Goal: Transaction & Acquisition: Obtain resource

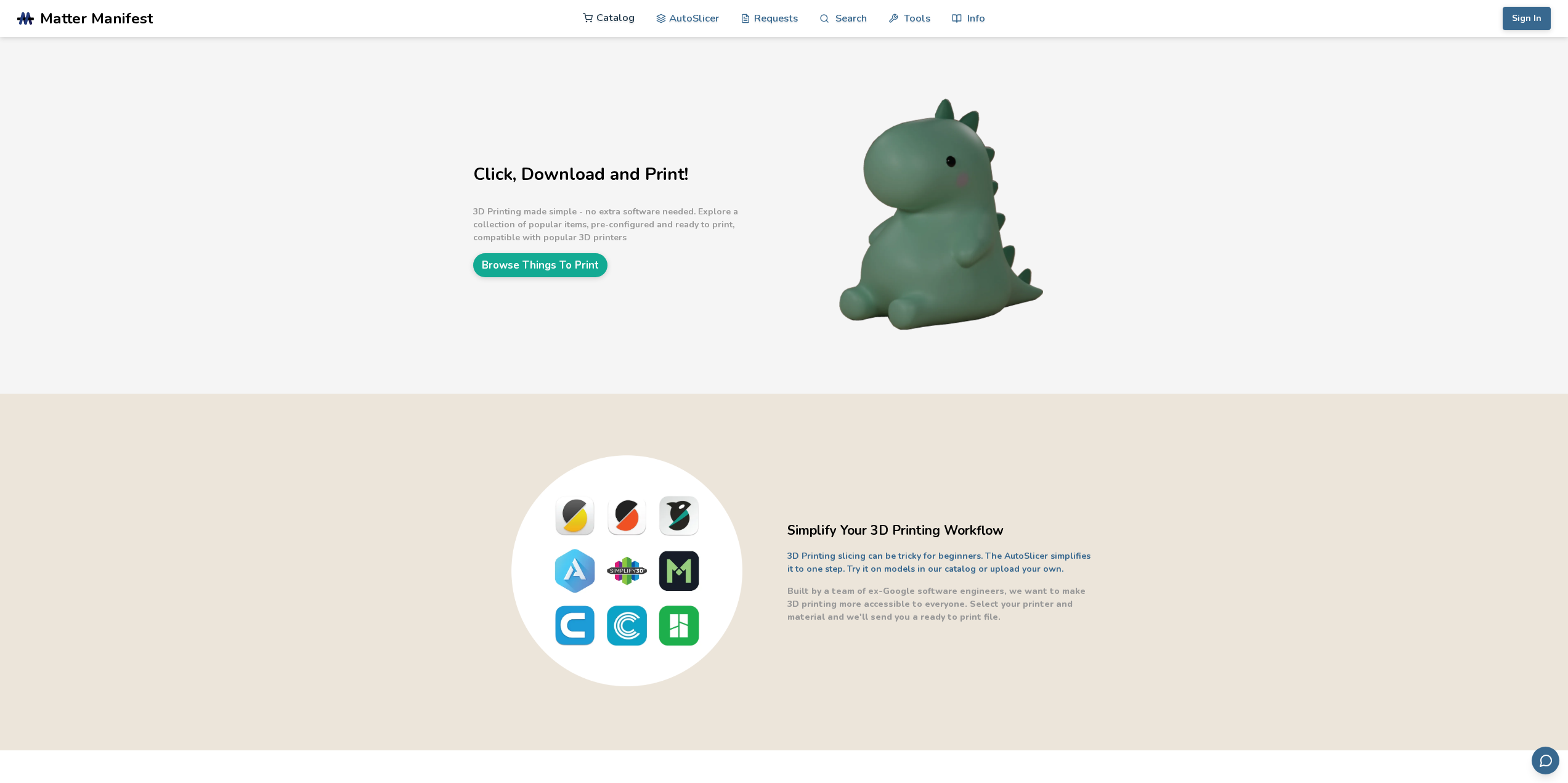
click at [619, 20] on link "Catalog" at bounding box center [609, 18] width 52 height 37
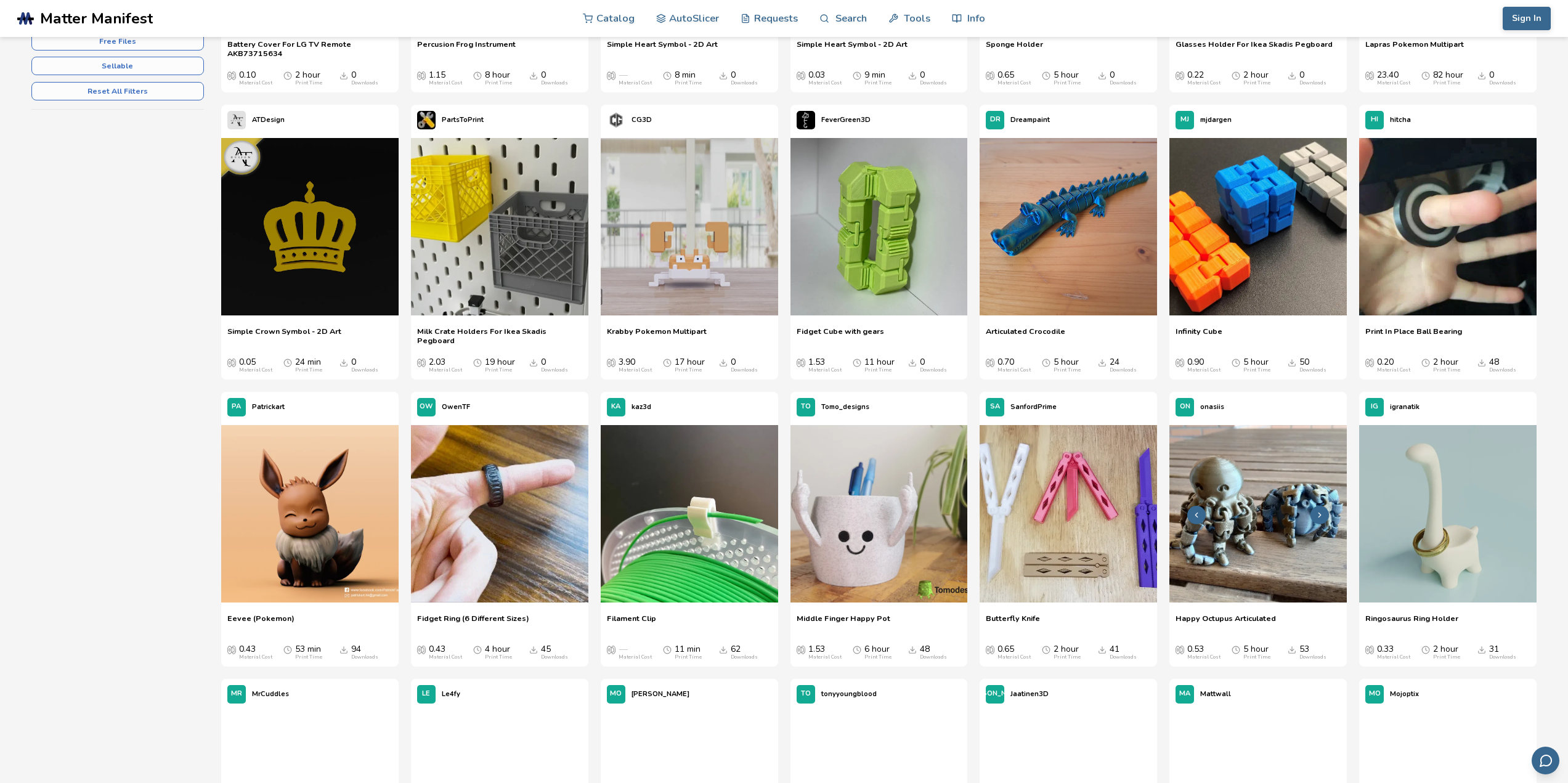
scroll to position [431, 0]
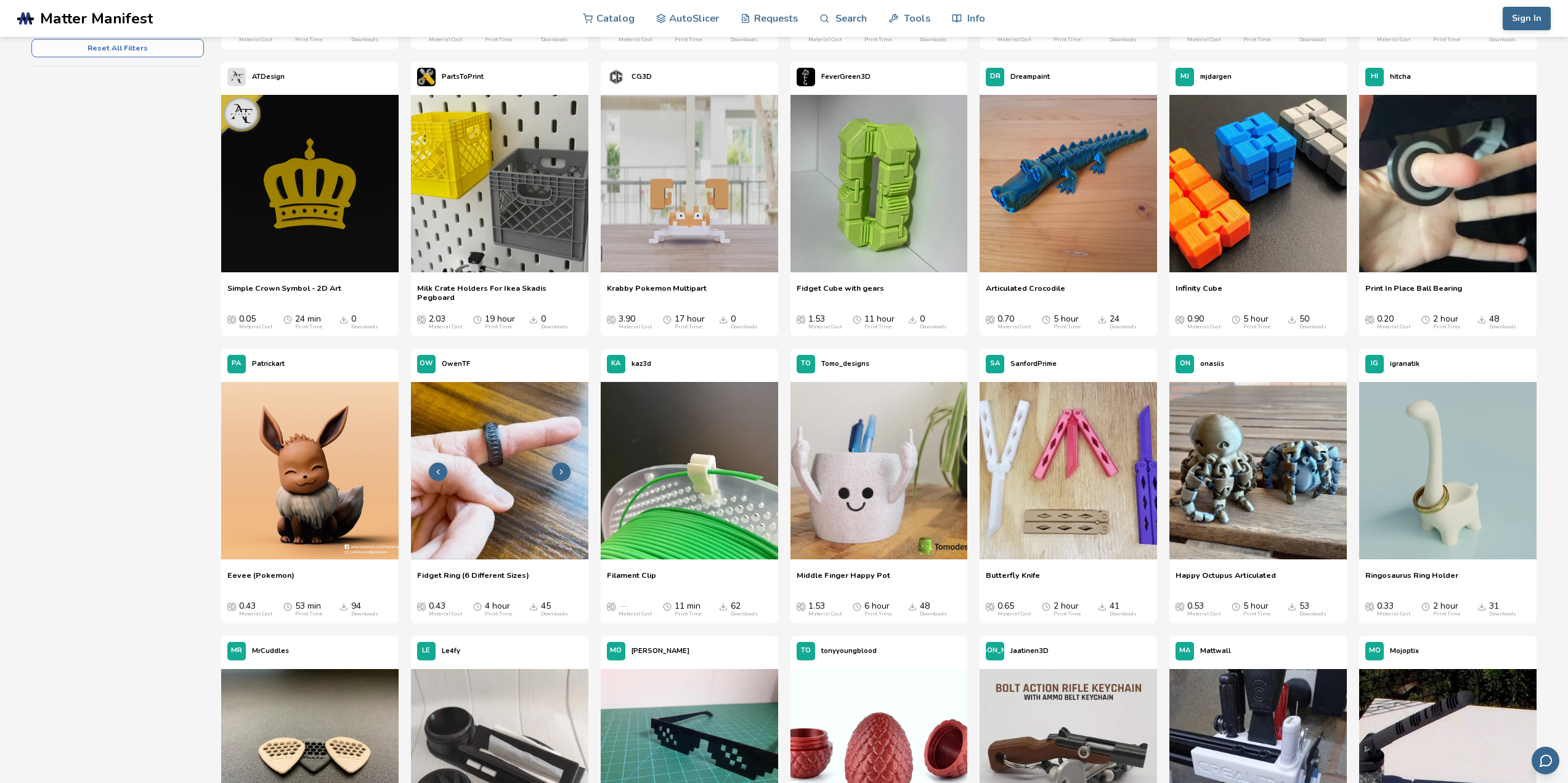
click at [506, 502] on img at bounding box center [499, 471] width 178 height 178
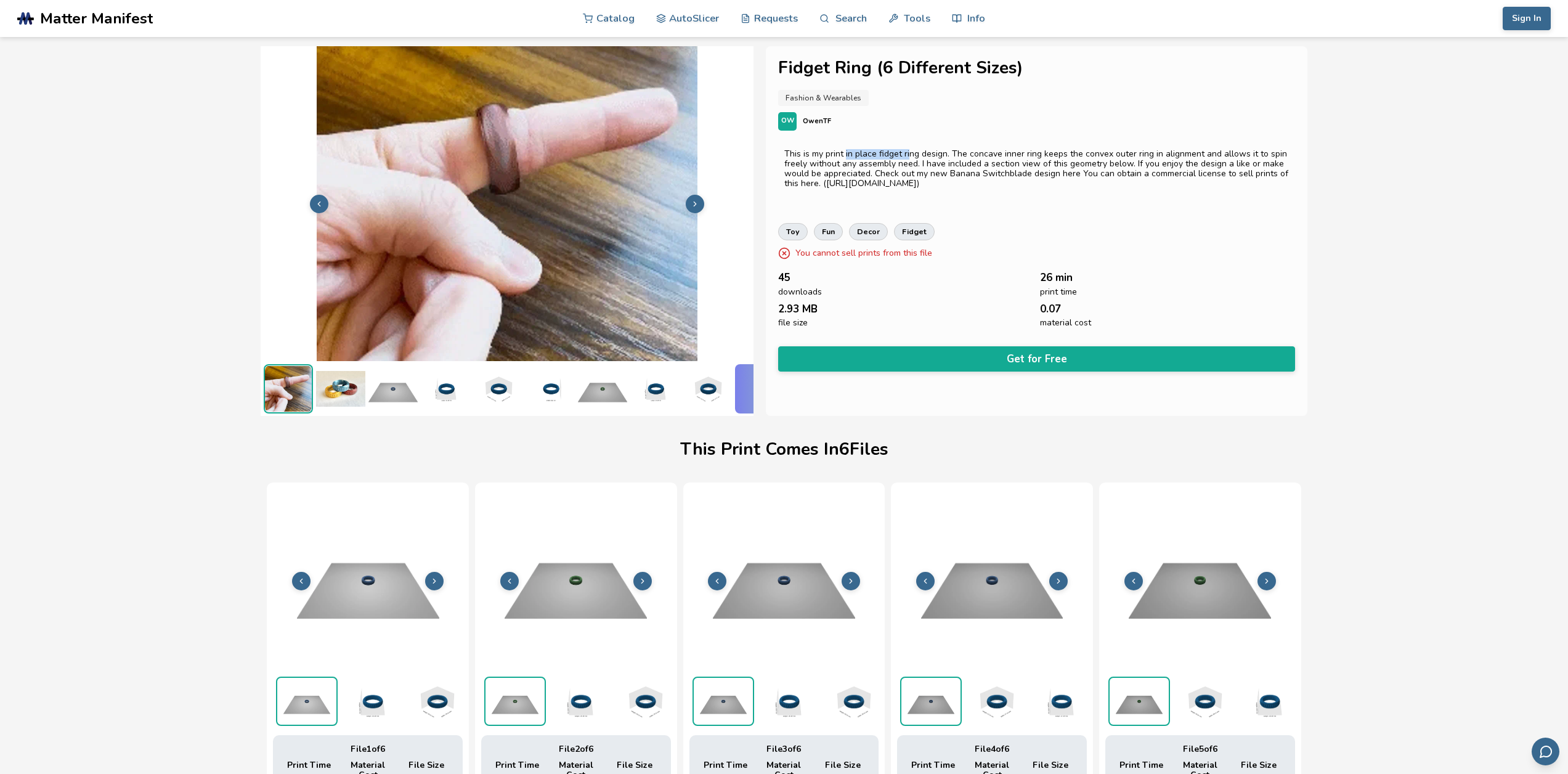
drag, startPoint x: 847, startPoint y: 156, endPoint x: 908, endPoint y: 147, distance: 61.7
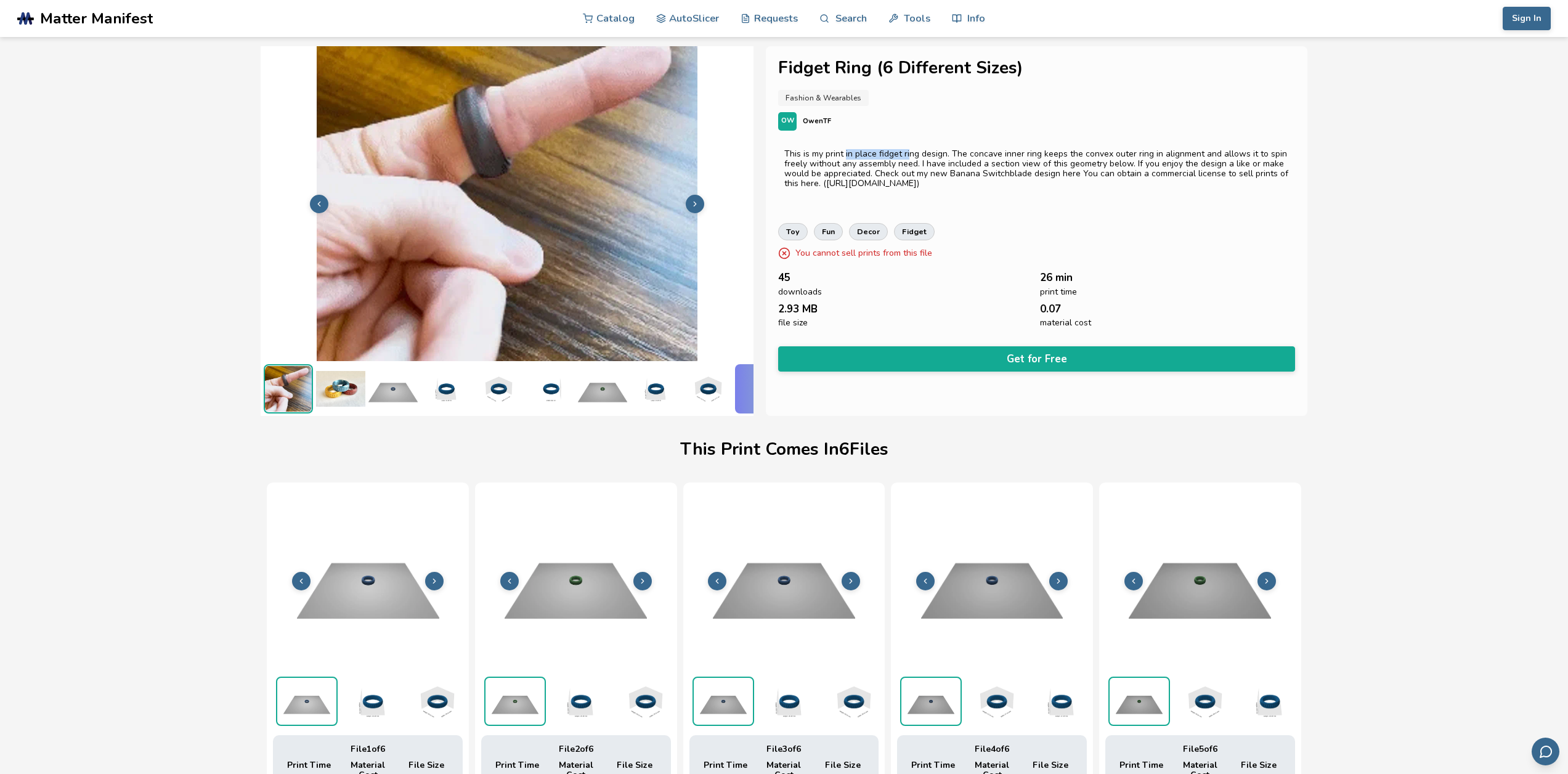
click at [908, 147] on div "This is my print in place fidget ring design. The concave inner ring keeps the …" at bounding box center [1036, 174] width 516 height 62
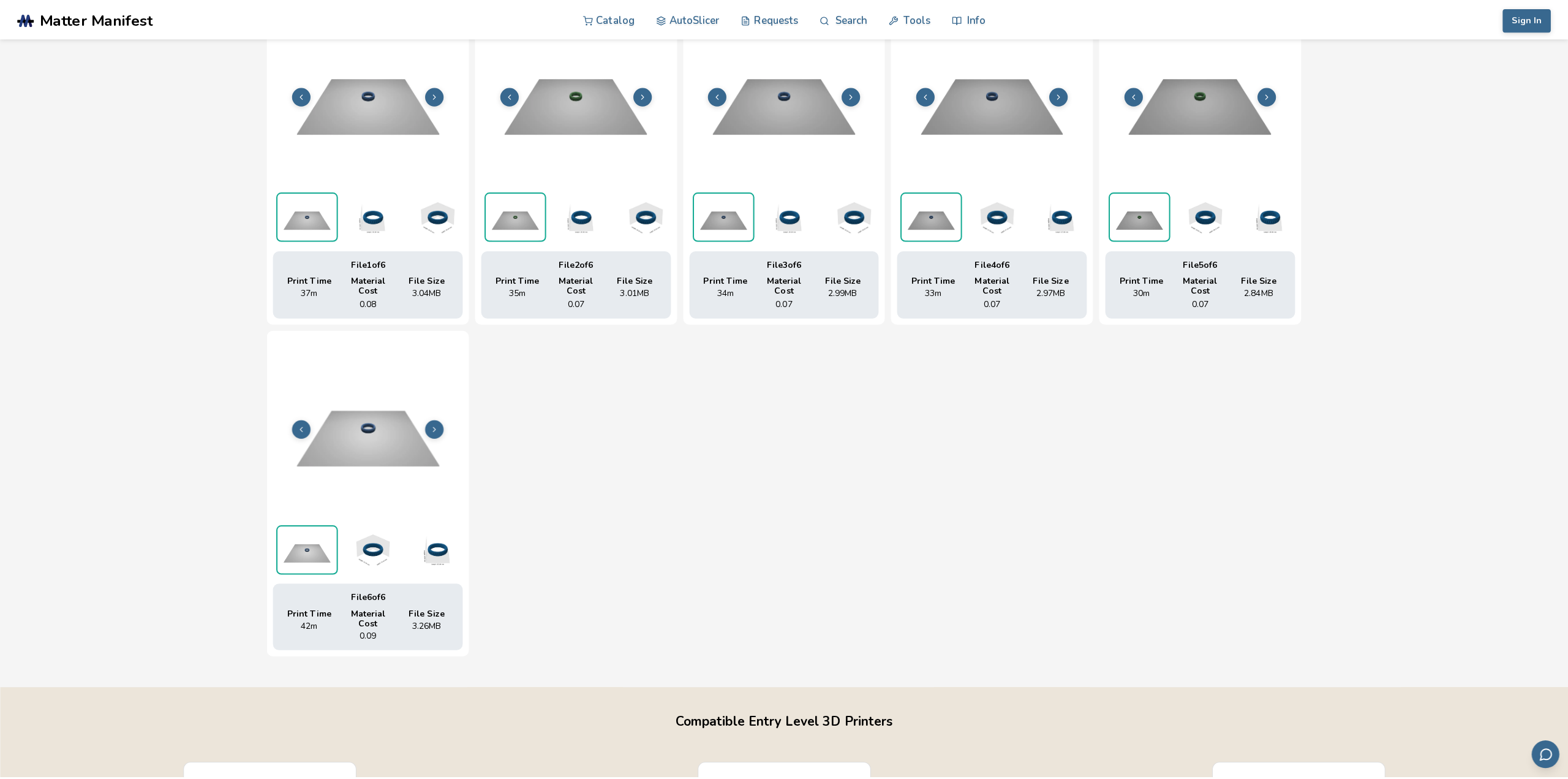
scroll to position [491, 0]
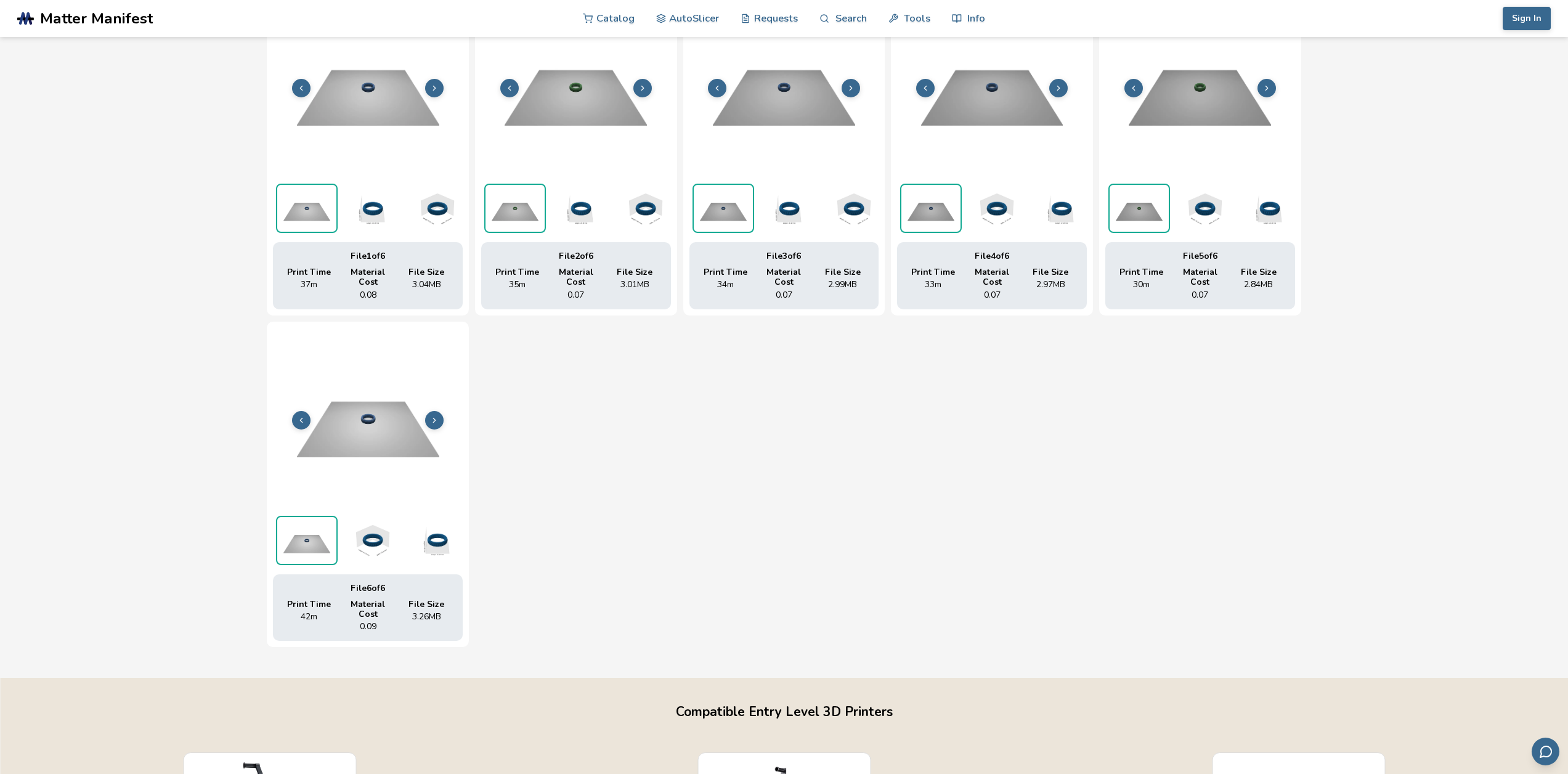
click at [442, 429] on img at bounding box center [368, 419] width 190 height 142
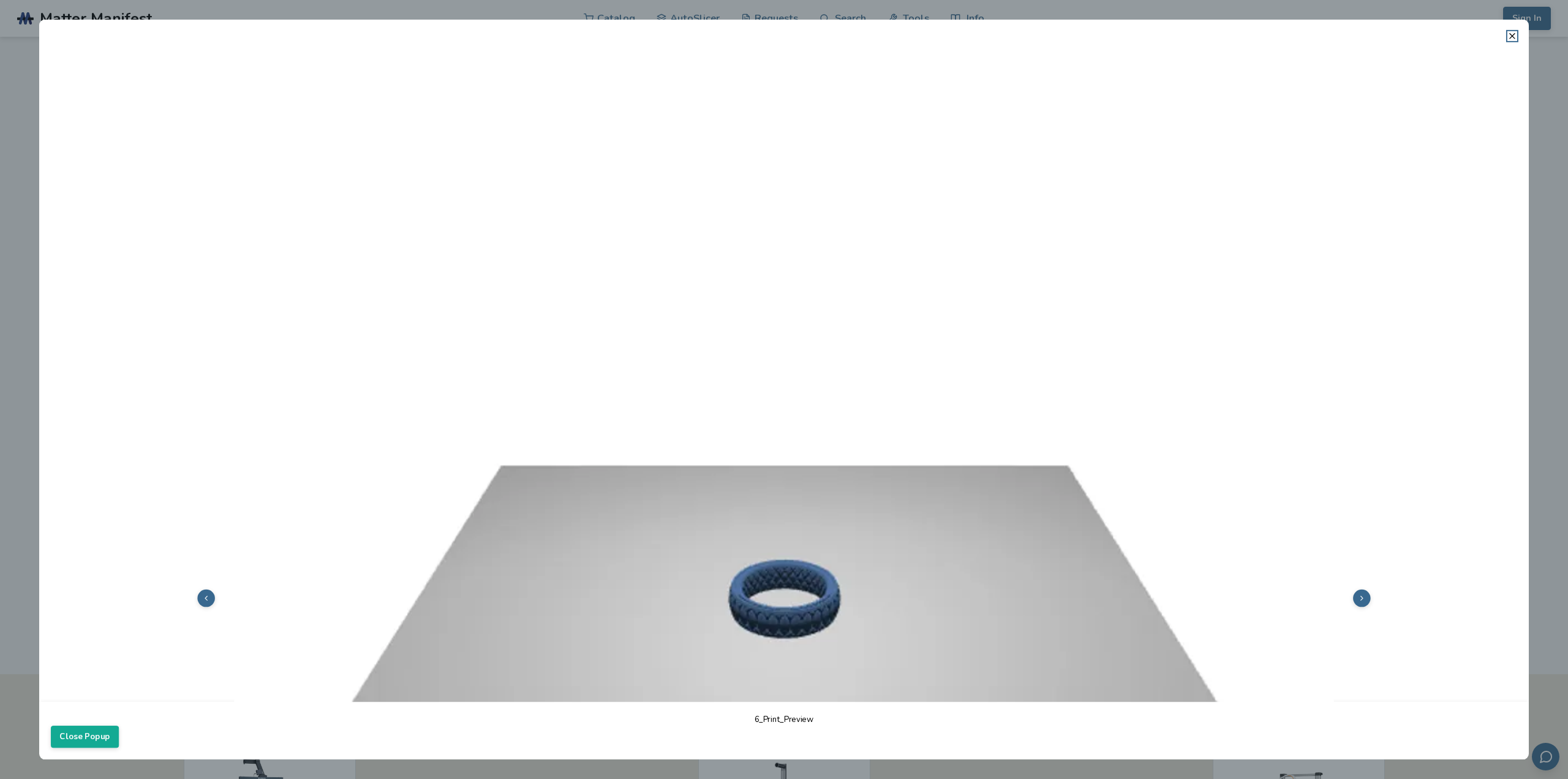
click at [203, 594] on icon at bounding box center [206, 598] width 8 height 8
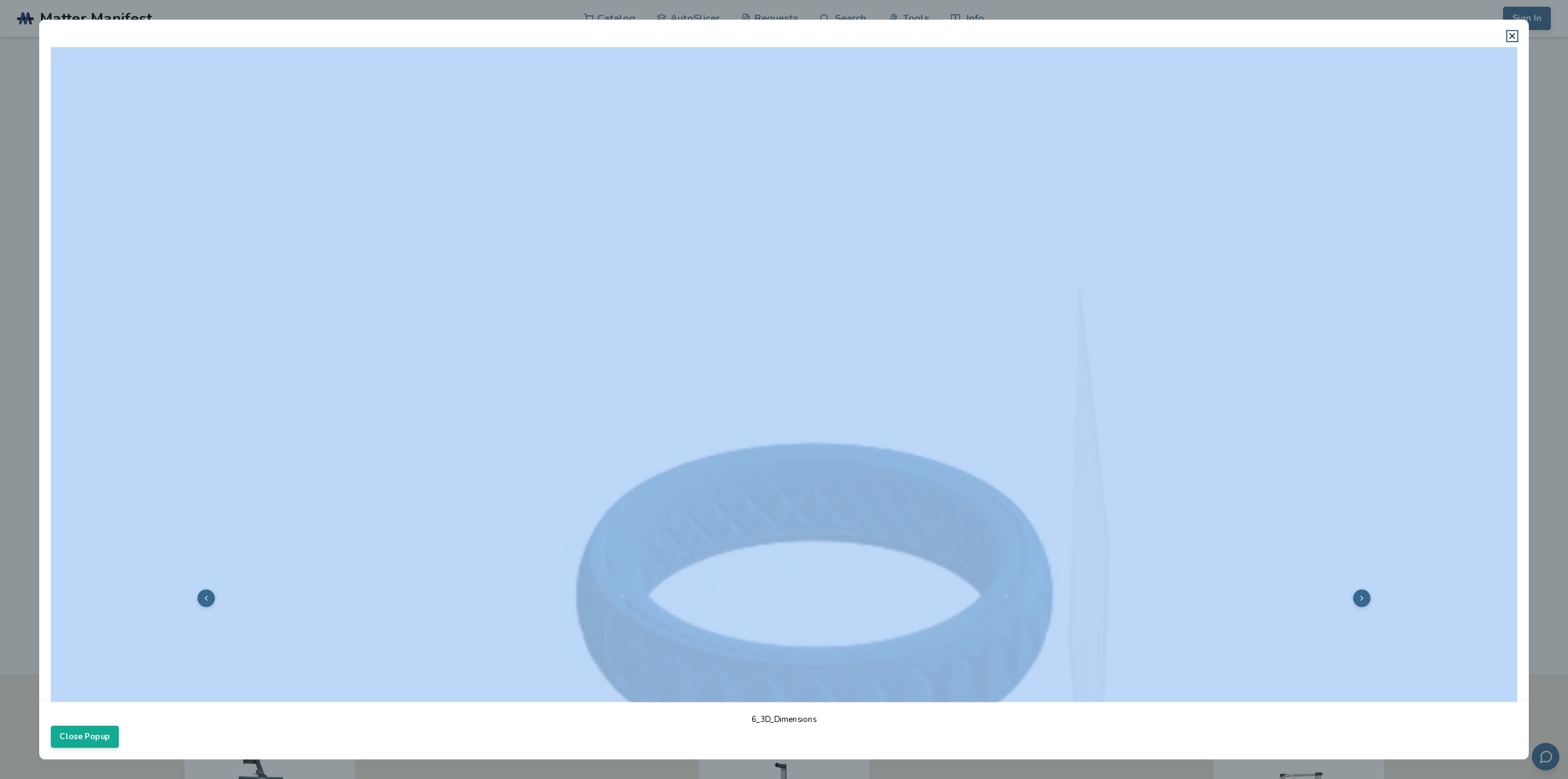
click at [203, 594] on icon at bounding box center [206, 598] width 8 height 8
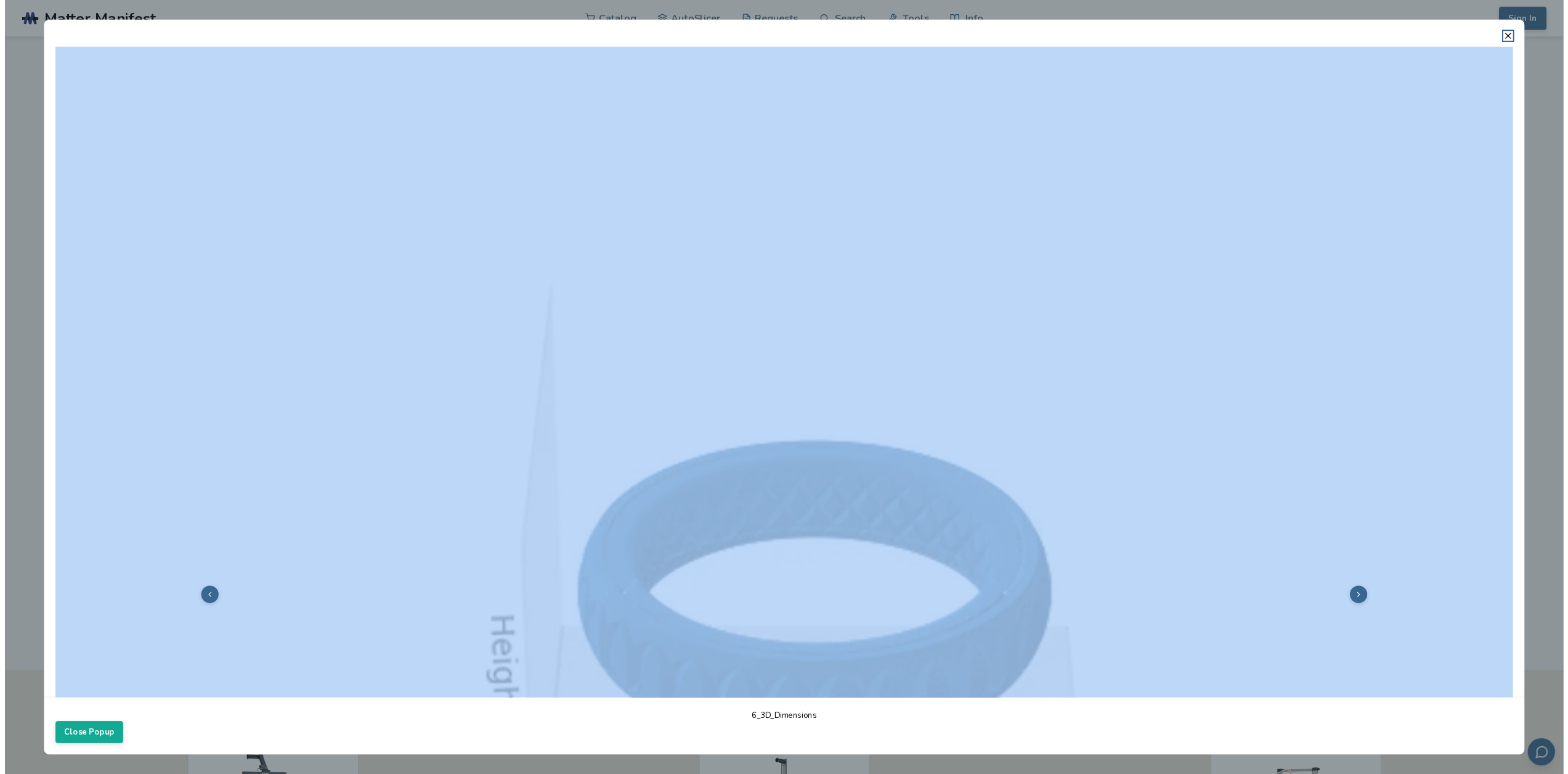
scroll to position [0, 68]
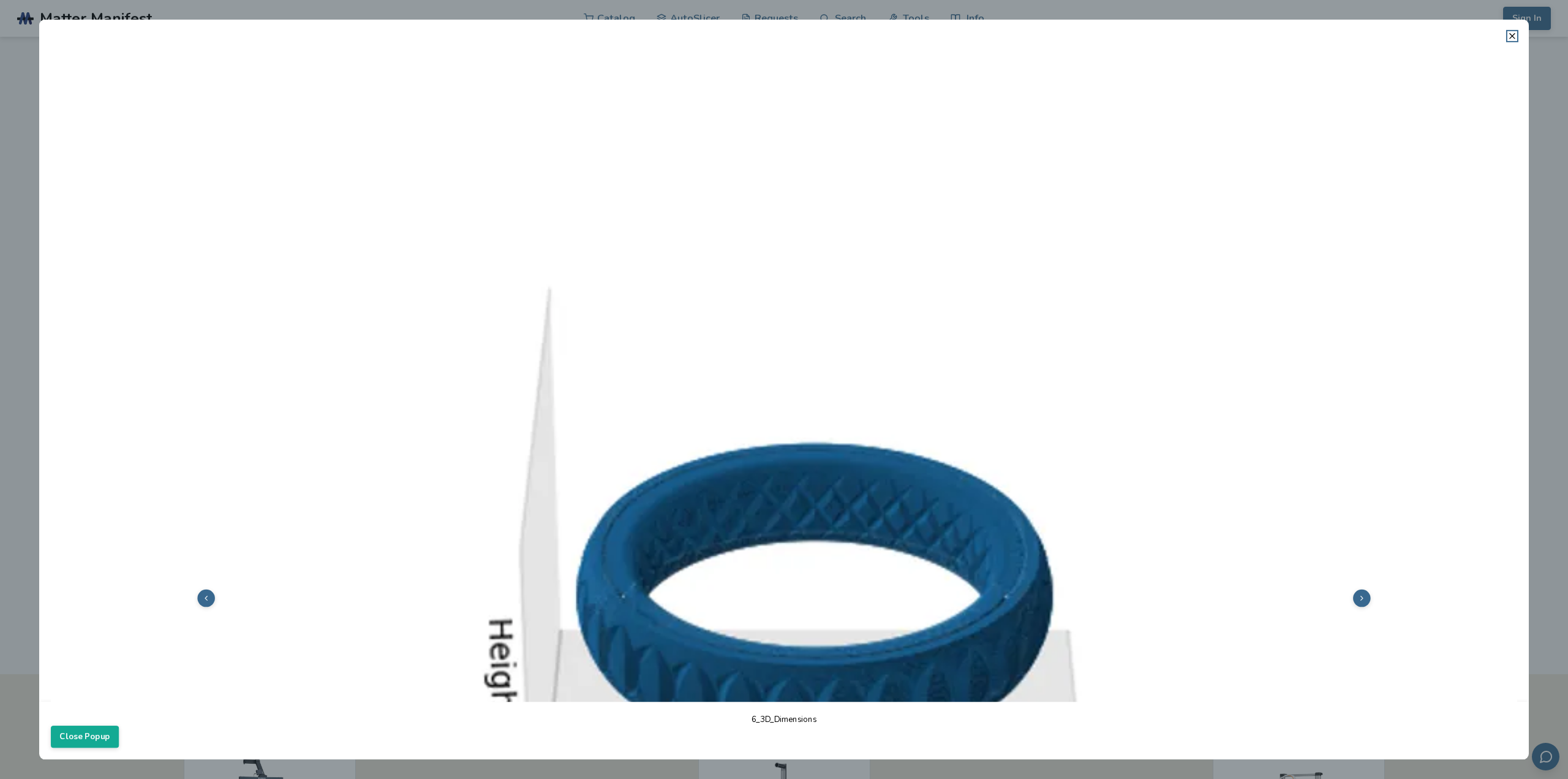
click at [543, 747] on footer "6_3D_Dimensions Close Popup" at bounding box center [784, 730] width 1490 height 57
click at [571, 759] on dialog "6_3D_Dimensions Close Popup" at bounding box center [784, 390] width 1490 height 740
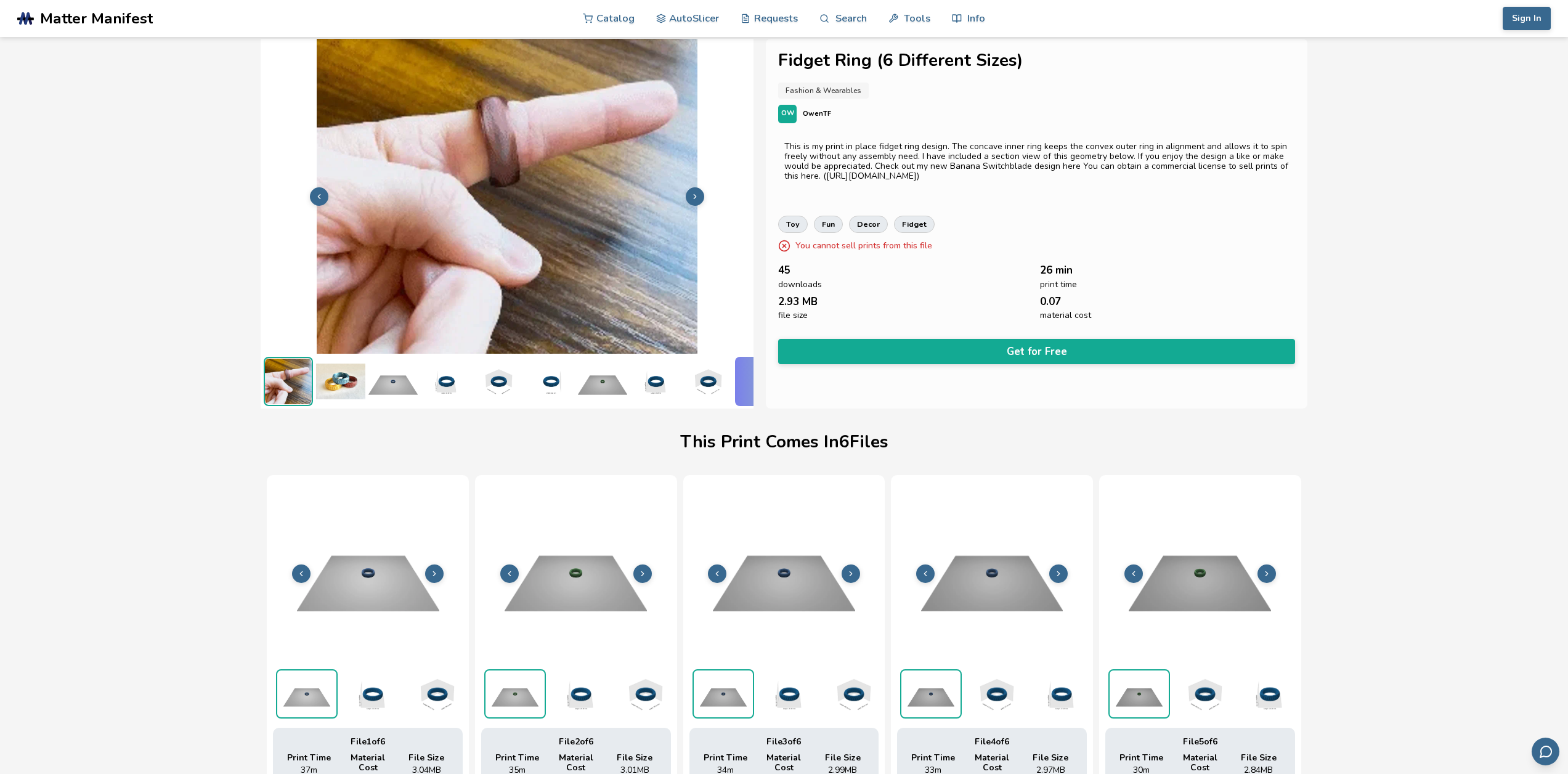
scroll to position [0, 0]
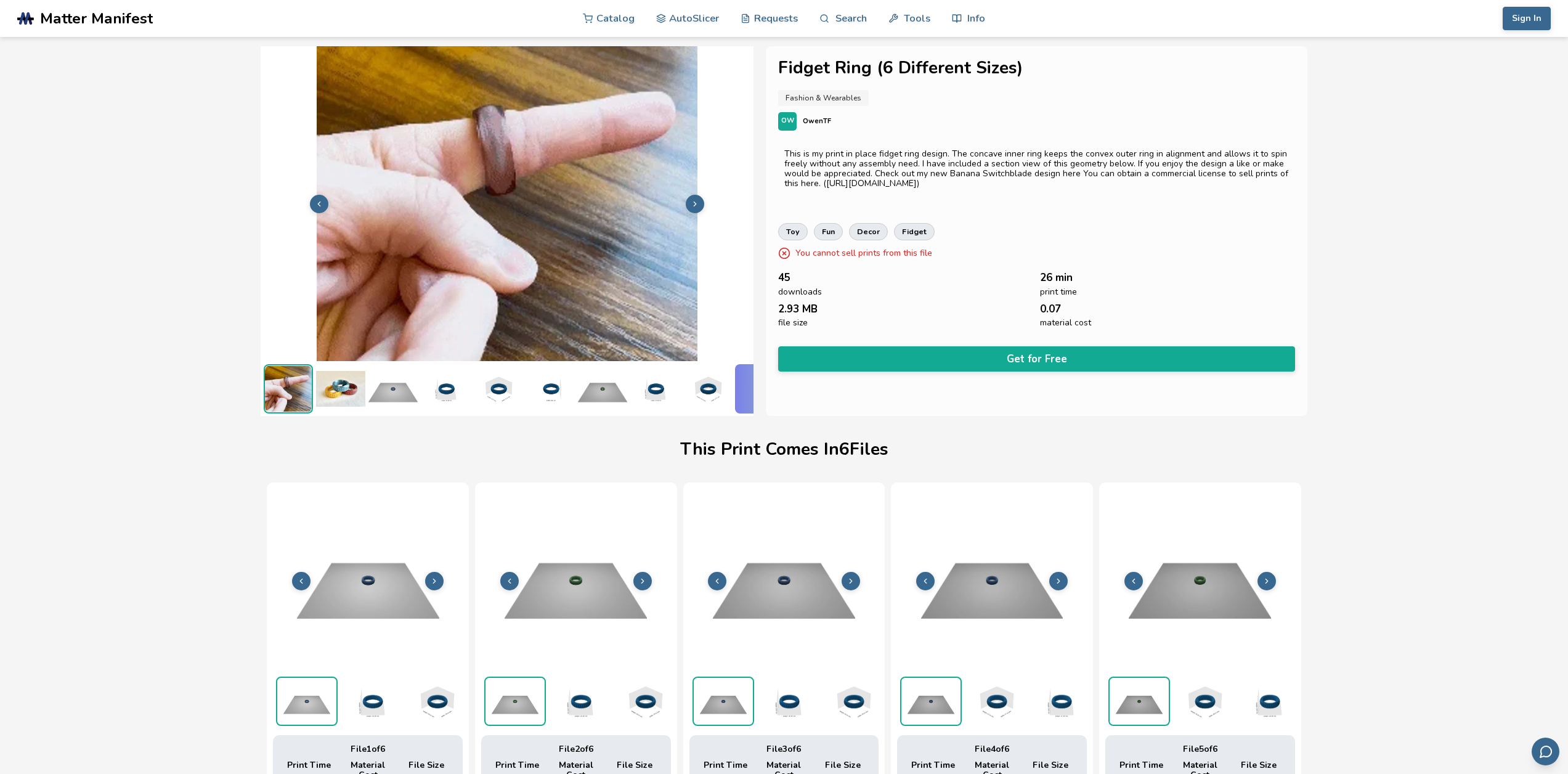
click at [697, 195] on button at bounding box center [695, 204] width 18 height 18
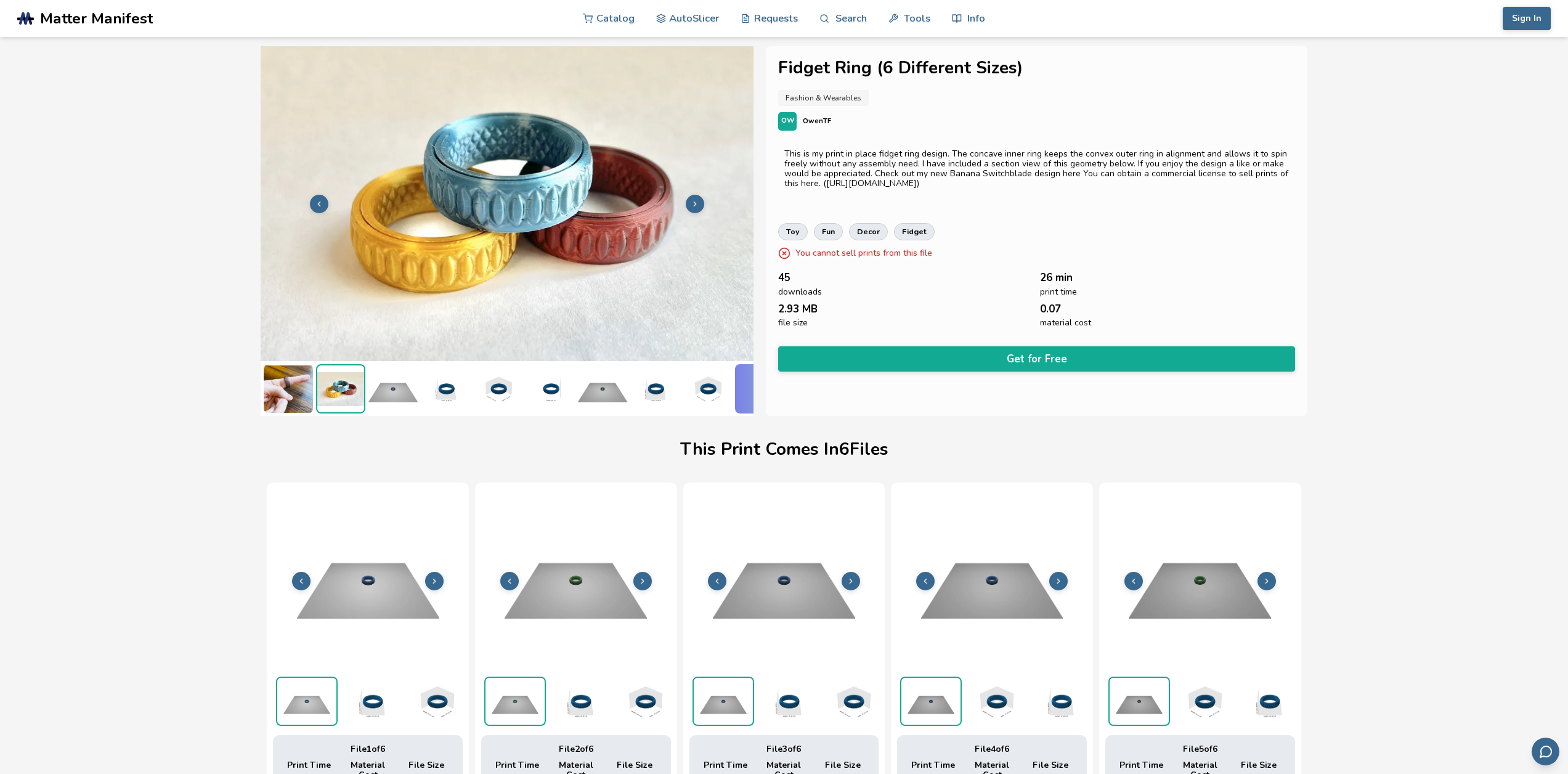
click at [697, 195] on button at bounding box center [695, 204] width 18 height 18
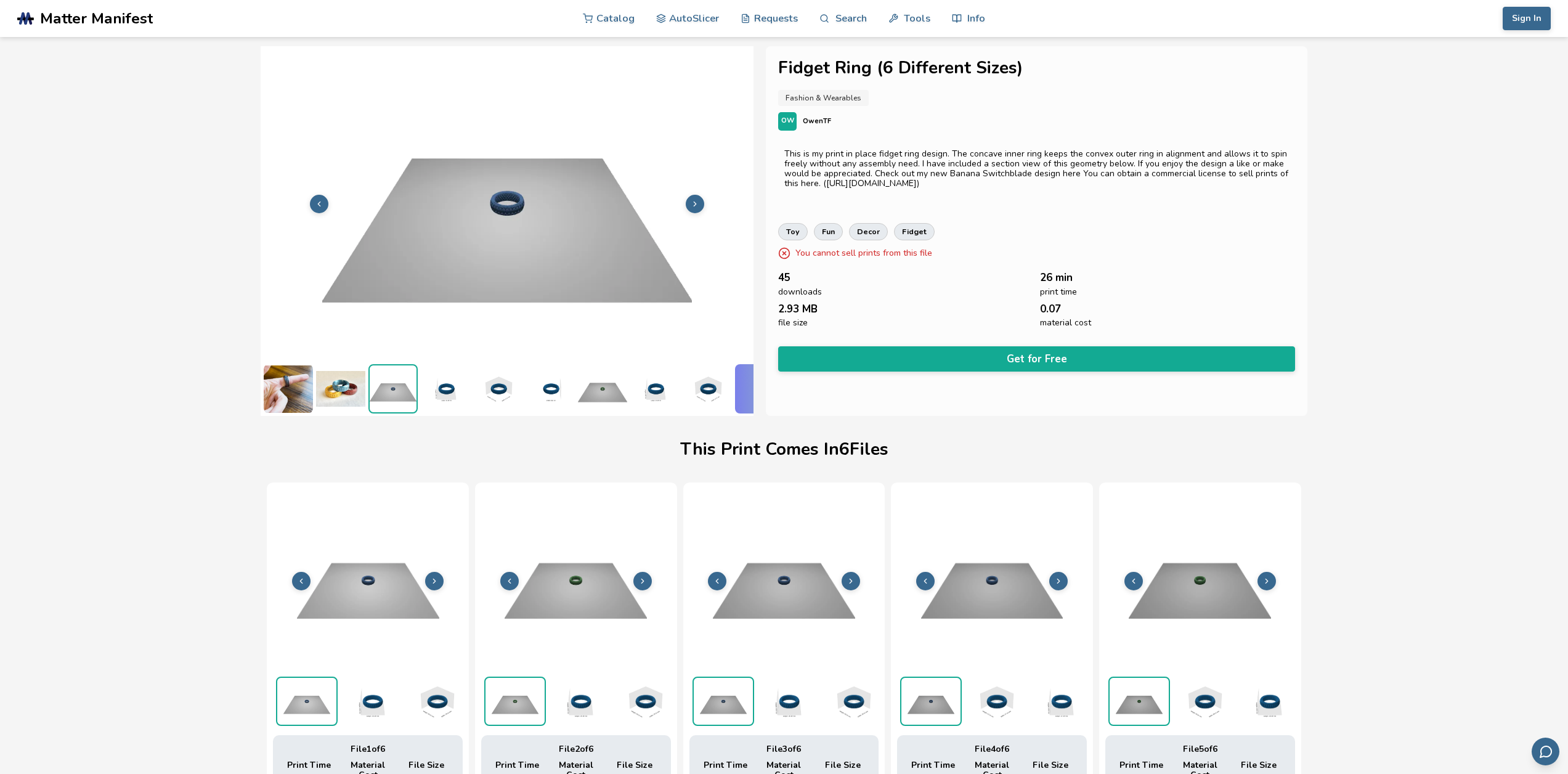
click at [697, 195] on button at bounding box center [695, 204] width 18 height 18
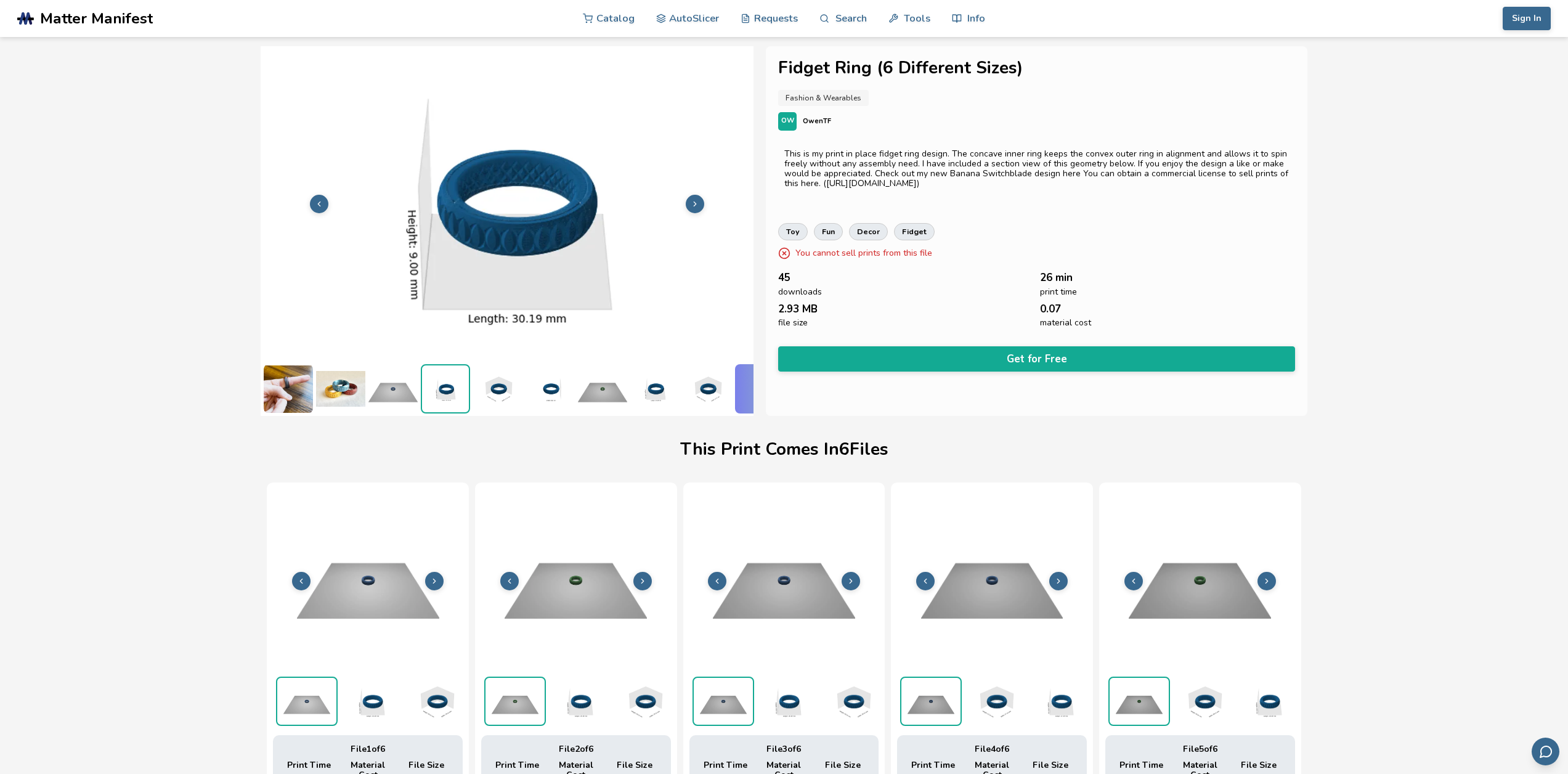
click at [697, 195] on button at bounding box center [695, 204] width 18 height 18
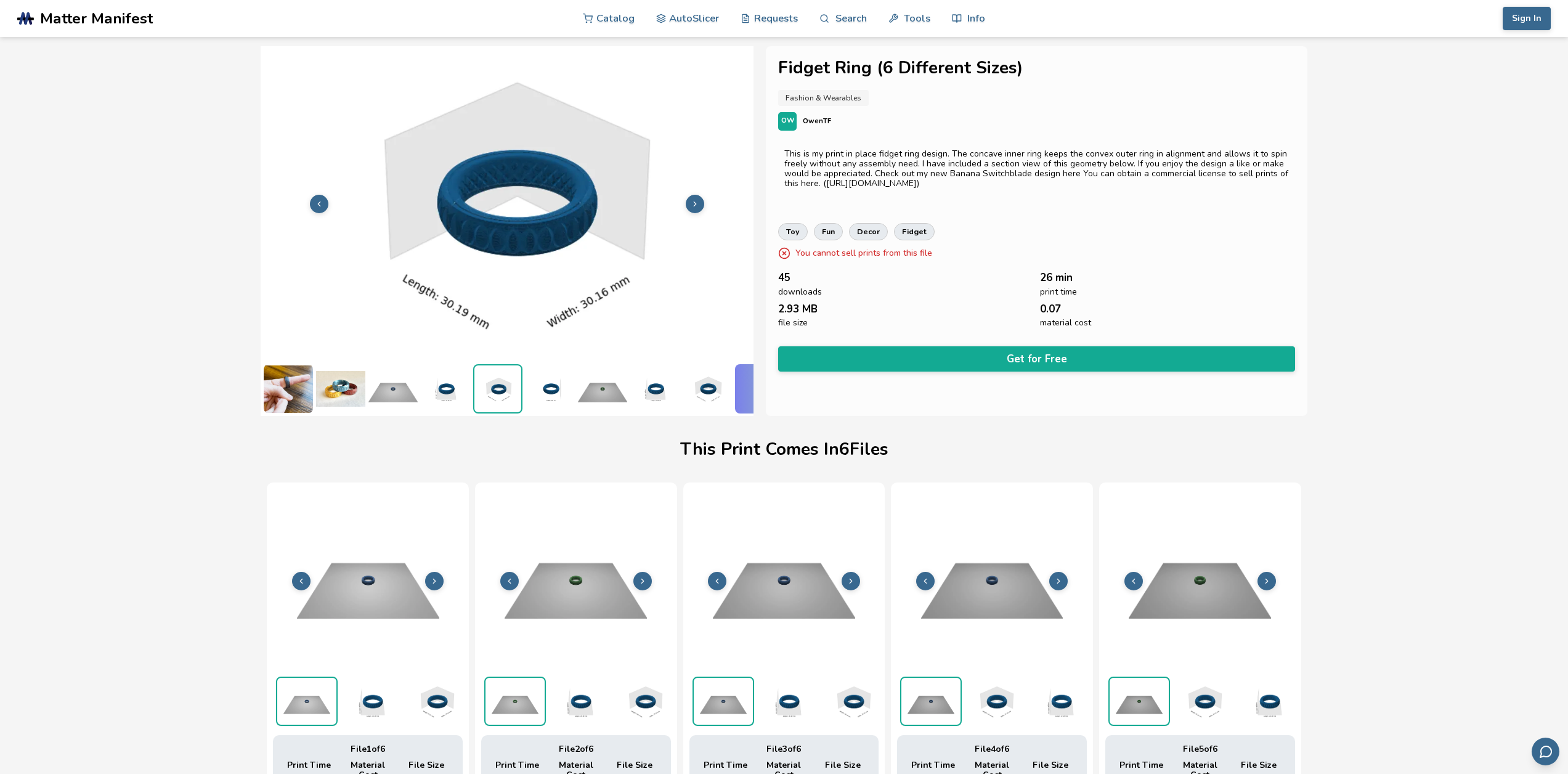
click at [697, 195] on button at bounding box center [695, 204] width 18 height 18
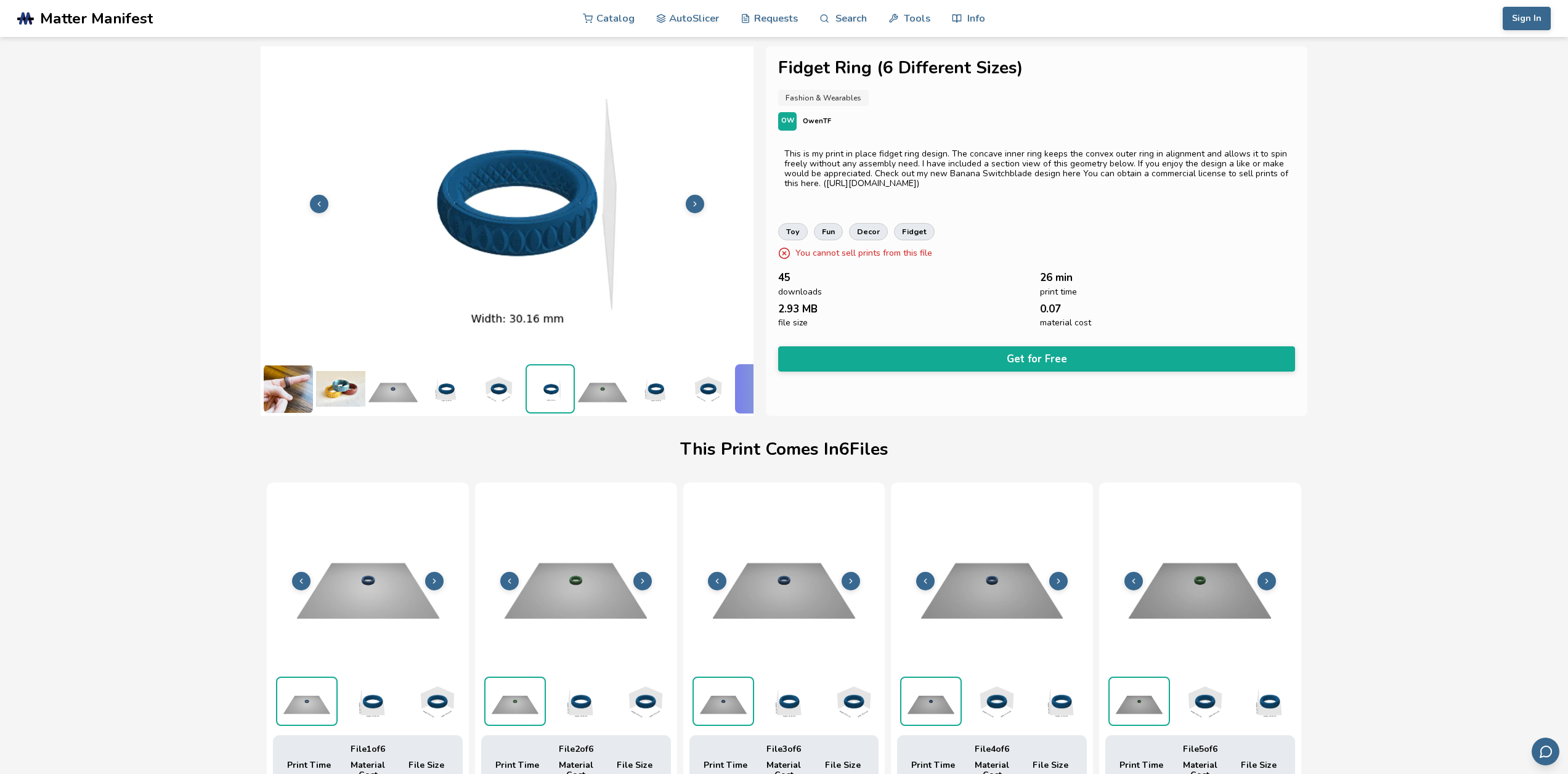
scroll to position [0, 48]
click at [697, 195] on button at bounding box center [695, 204] width 18 height 18
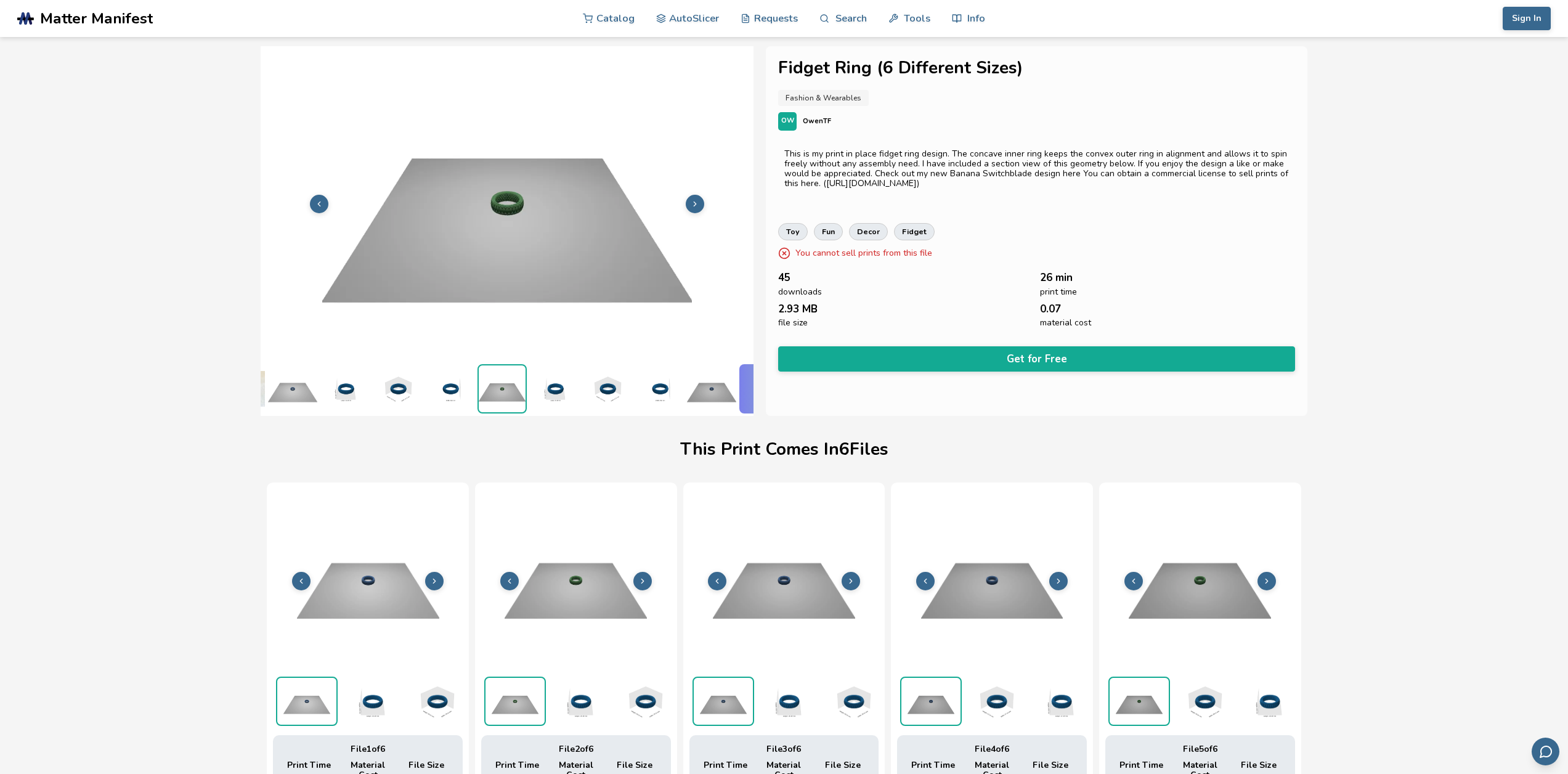
click at [697, 195] on button at bounding box center [695, 204] width 18 height 18
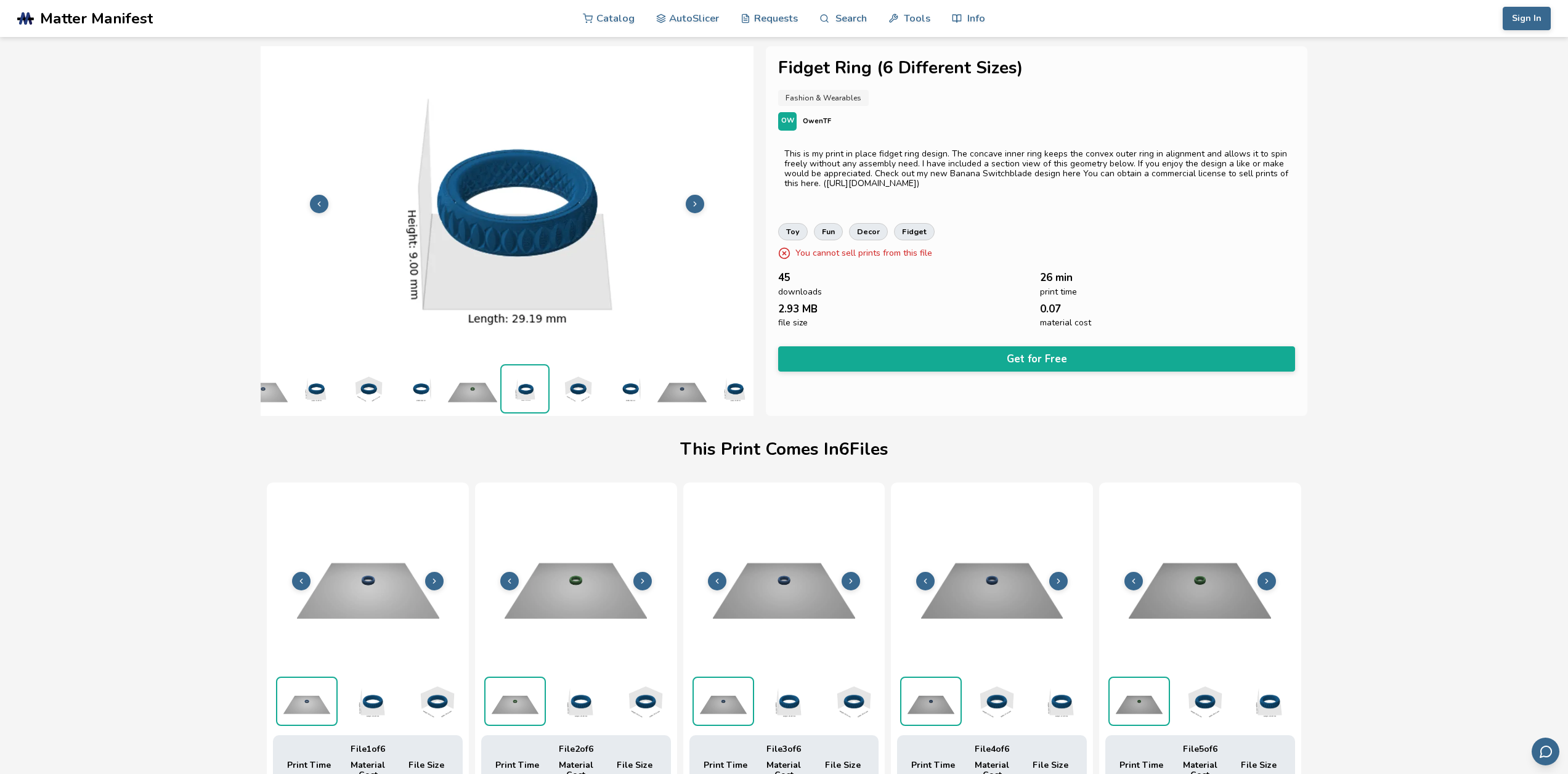
scroll to position [0, 153]
click at [697, 195] on button at bounding box center [695, 204] width 18 height 18
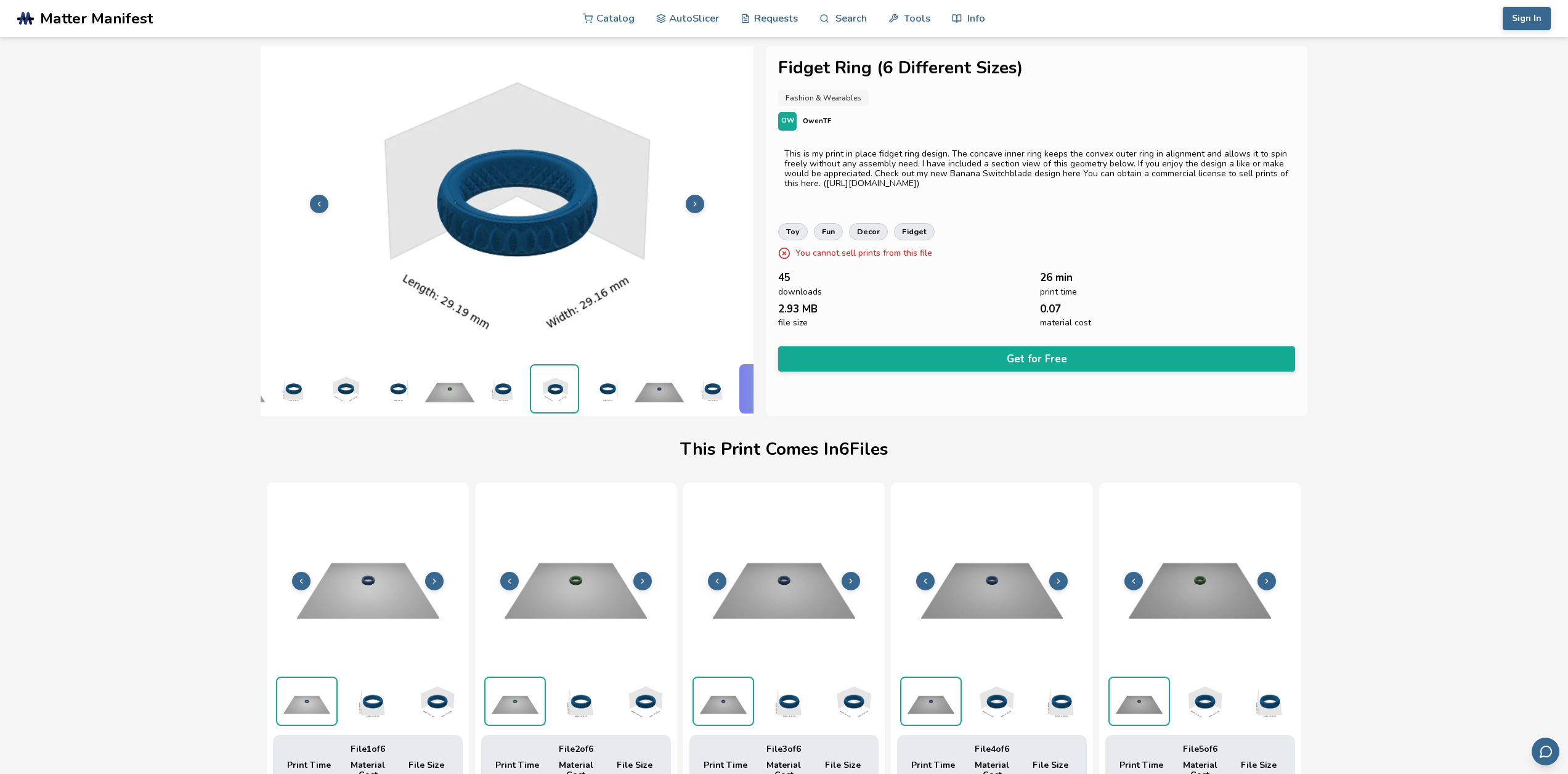
scroll to position [0, 205]
click at [697, 195] on button at bounding box center [695, 204] width 18 height 18
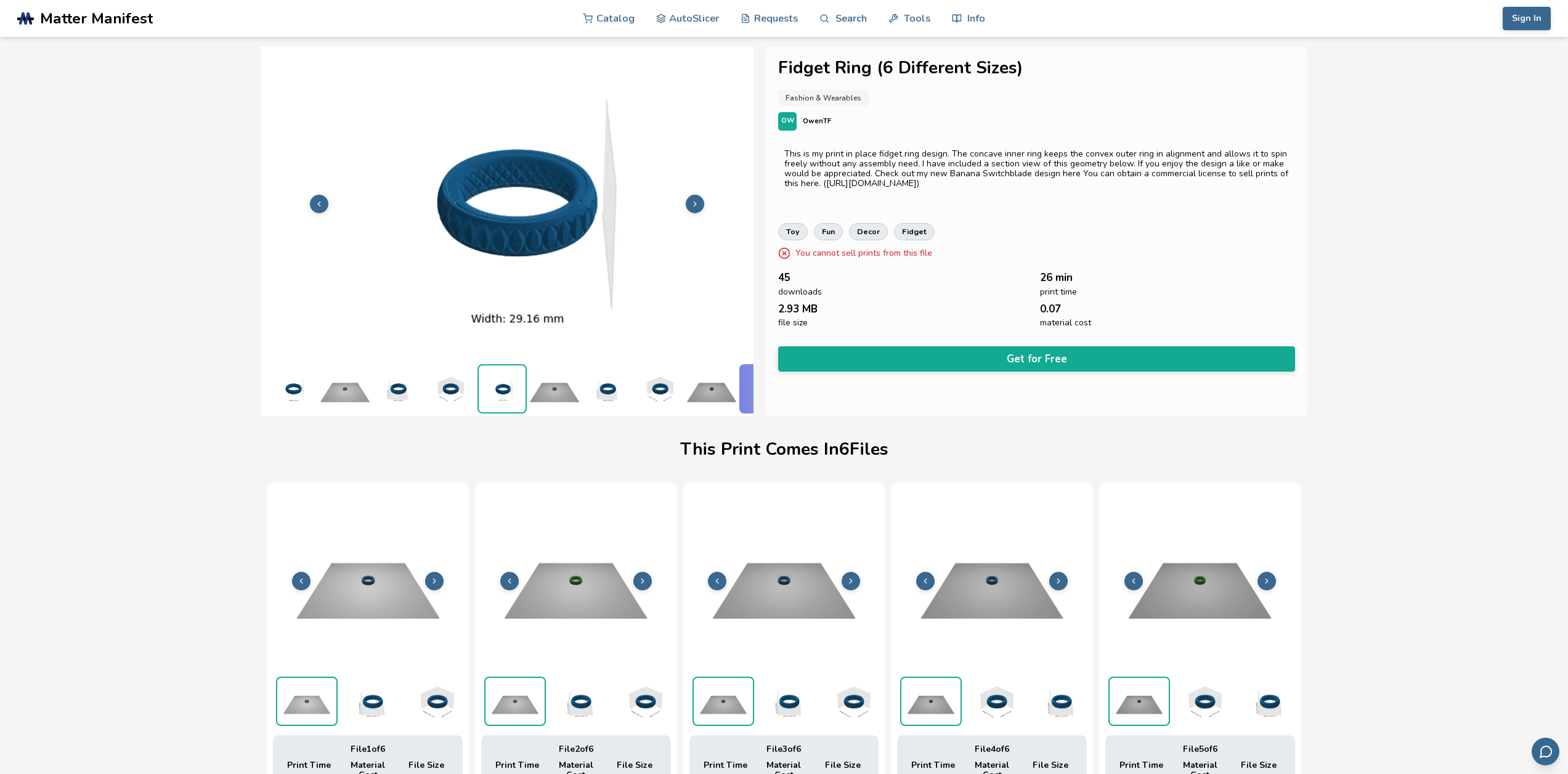
click at [697, 195] on button at bounding box center [695, 204] width 18 height 18
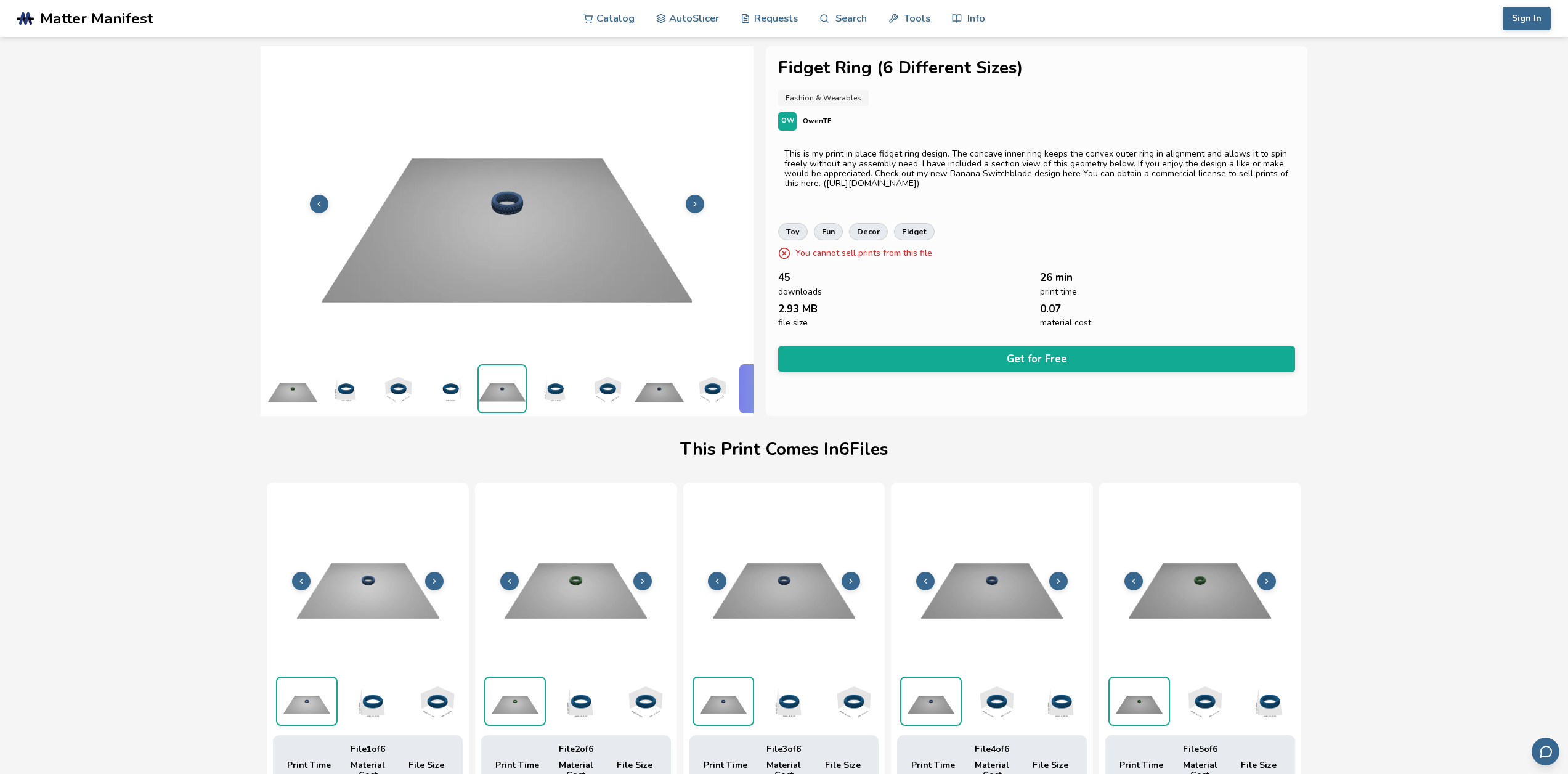
click at [697, 195] on button at bounding box center [695, 204] width 18 height 18
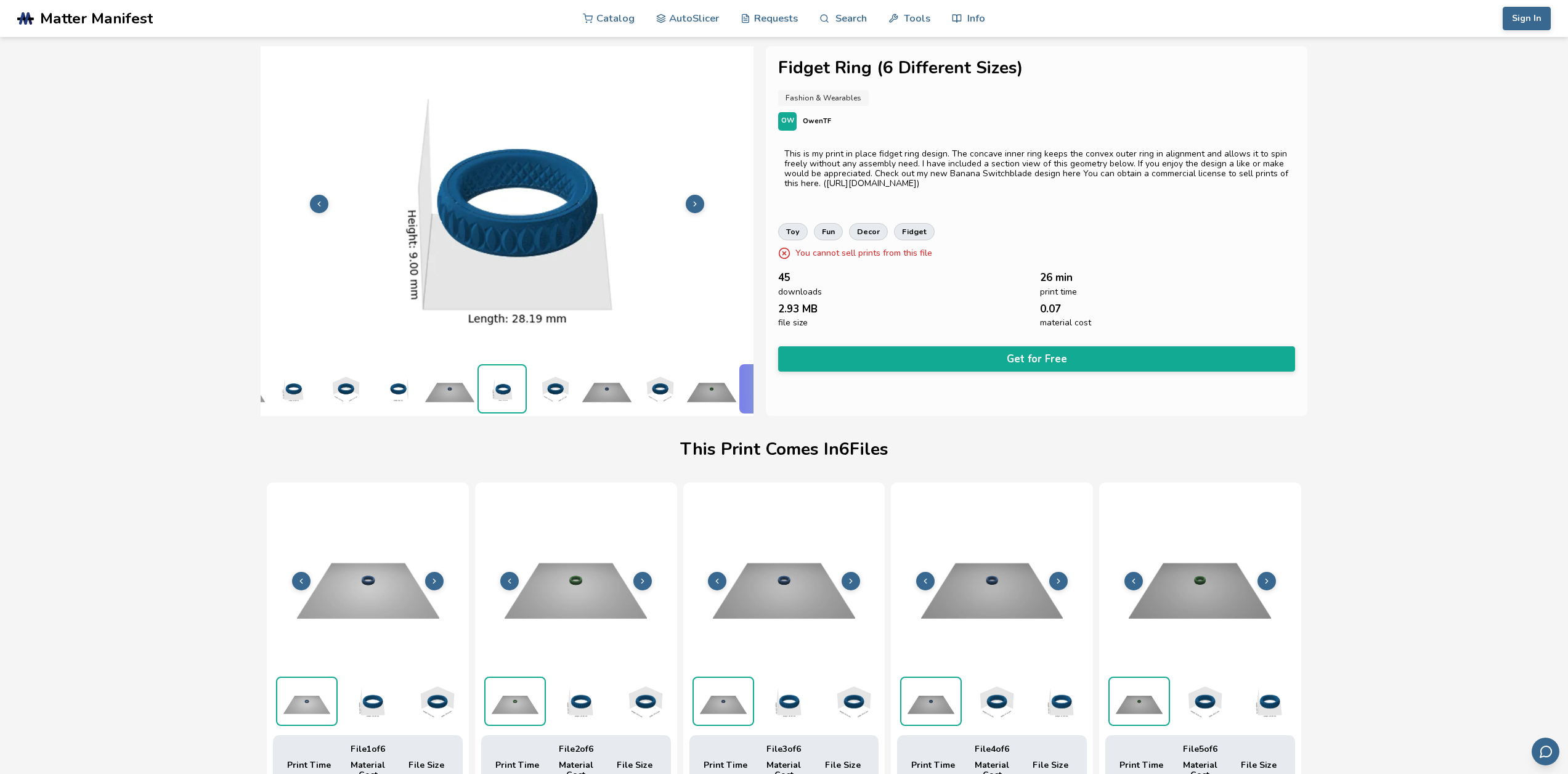
click at [697, 195] on button at bounding box center [695, 204] width 18 height 18
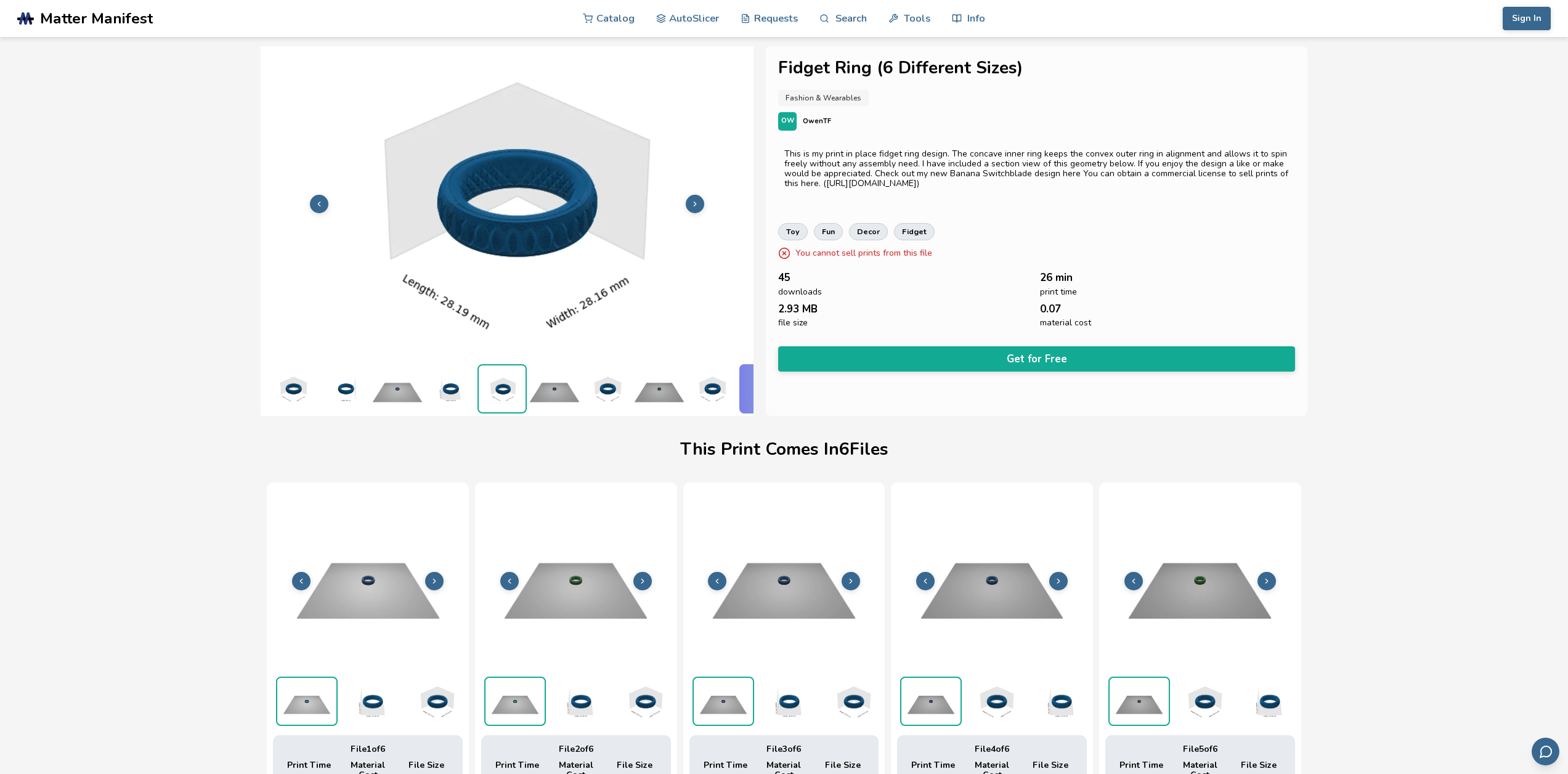
click at [697, 195] on button at bounding box center [695, 204] width 18 height 18
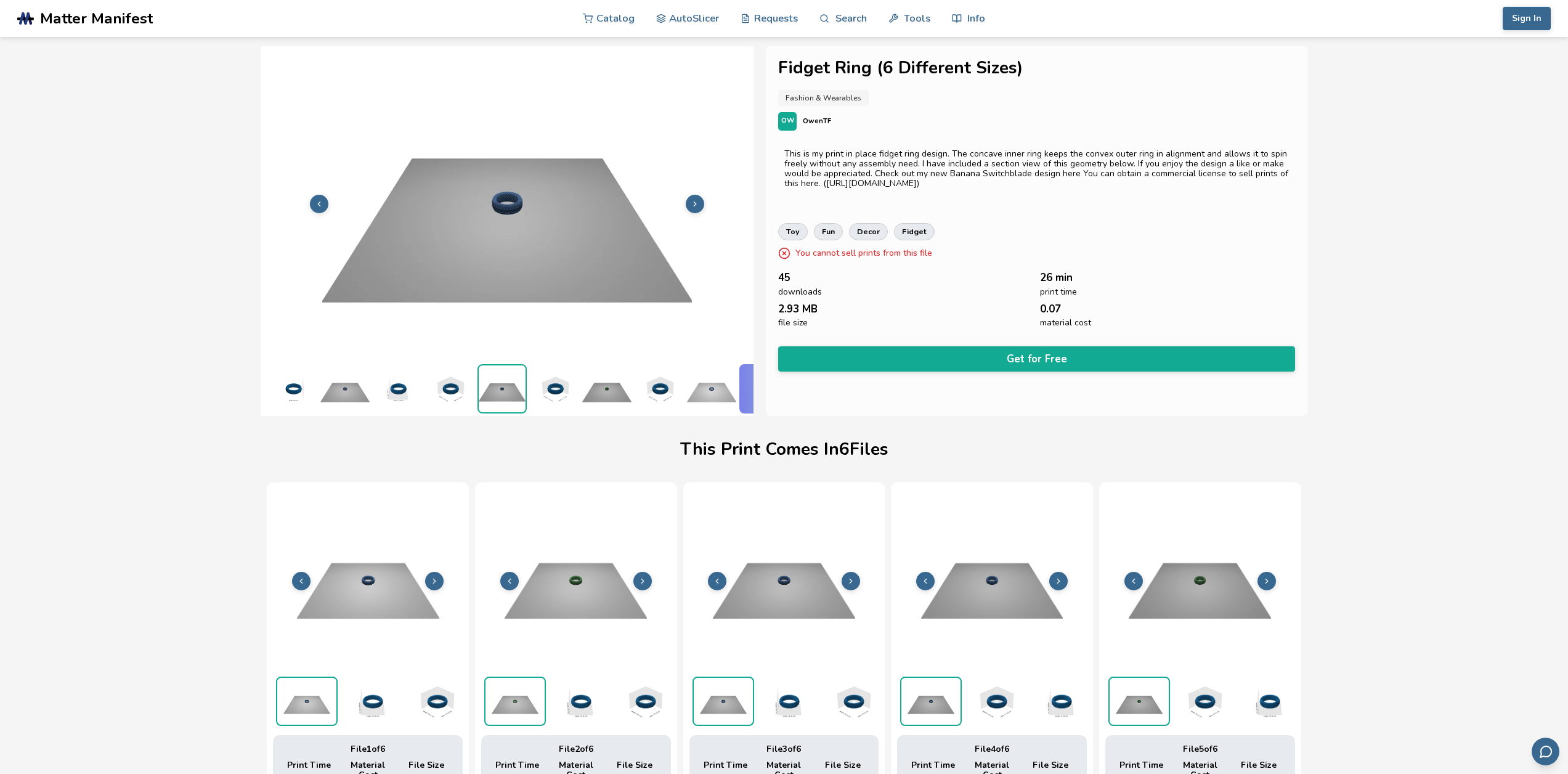
click at [697, 195] on button at bounding box center [695, 204] width 18 height 18
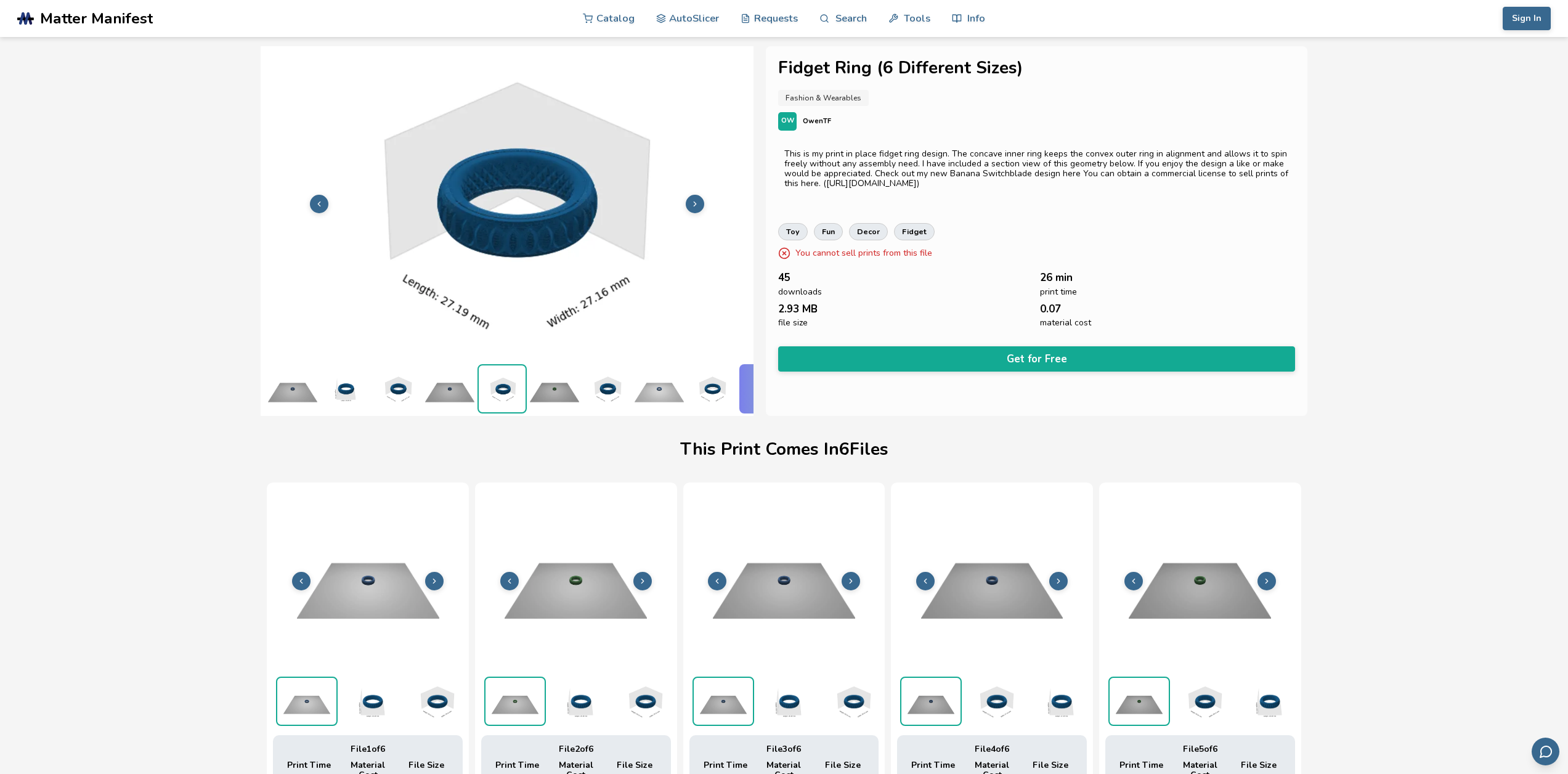
click at [697, 195] on button at bounding box center [695, 204] width 18 height 18
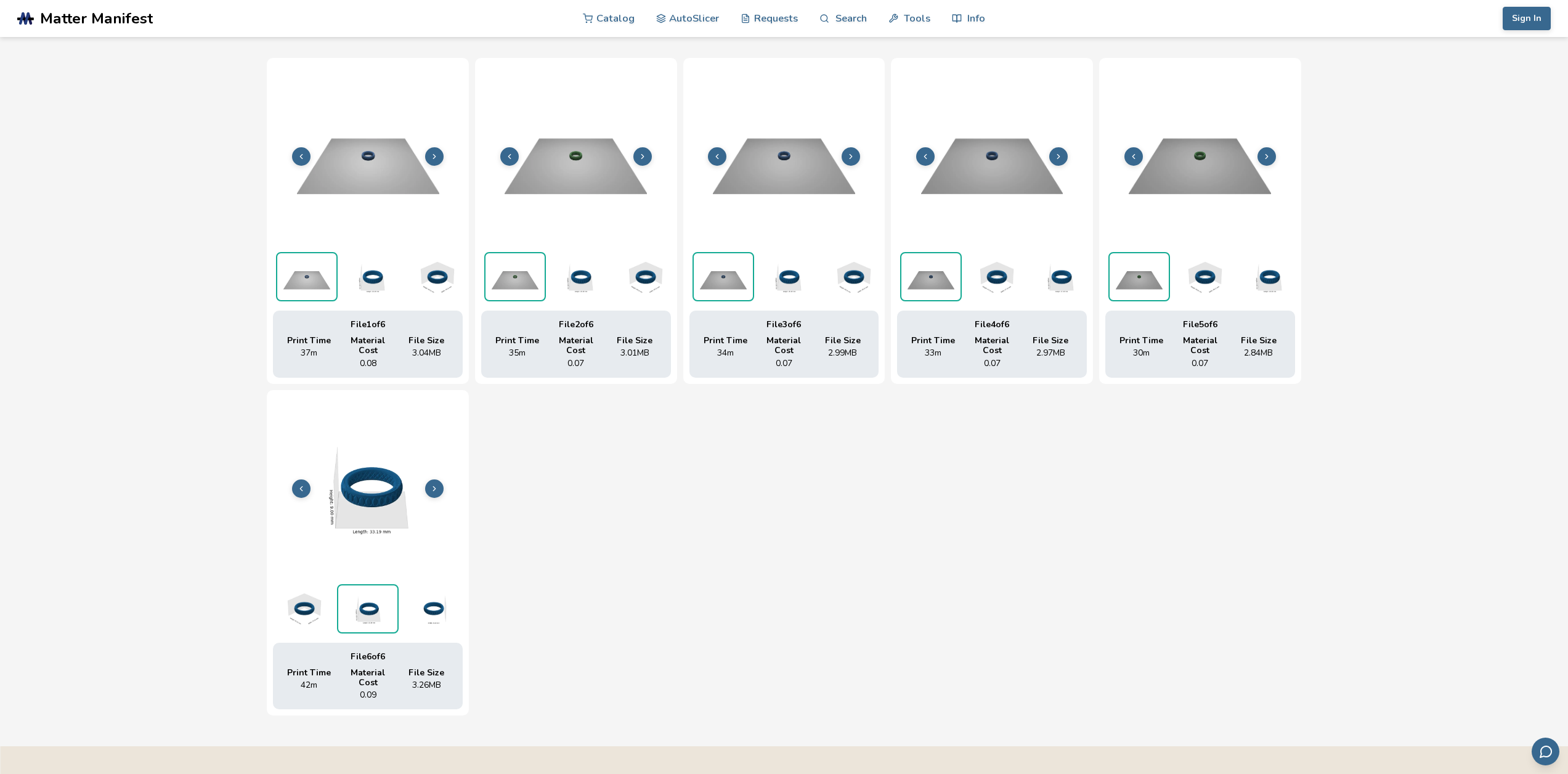
scroll to position [432, 0]
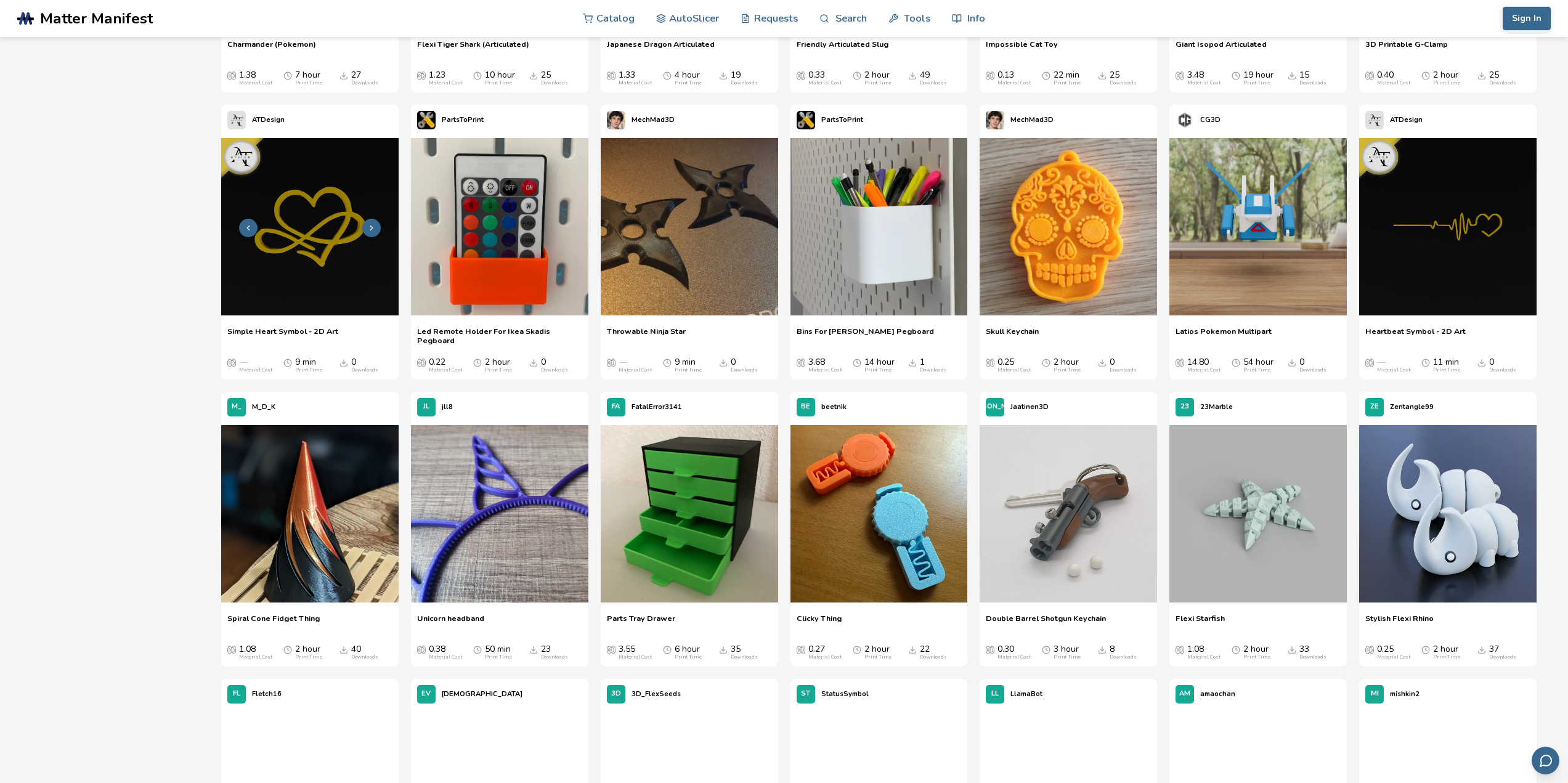
scroll to position [2403, 0]
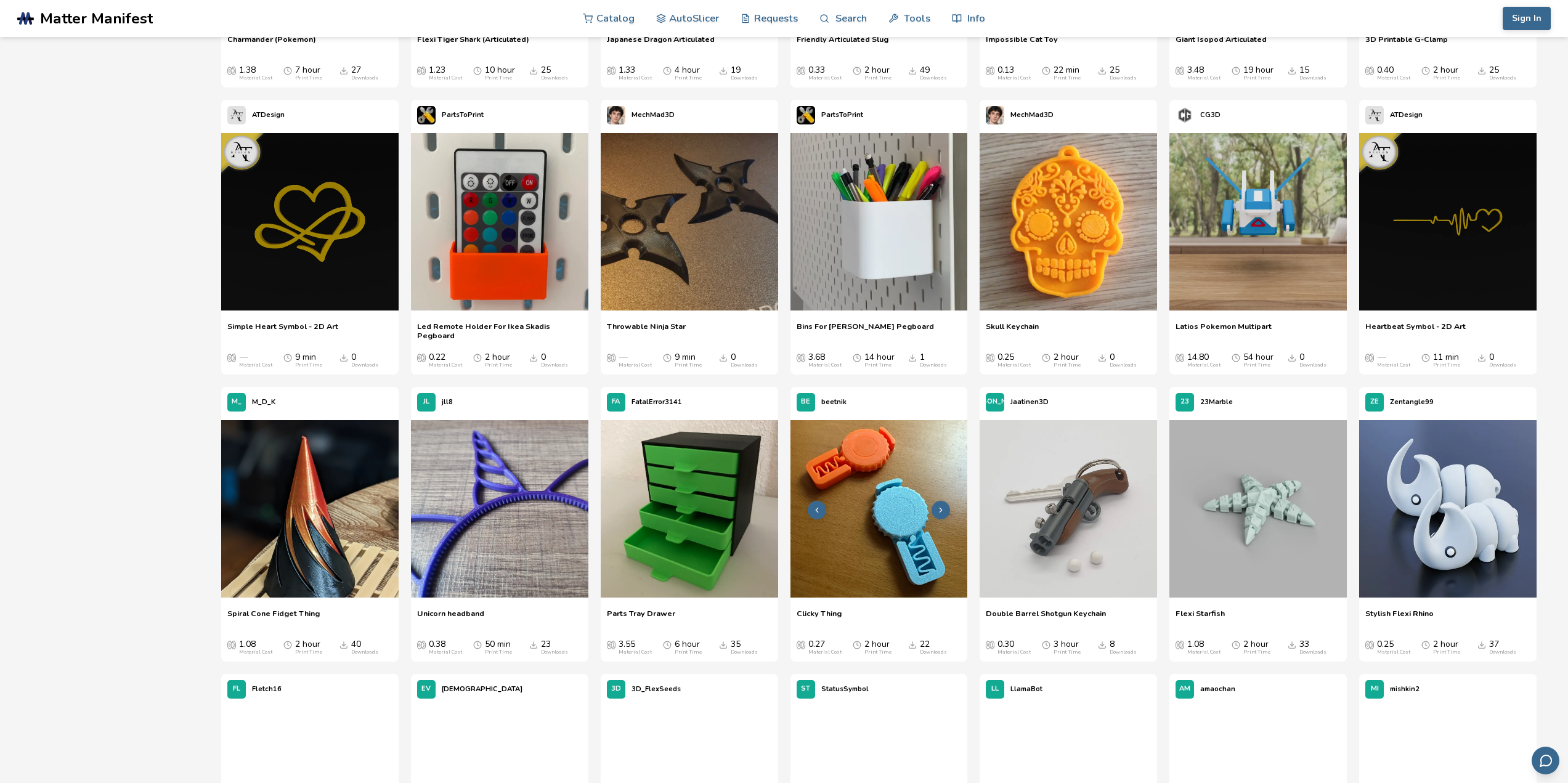
click at [936, 506] on icon at bounding box center [940, 510] width 8 height 8
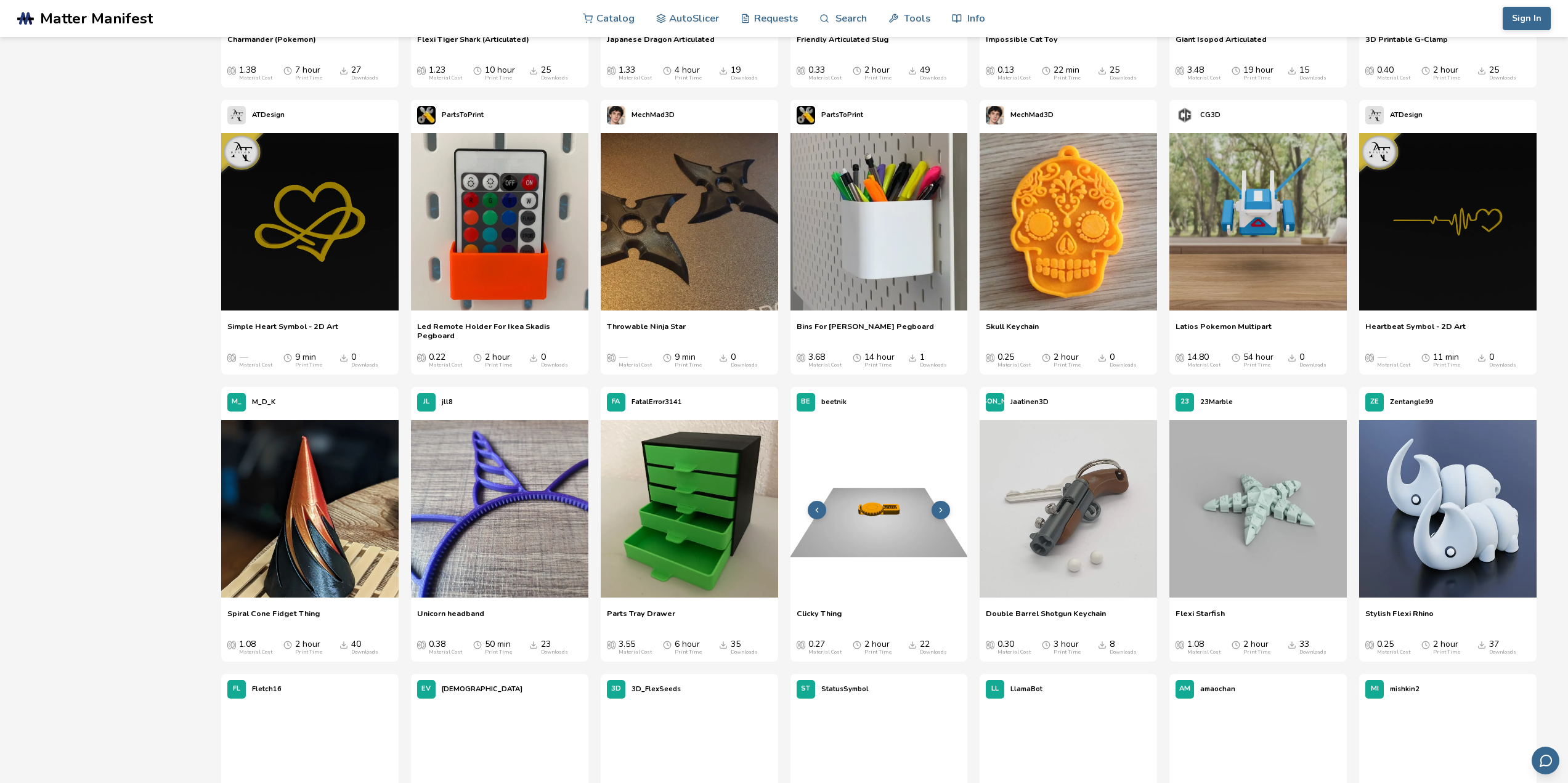
click at [942, 506] on icon at bounding box center [940, 510] width 8 height 8
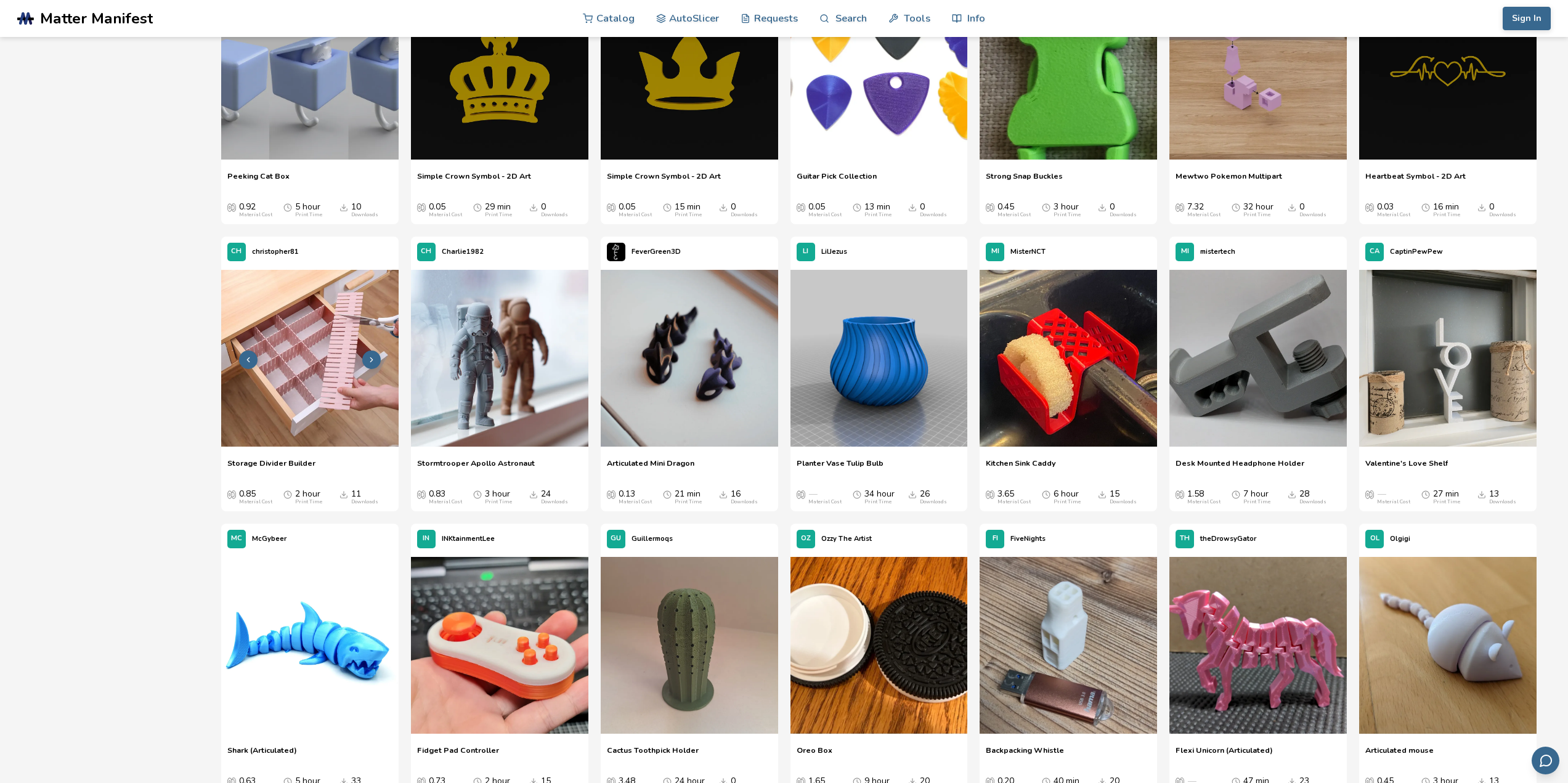
scroll to position [4559, 0]
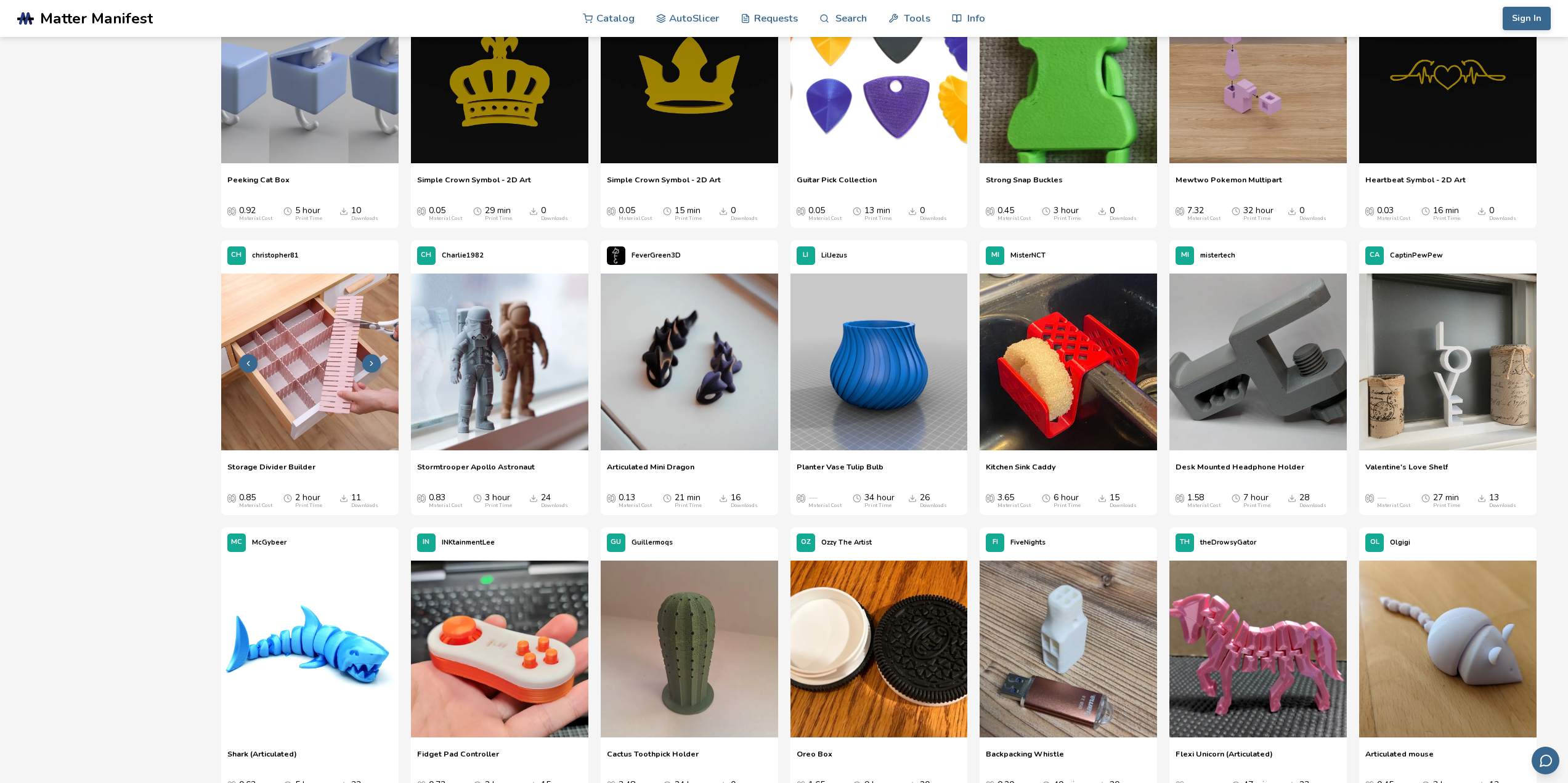
click at [308, 367] on img at bounding box center [310, 362] width 178 height 178
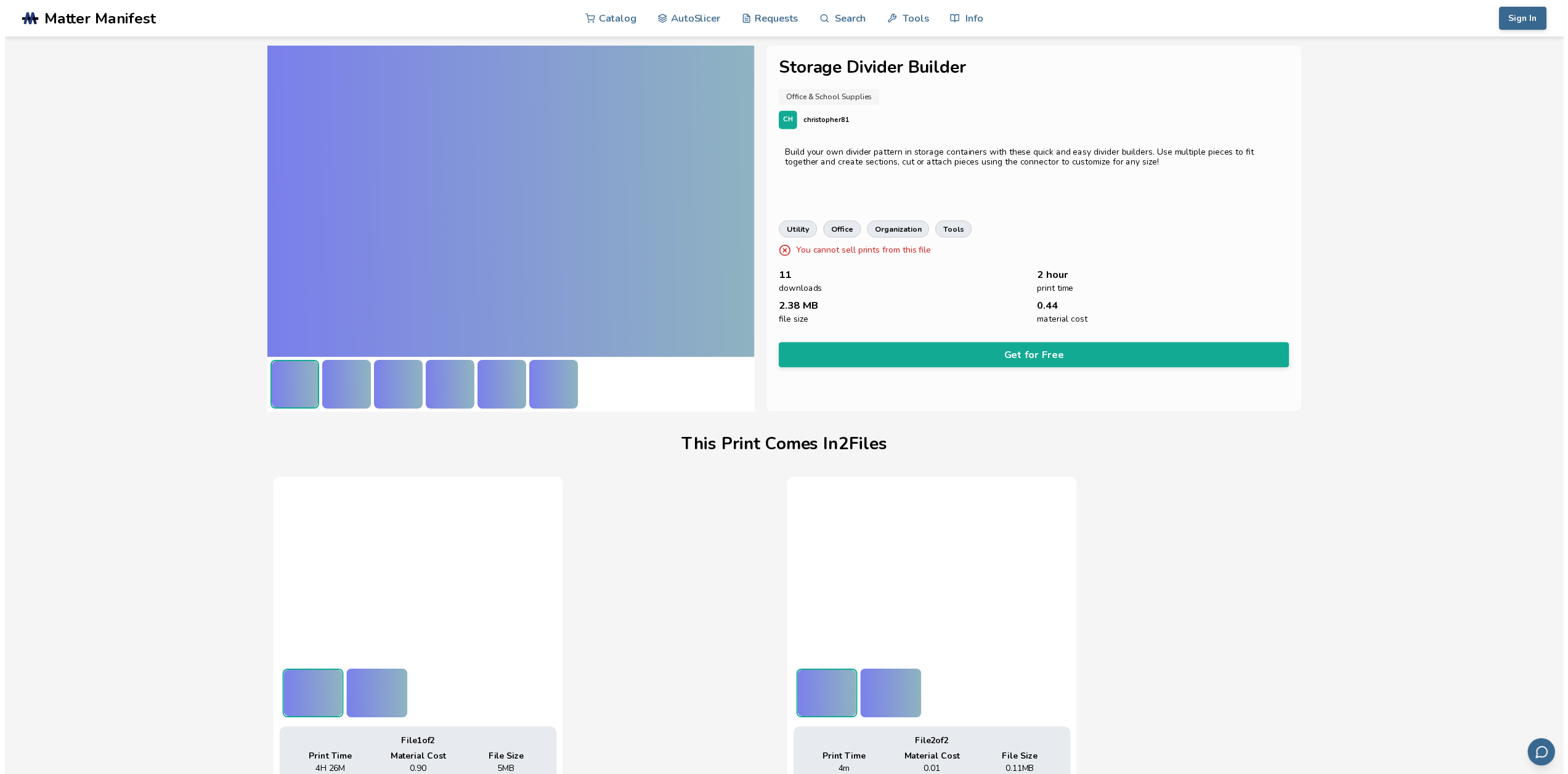
scroll to position [0, 5]
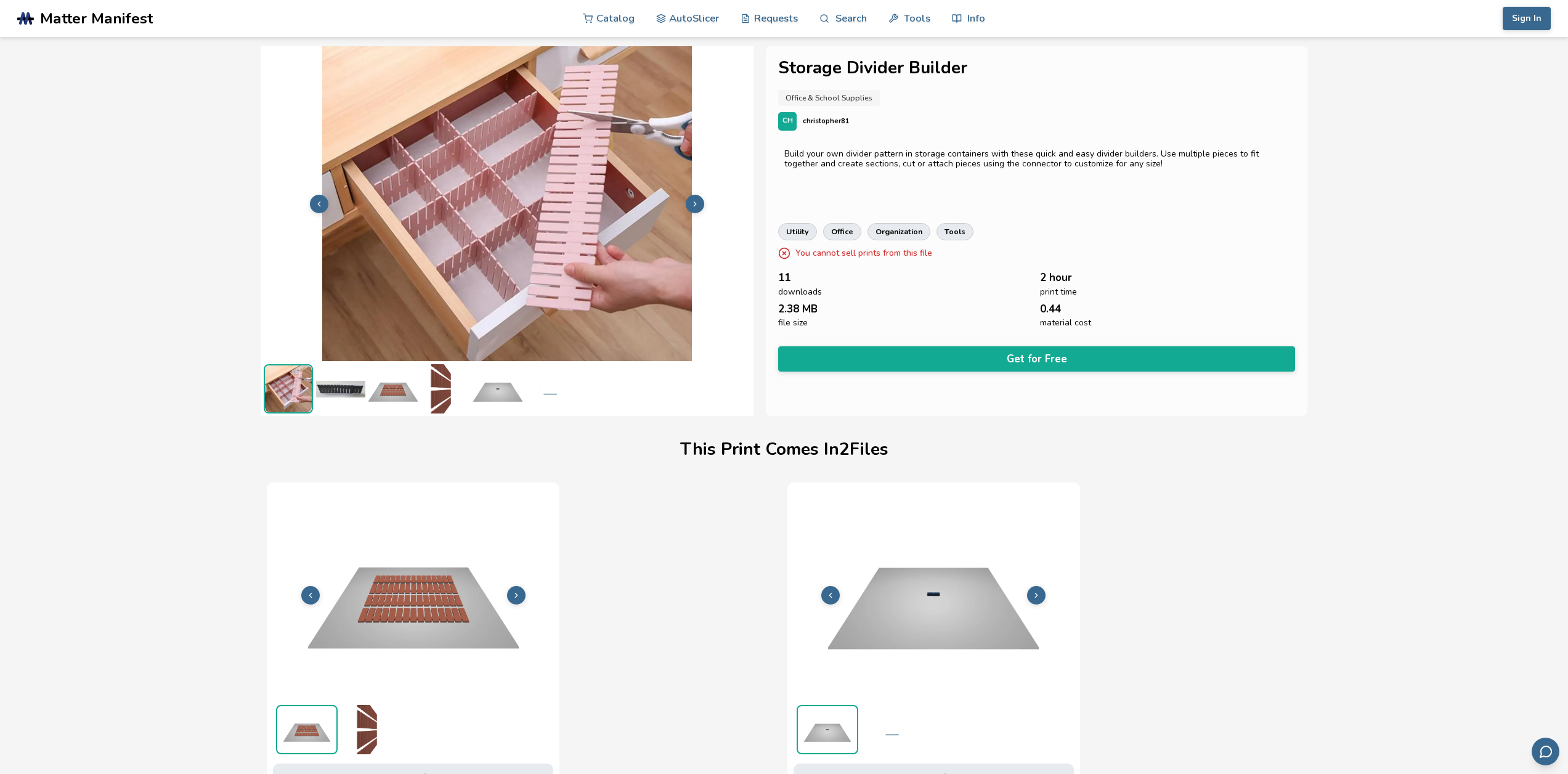
click at [334, 389] on img at bounding box center [341, 389] width 49 height 49
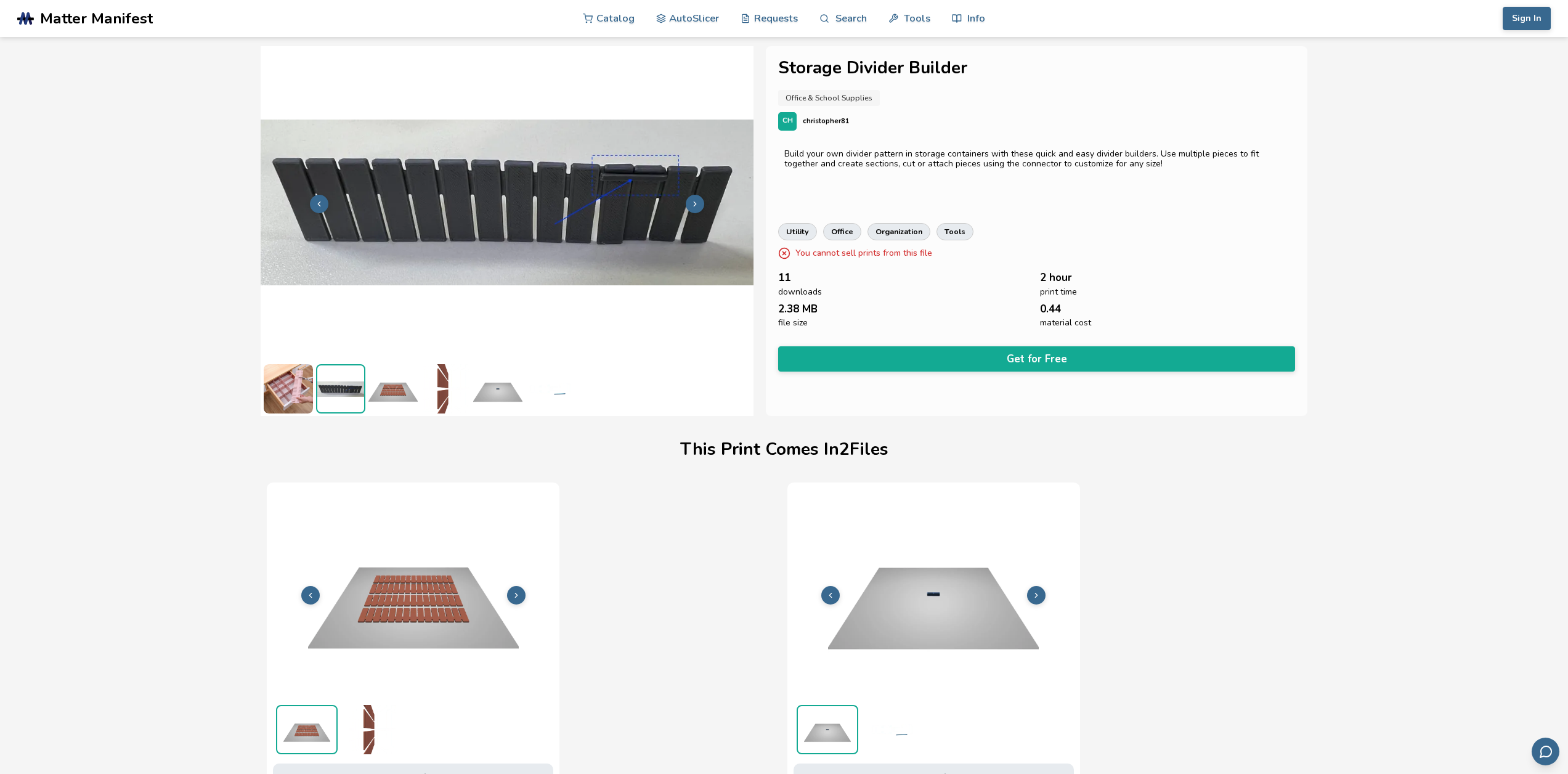
scroll to position [0, 0]
click at [375, 399] on img at bounding box center [393, 389] width 49 height 49
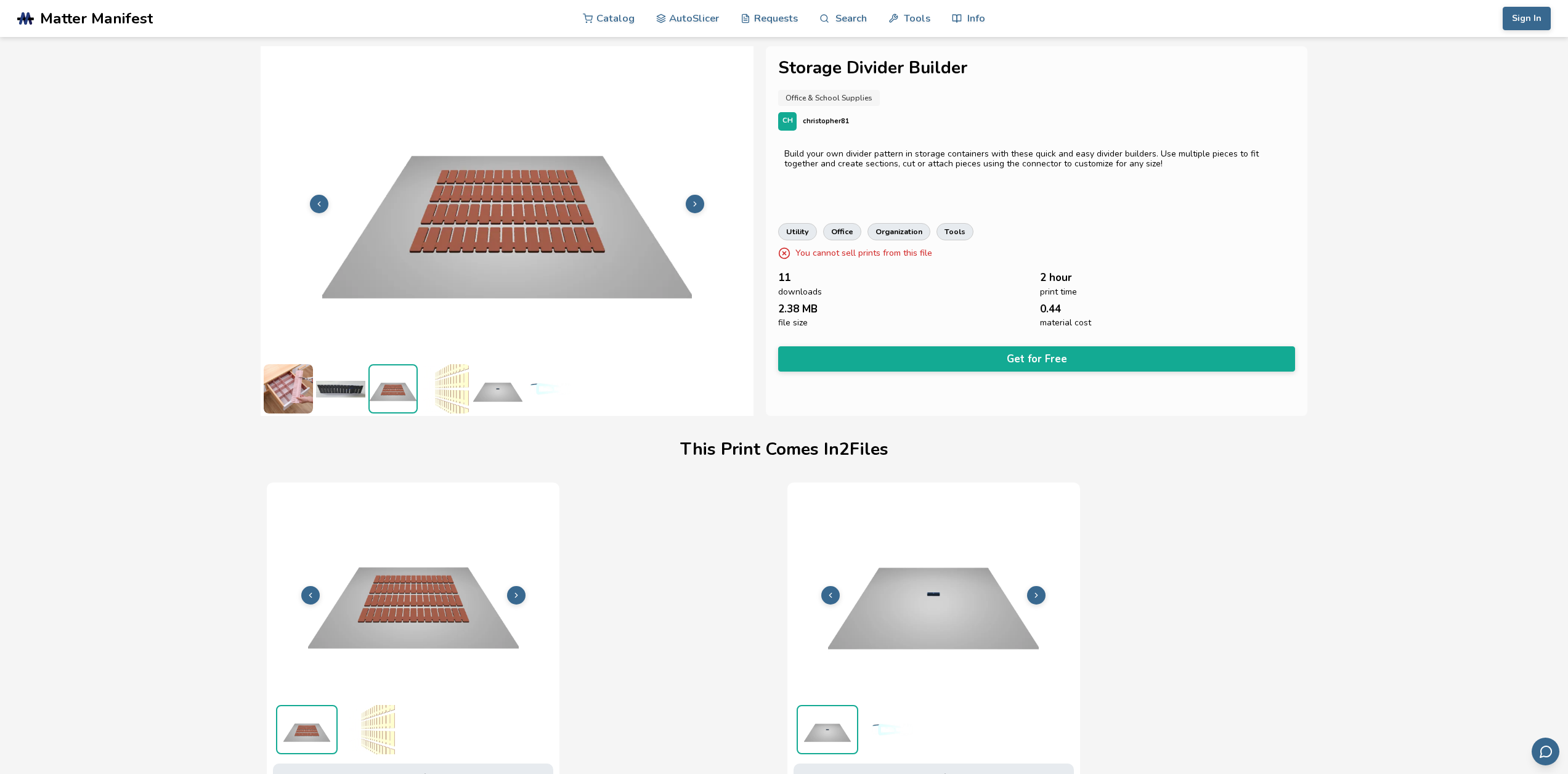
click at [438, 392] on img at bounding box center [445, 389] width 49 height 49
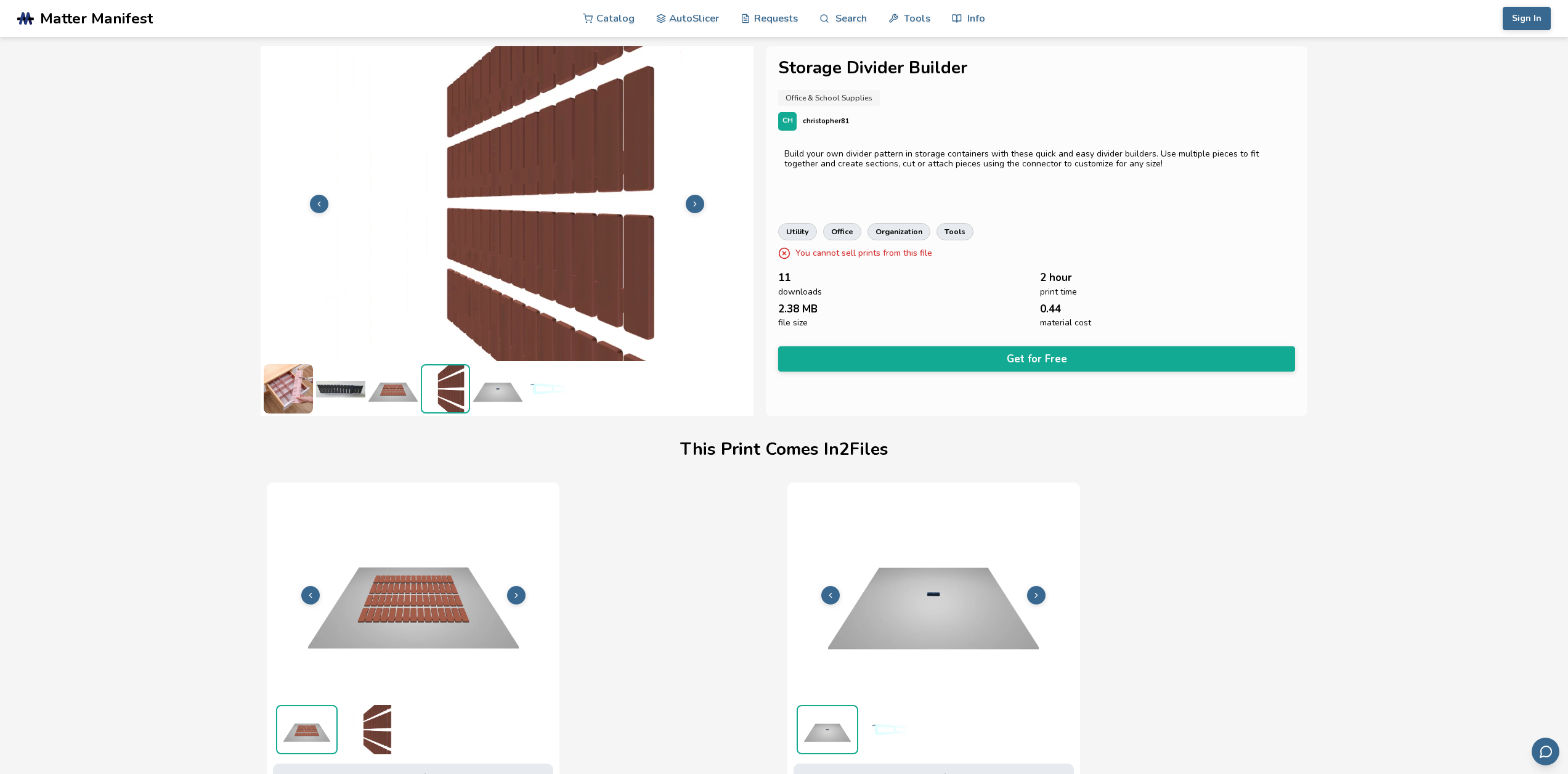
click at [505, 395] on img at bounding box center [498, 389] width 49 height 49
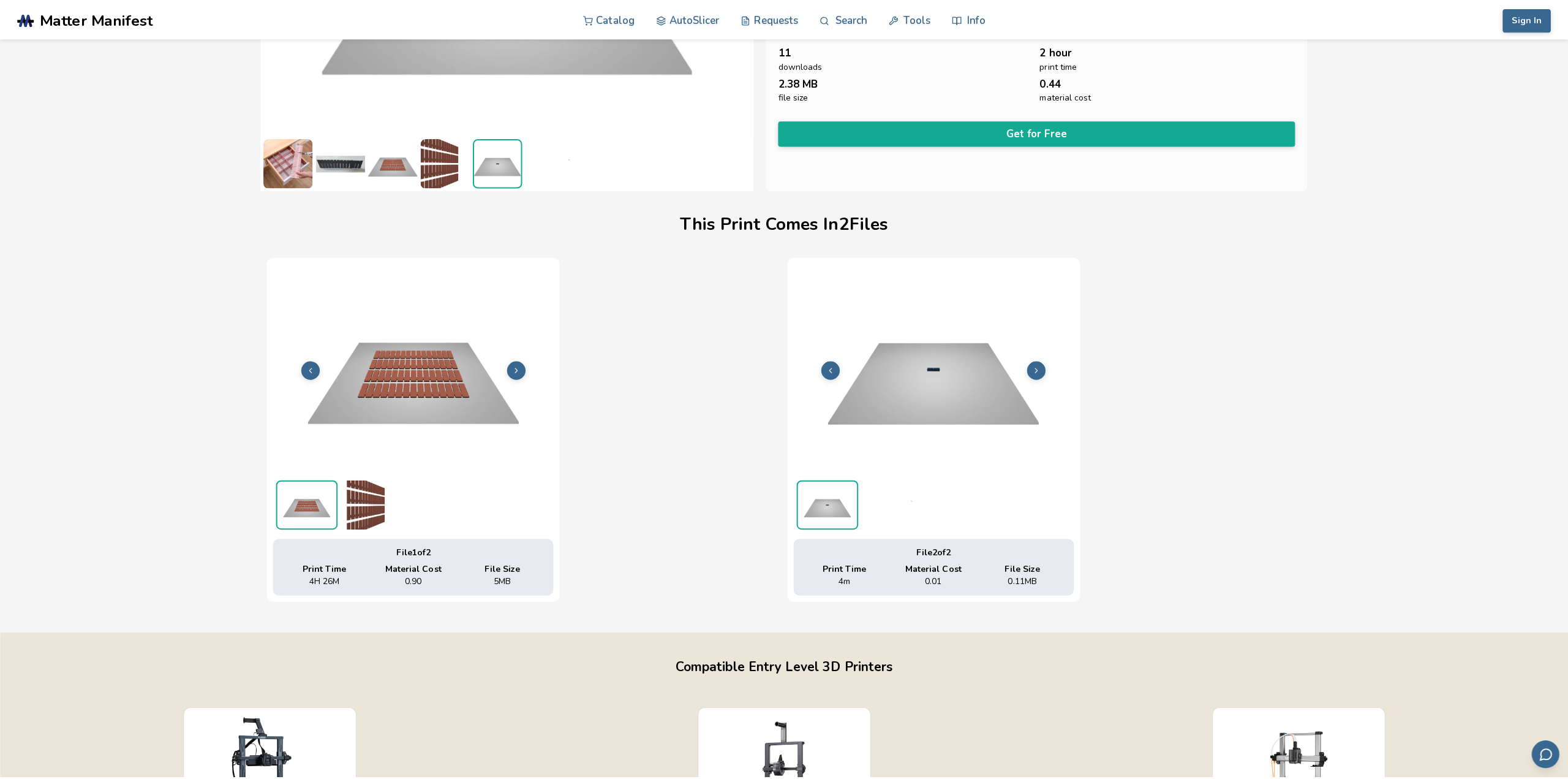
scroll to position [61, 0]
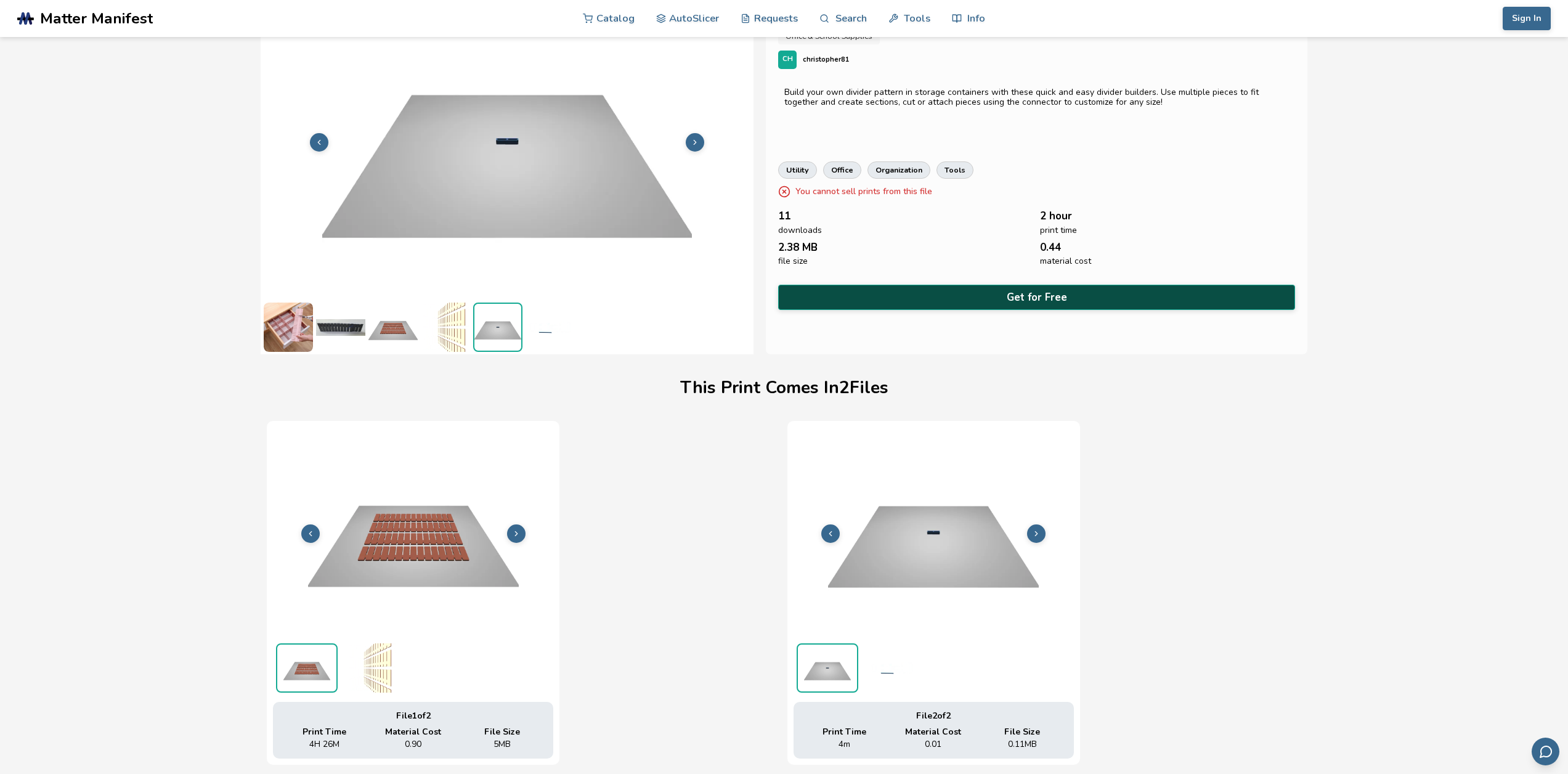
click at [1009, 295] on button "Get for Free" at bounding box center [1036, 297] width 516 height 25
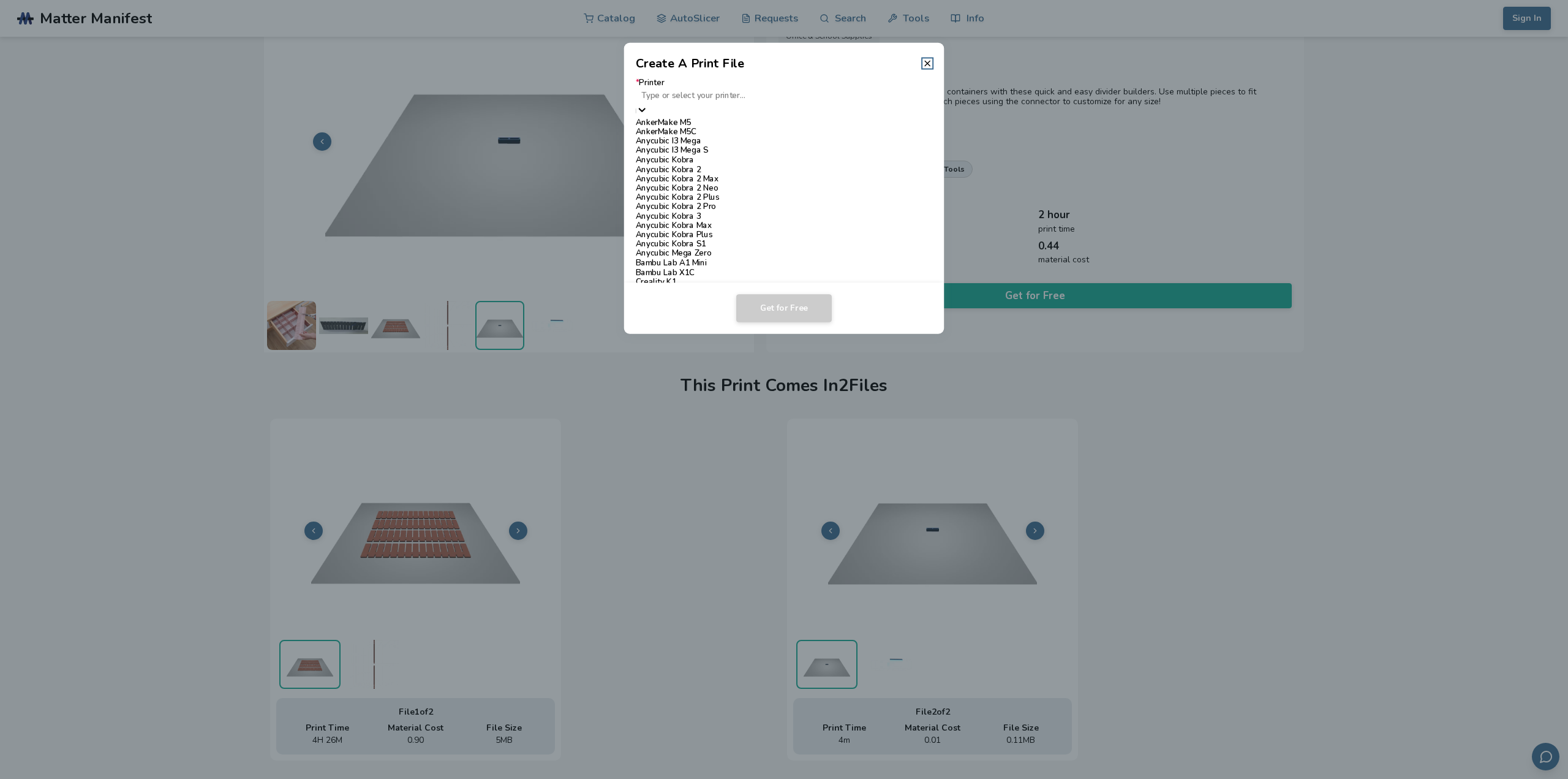
click at [717, 100] on div at bounding box center [784, 96] width 285 height 11
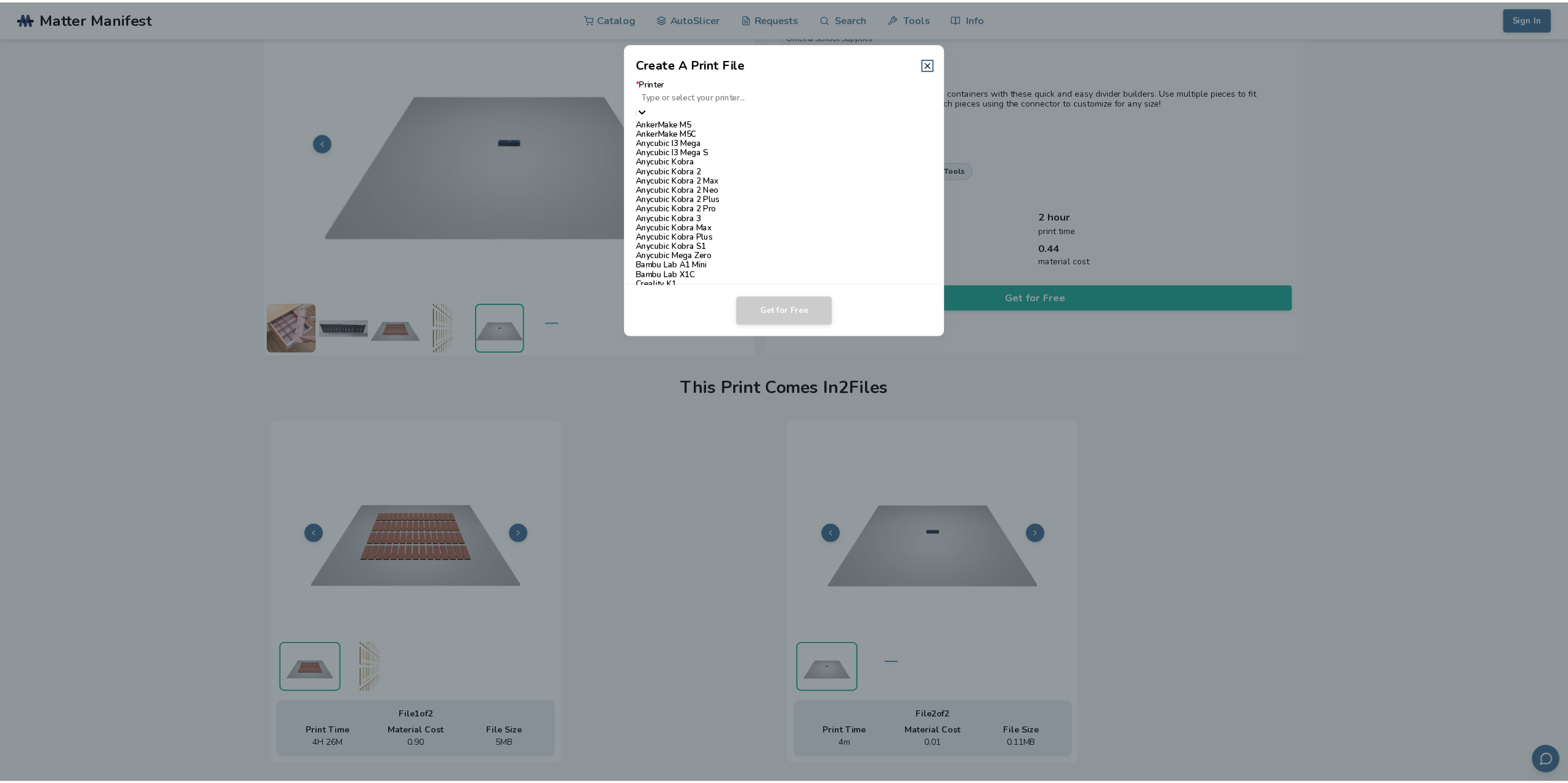
scroll to position [246, 0]
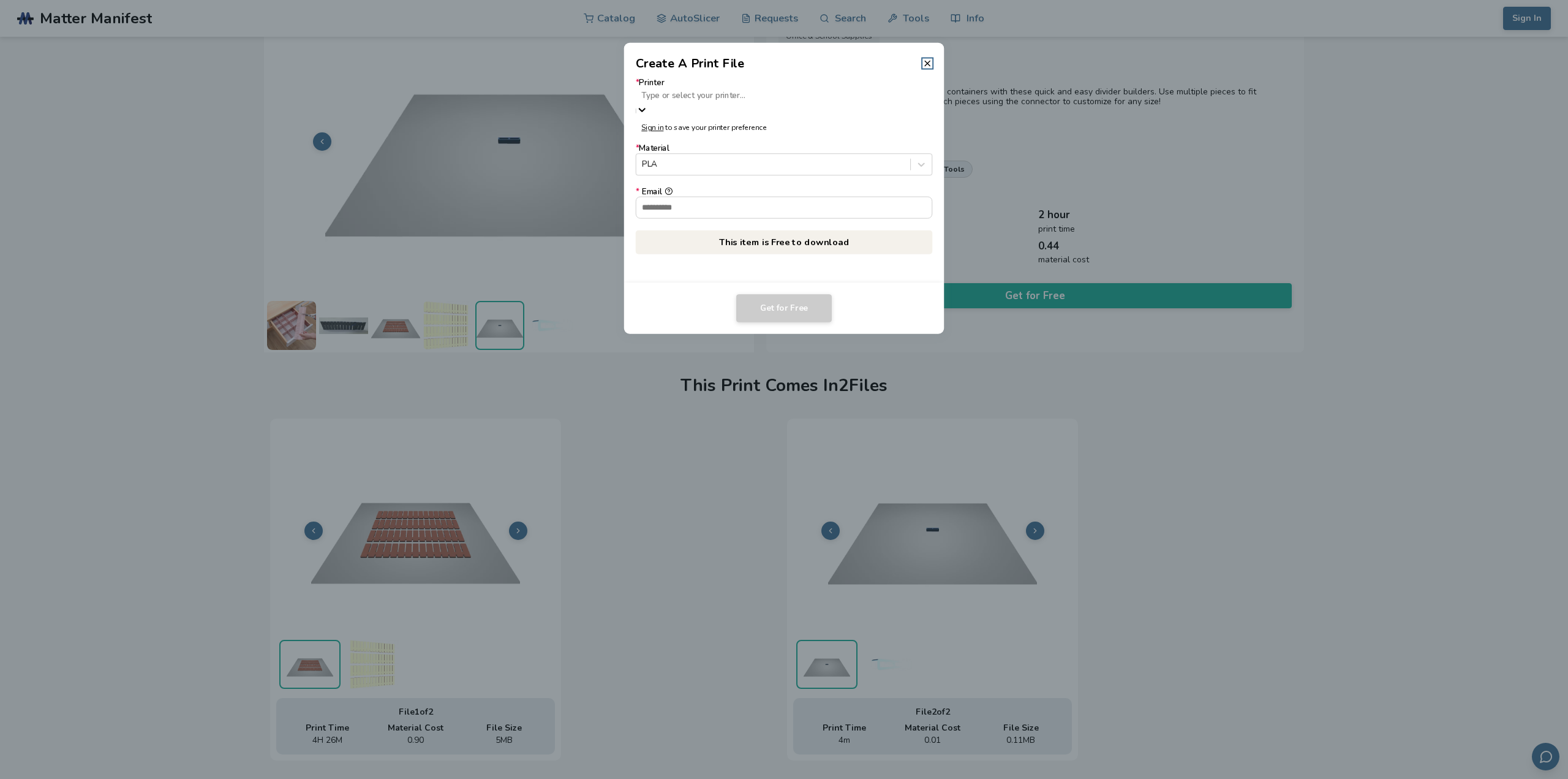
click at [747, 95] on div at bounding box center [784, 96] width 285 height 11
type input "*"
type input "***"
click at [665, 192] on button "* Email" at bounding box center [669, 196] width 8 height 8
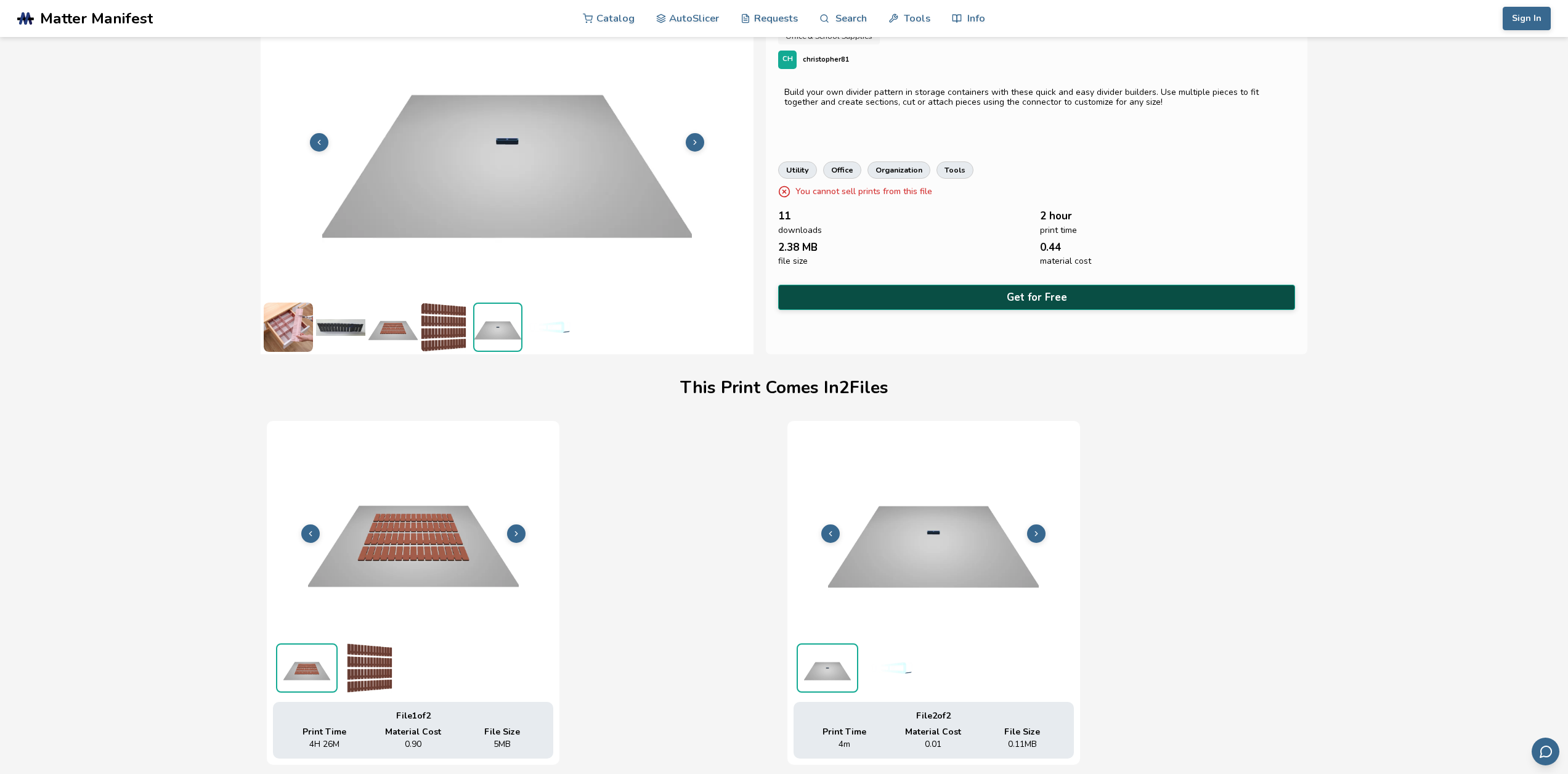
click at [1004, 289] on button "Get for Free" at bounding box center [1036, 297] width 516 height 25
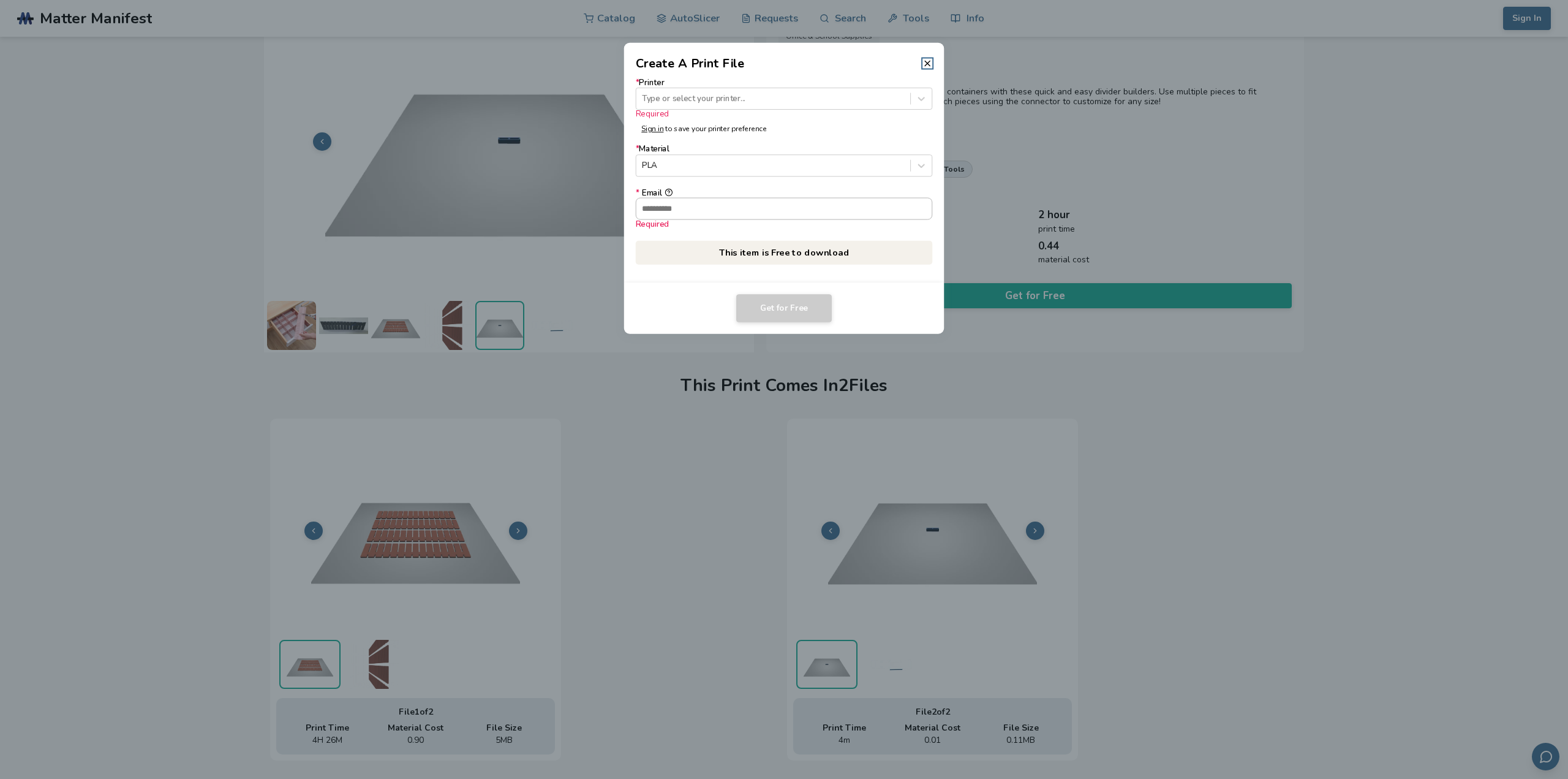
click at [670, 210] on input "* Email Required" at bounding box center [784, 208] width 296 height 21
click at [1328, 431] on dialog "Create A Print File * Printer Type or select your printer... Required Sign in t…" at bounding box center [784, 390] width 1490 height 740
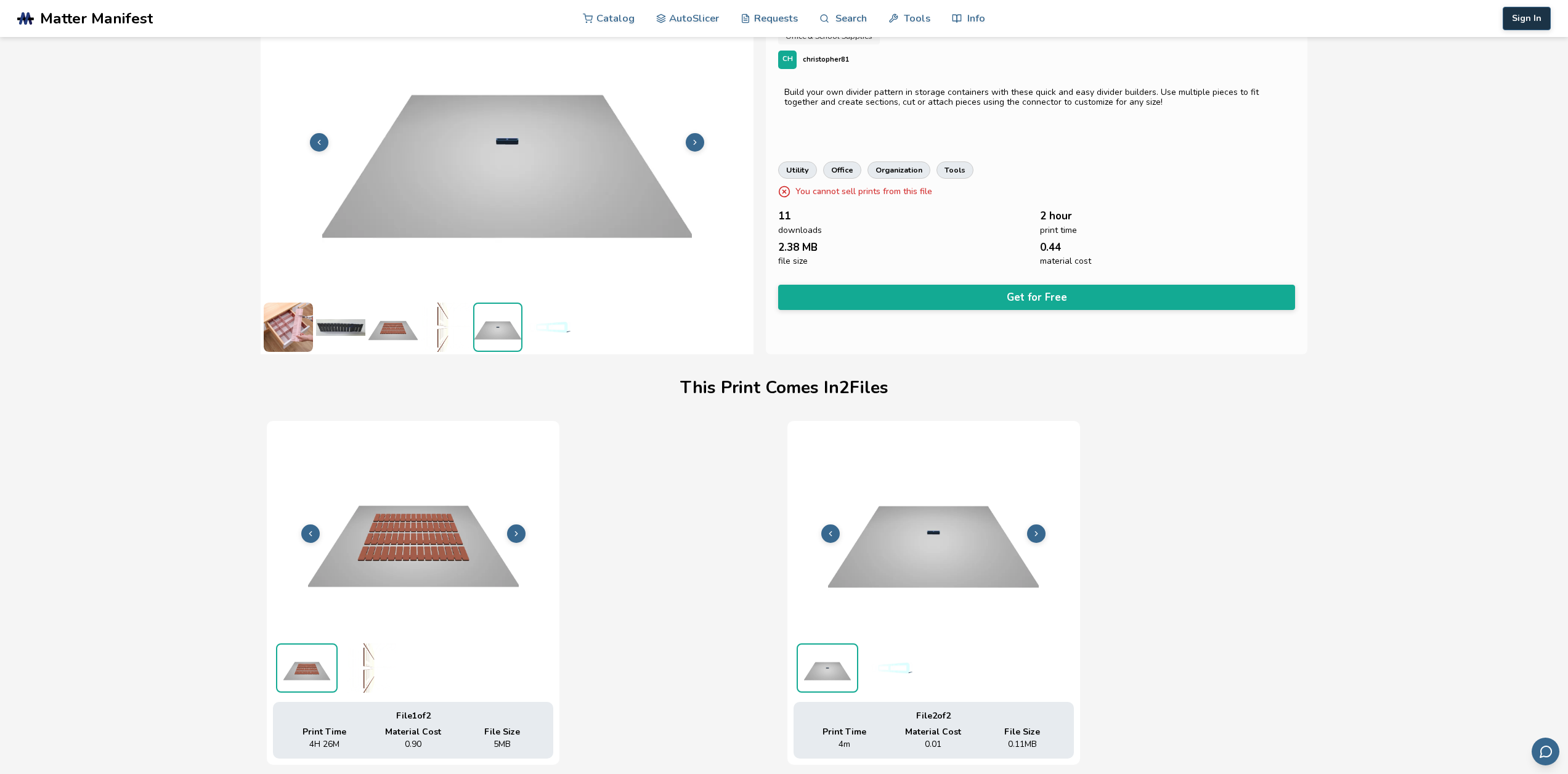
click at [1534, 17] on button "Sign In" at bounding box center [1527, 18] width 48 height 23
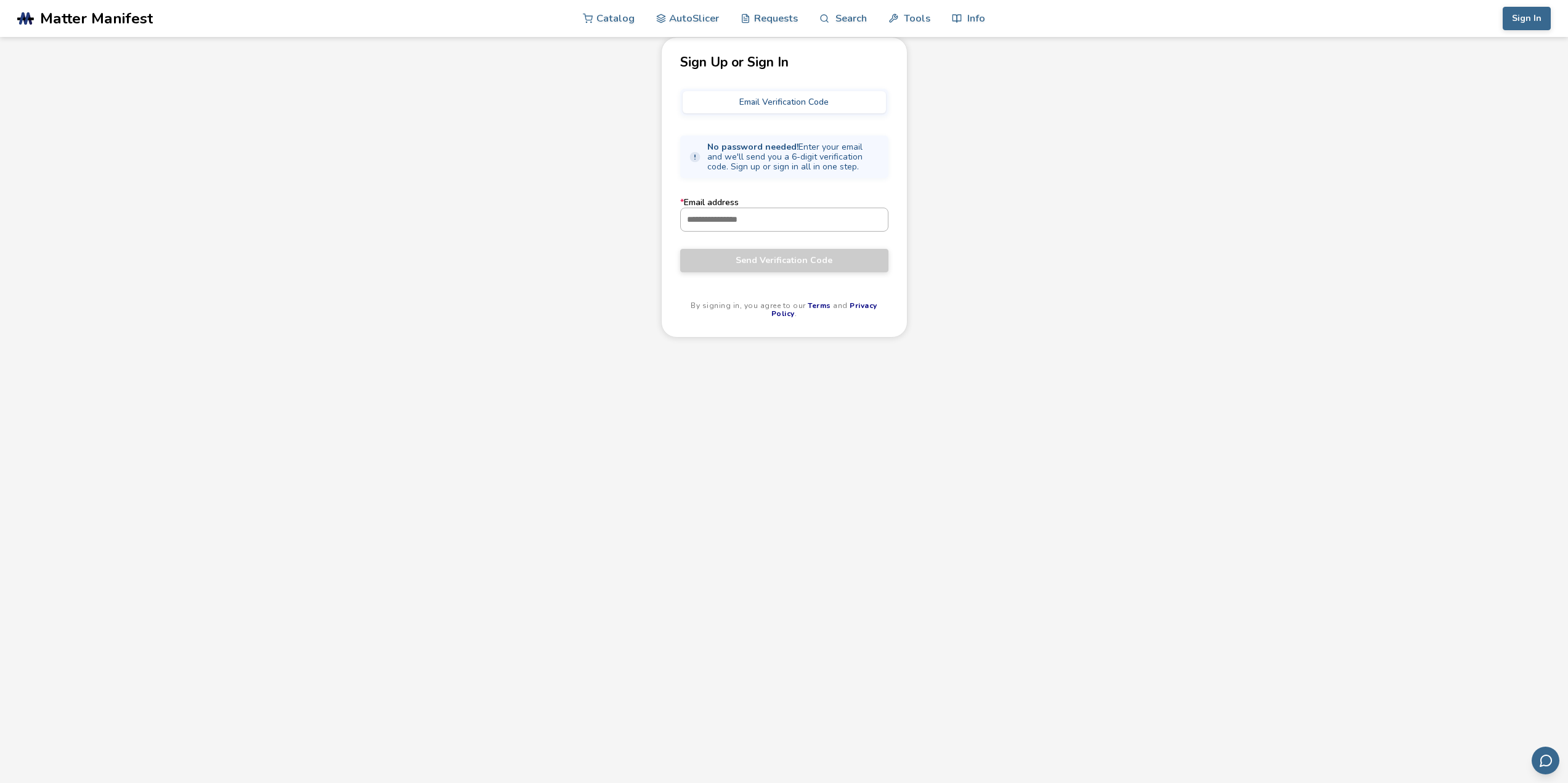
click at [716, 218] on input "* Email address" at bounding box center [784, 219] width 207 height 22
type input "**********"
click at [794, 262] on span "Send Verification Code" at bounding box center [784, 260] width 190 height 10
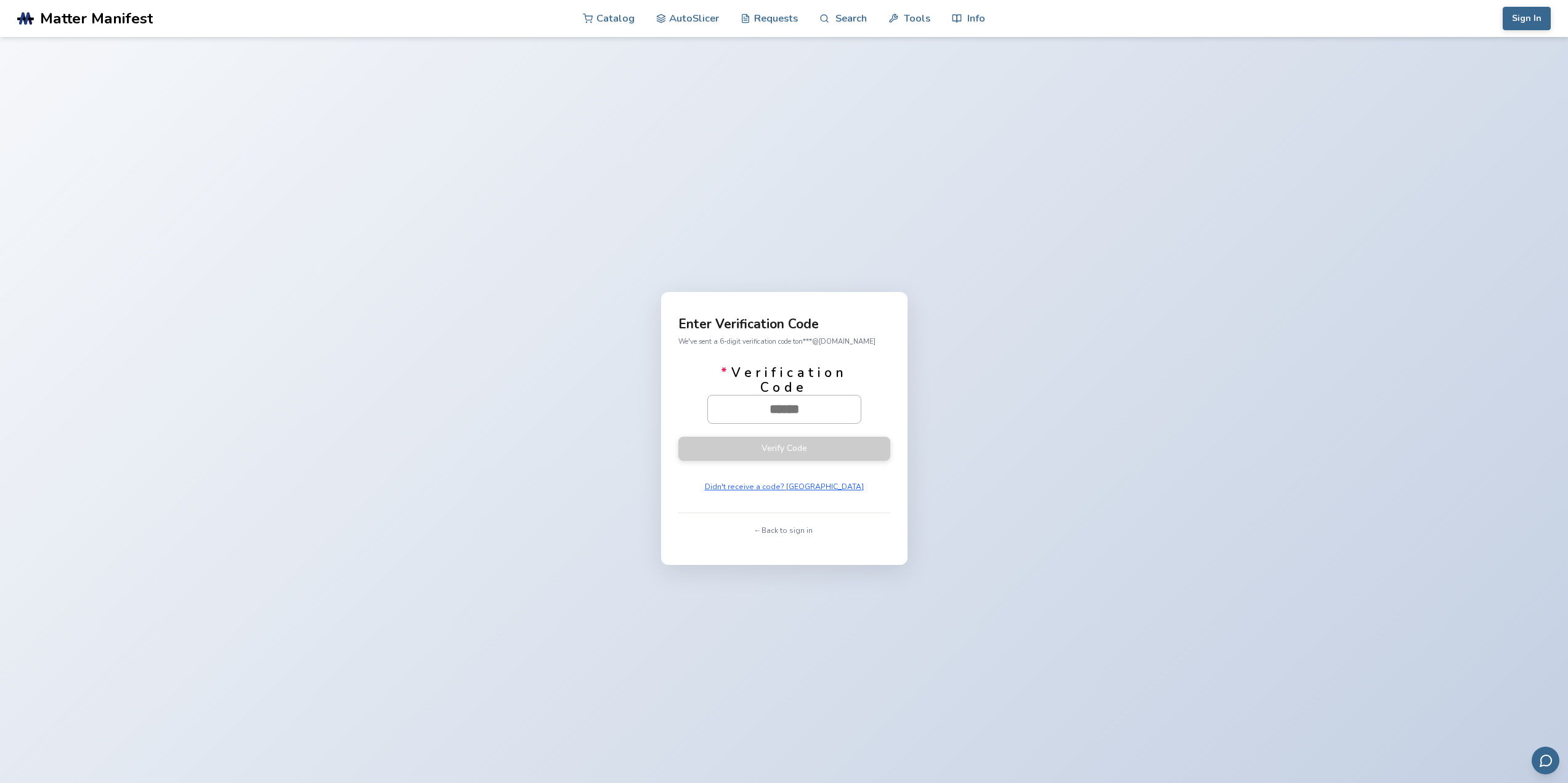
paste input "******"
type input "******"
click at [816, 453] on button "Verify Code" at bounding box center [785, 448] width 212 height 24
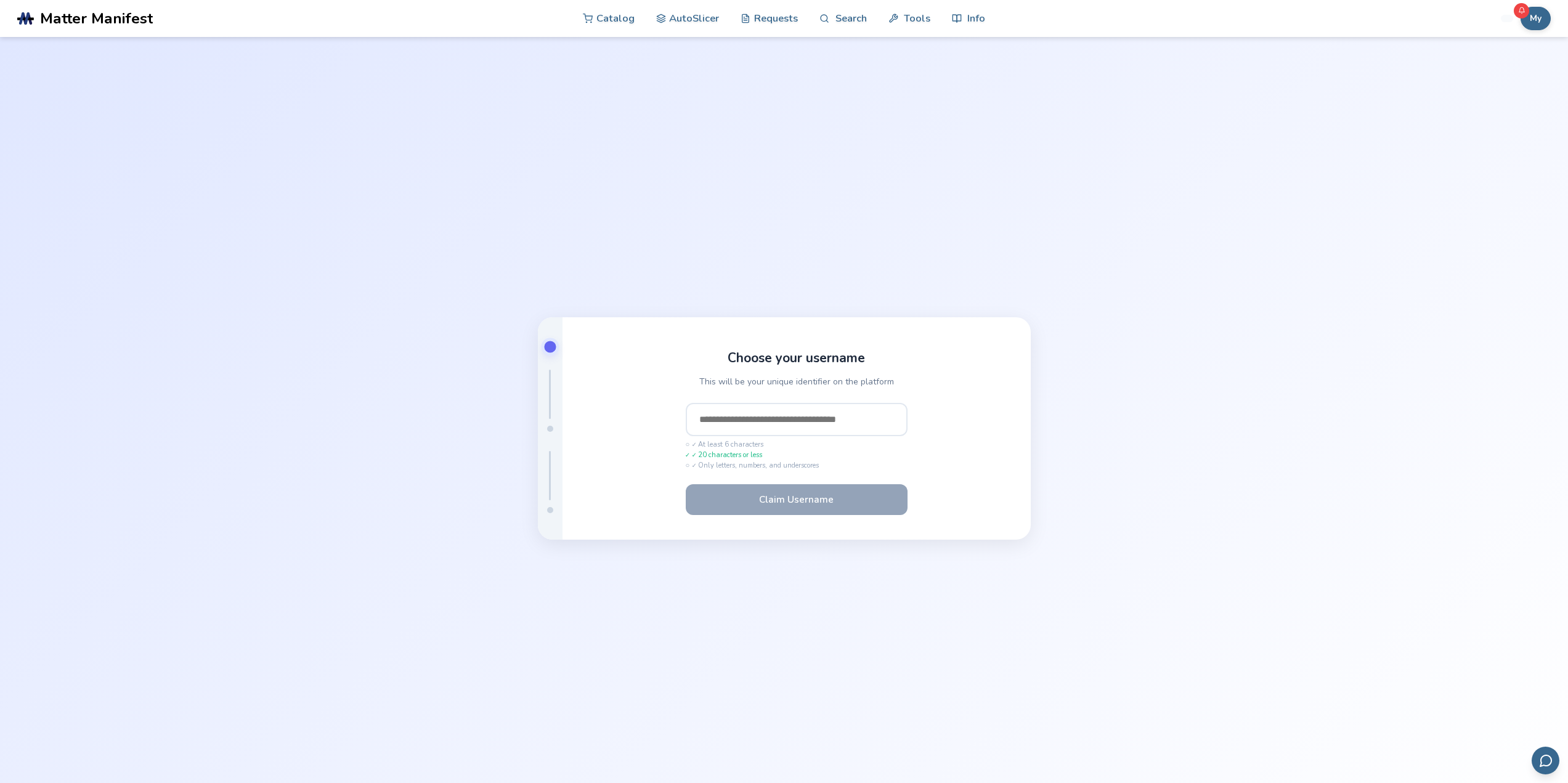
drag, startPoint x: 819, startPoint y: 430, endPoint x: 806, endPoint y: 421, distance: 15.8
click at [819, 430] on input "text" at bounding box center [796, 419] width 222 height 33
click at [792, 418] on input "text" at bounding box center [796, 419] width 222 height 33
type input "**********"
click at [972, 438] on div "**********" at bounding box center [796, 428] width 469 height 222
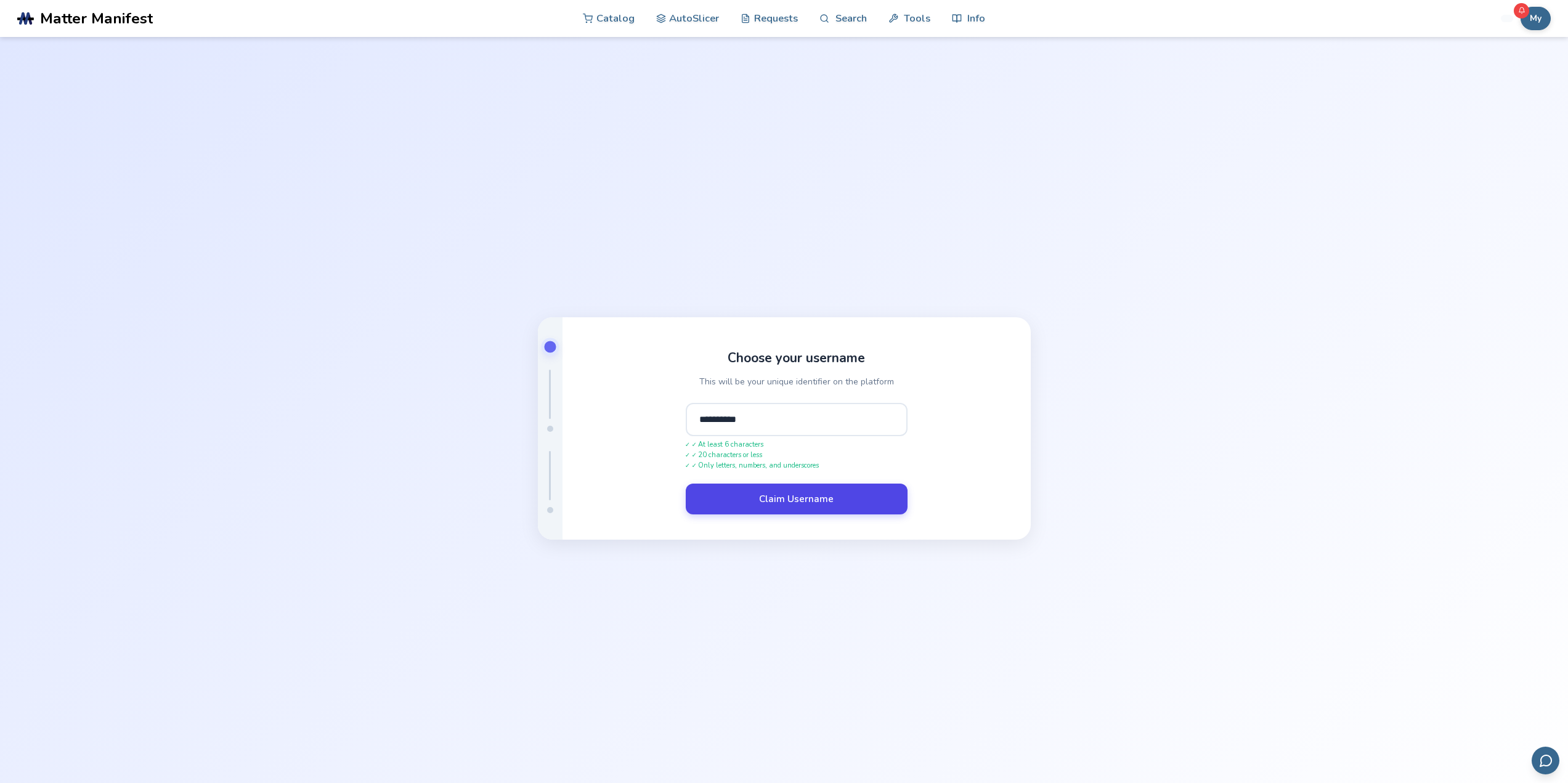
click at [827, 497] on button "Claim Username" at bounding box center [796, 499] width 222 height 31
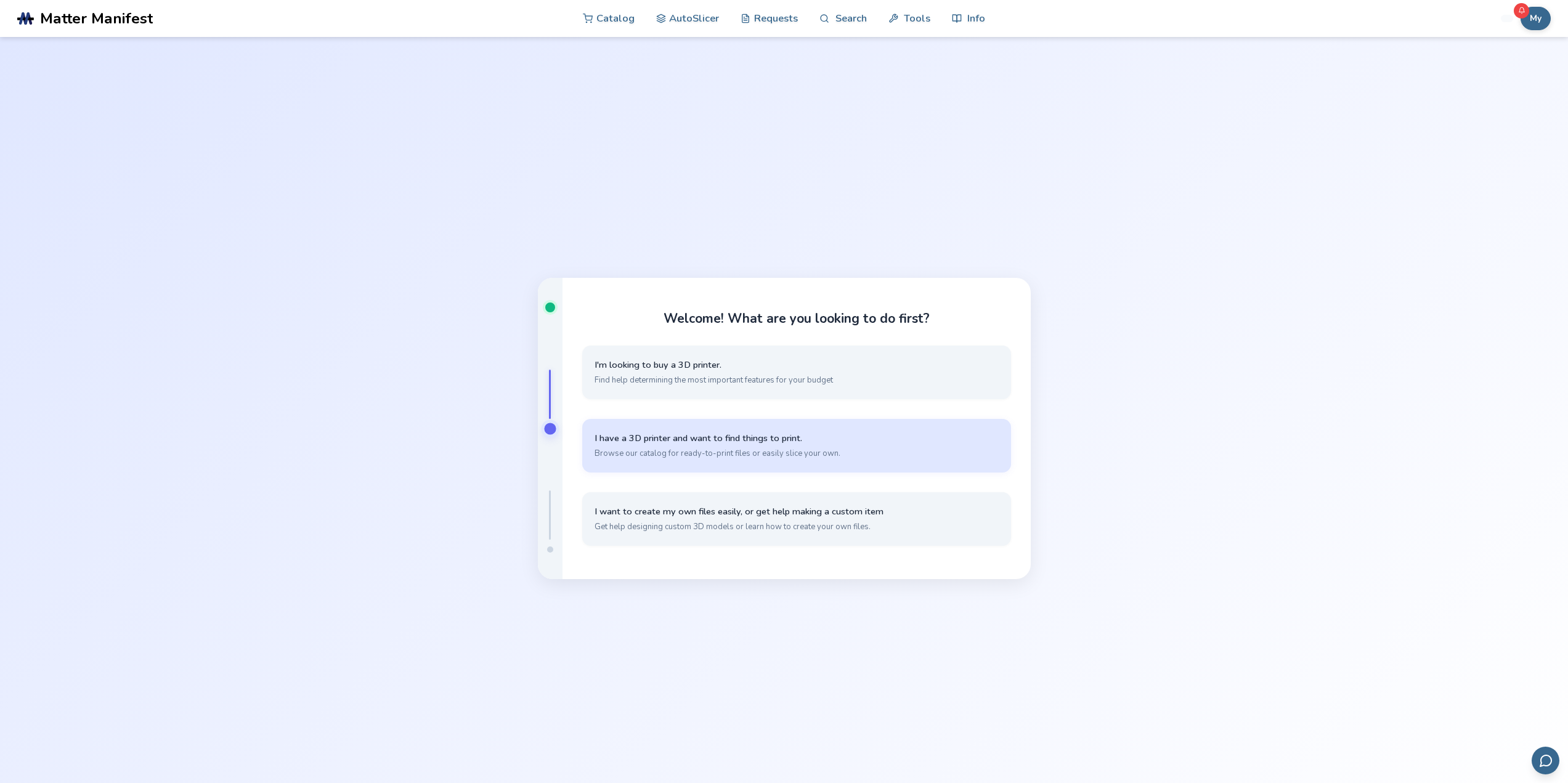
click at [794, 465] on button "I have a 3D printer and want to find things to print. Browse our catalog for re…" at bounding box center [796, 446] width 429 height 54
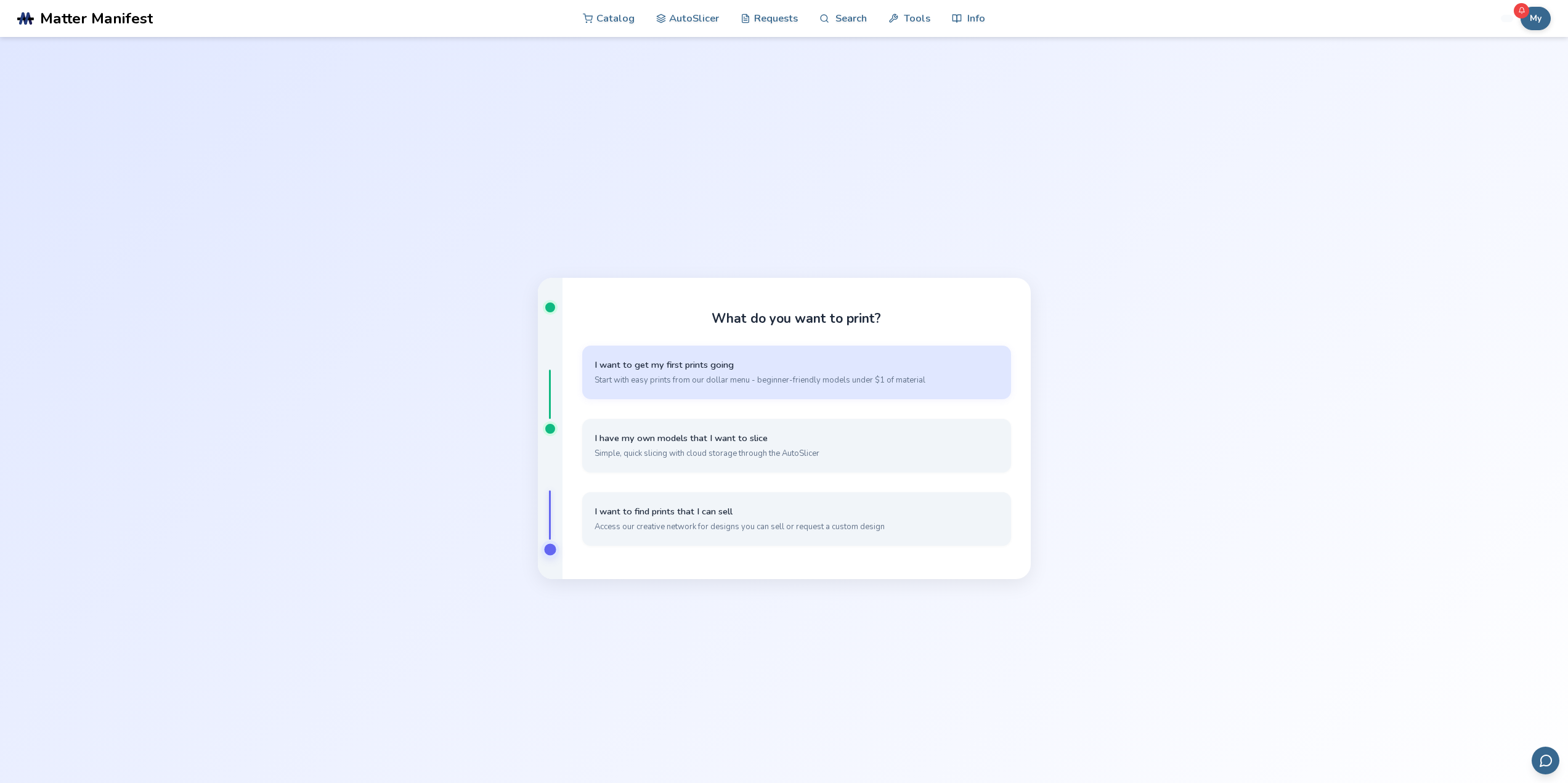
click at [732, 382] on span "Start with easy prints from our dollar menu - beginner-friendly models under $1…" at bounding box center [796, 380] width 404 height 11
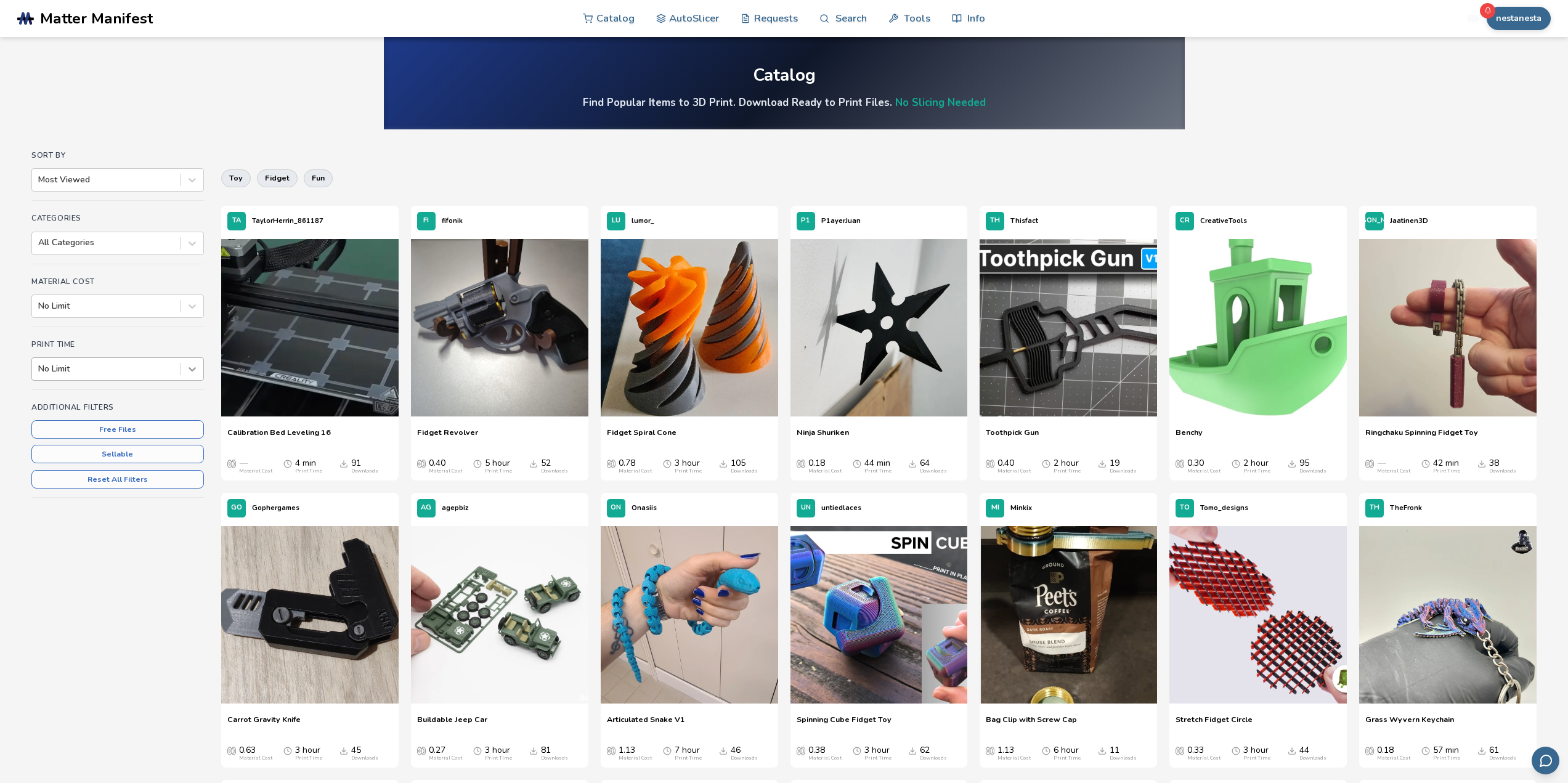
click at [188, 364] on icon at bounding box center [192, 369] width 12 height 12
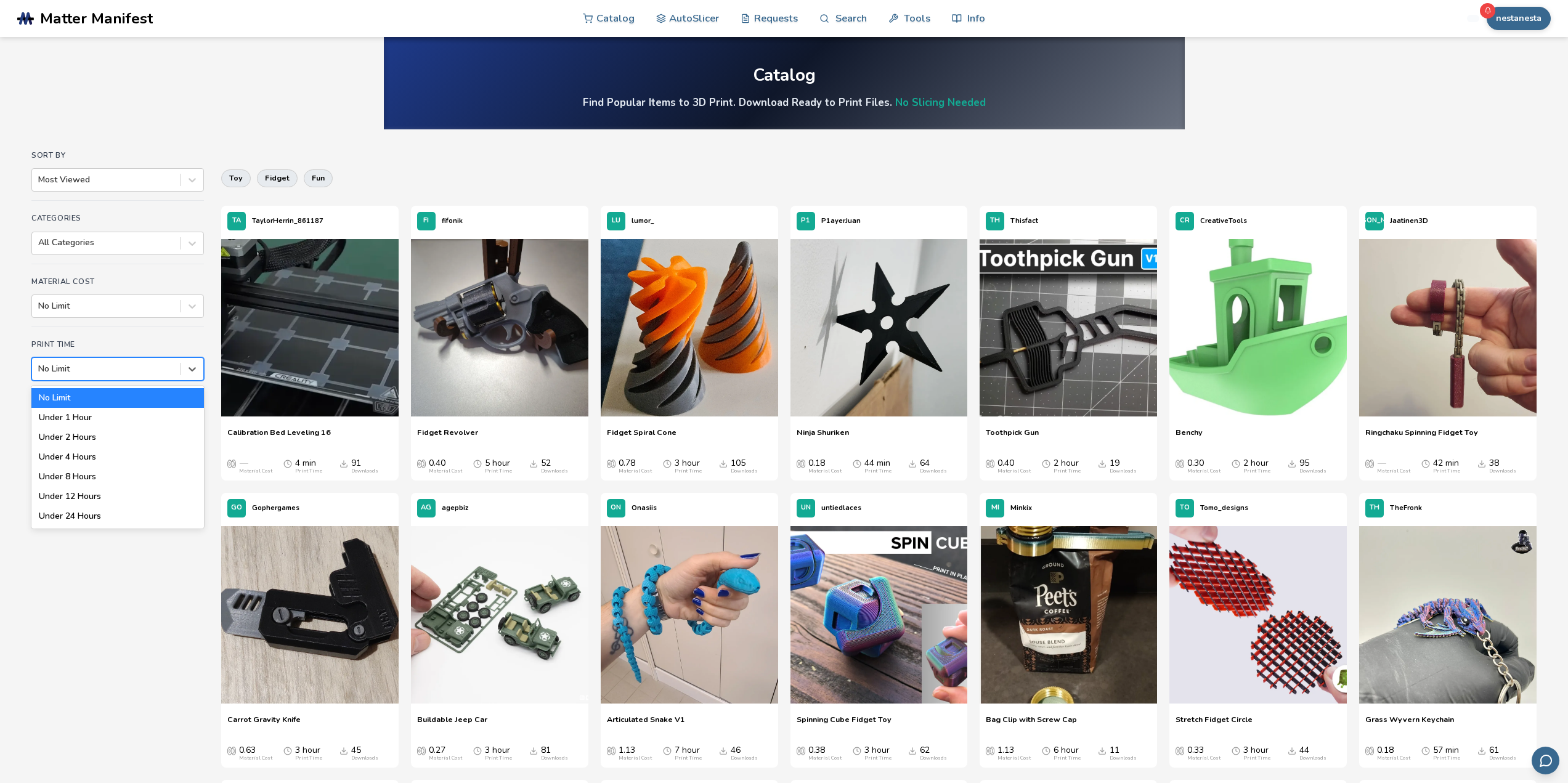
click at [127, 333] on div "Sort By Most Viewed Categories All Categories Material Cost No Limit Print Time…" at bounding box center [118, 335] width 172 height 368
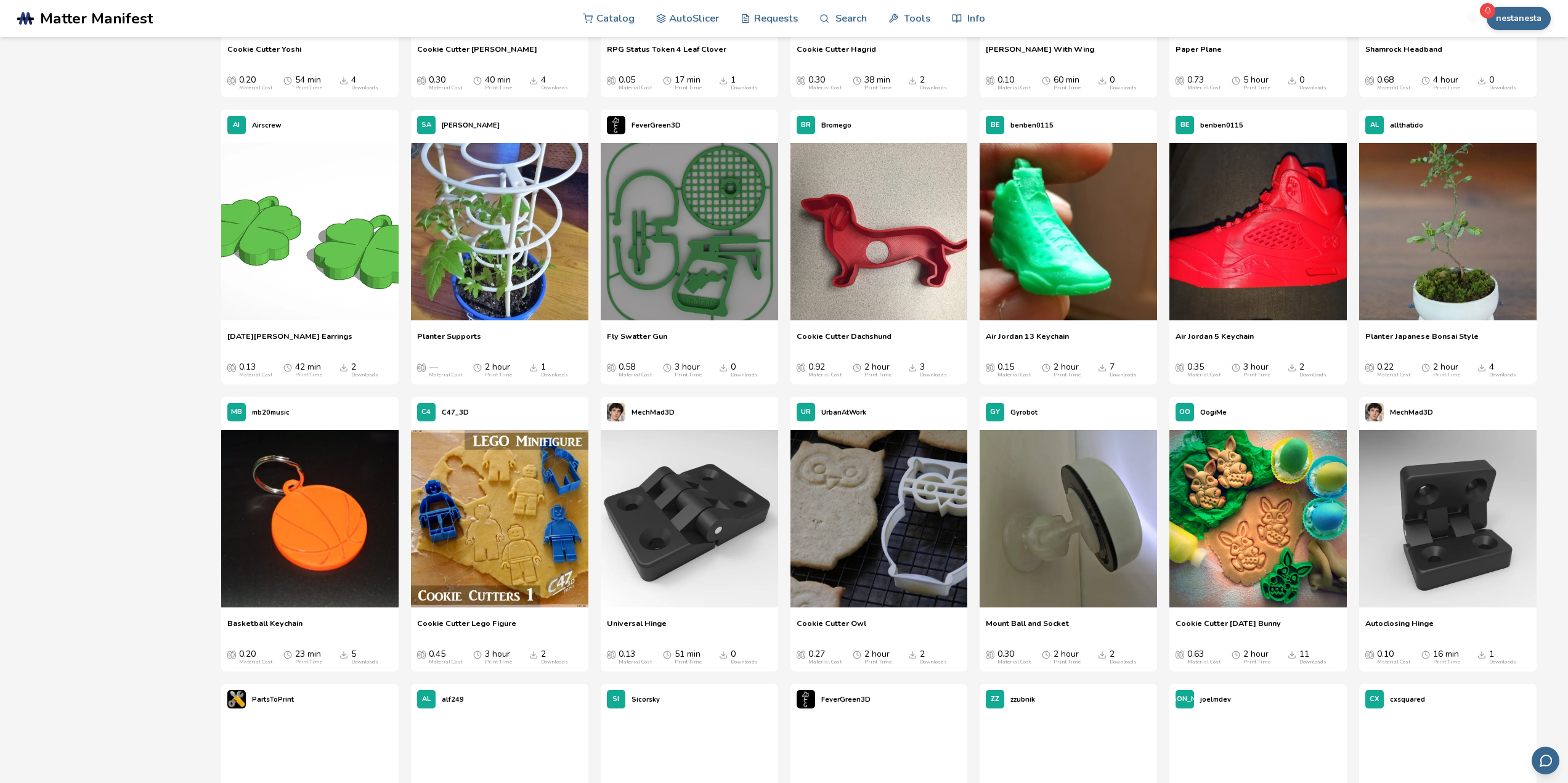
scroll to position [12961, 0]
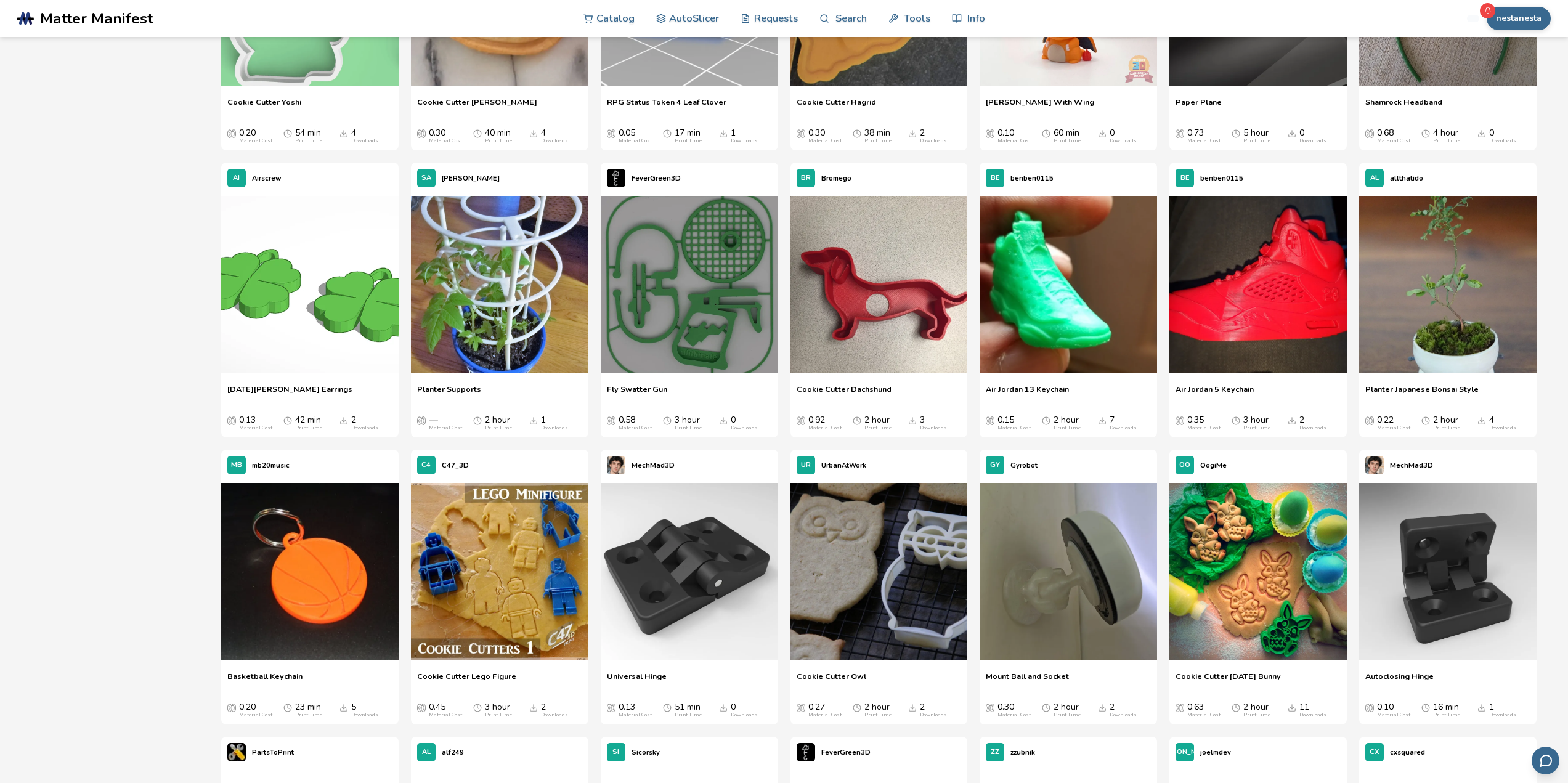
click at [1486, 8] on icon at bounding box center [1488, 11] width 8 height 8
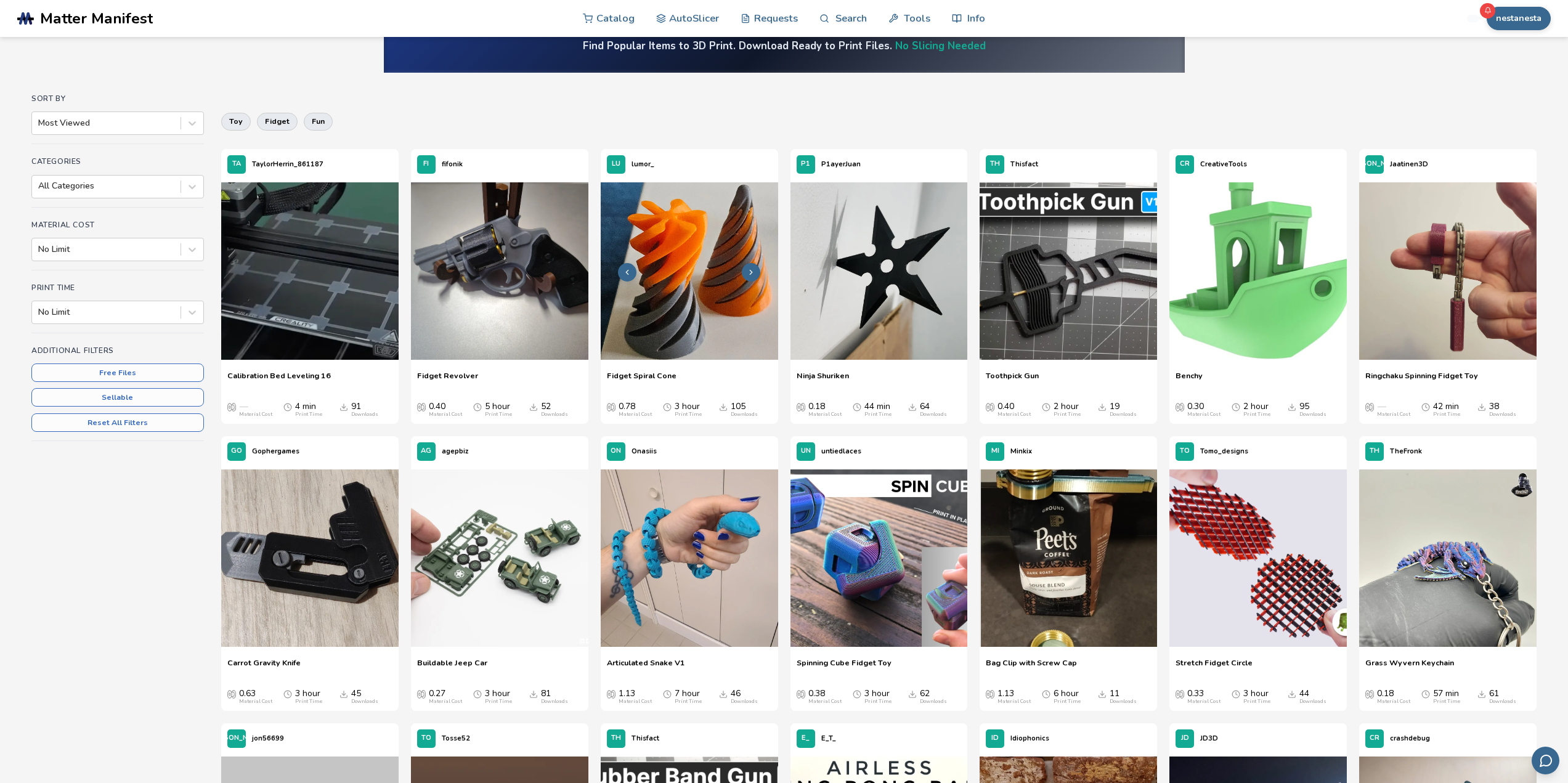
scroll to position [0, 0]
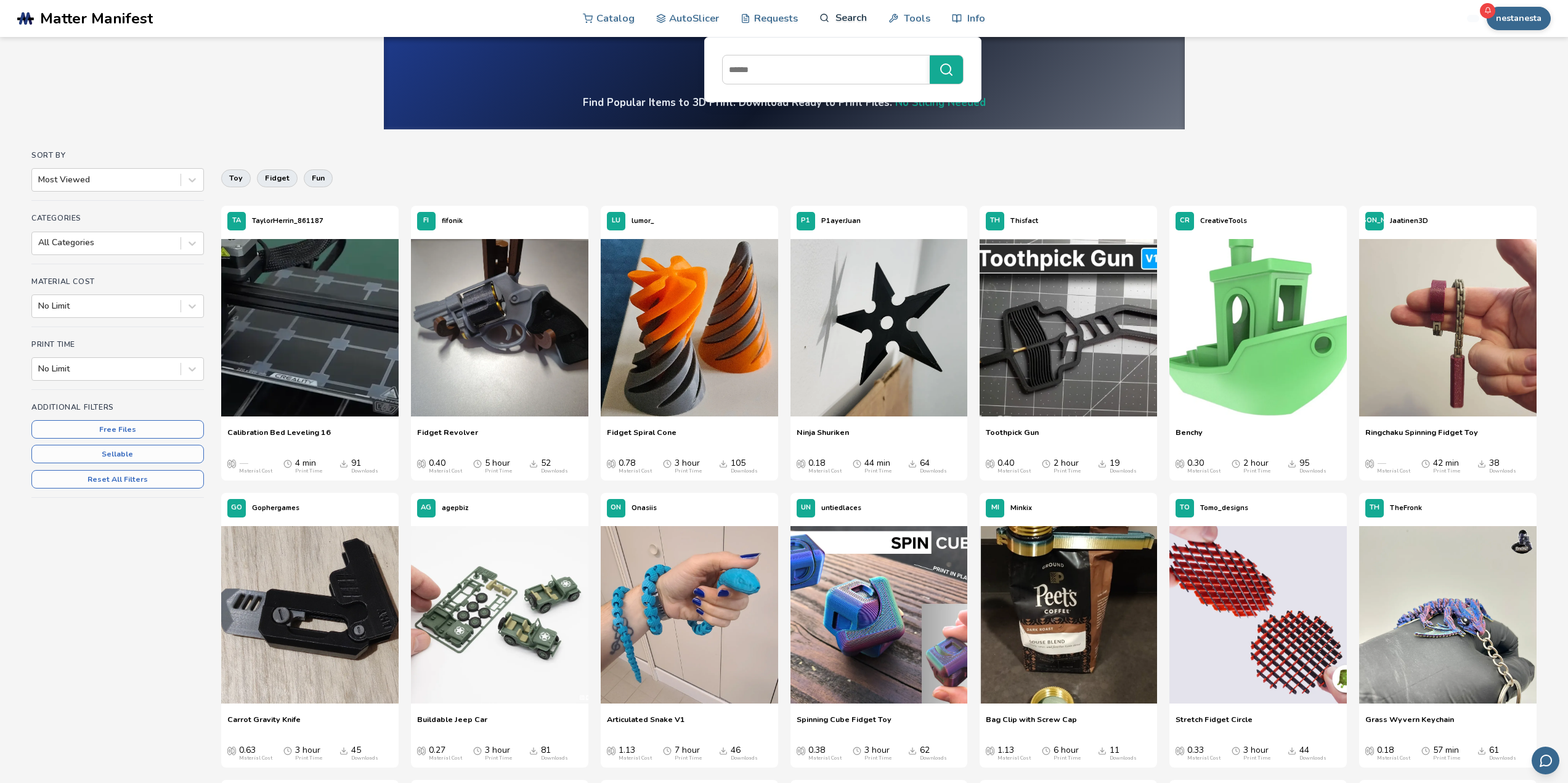
click at [837, 14] on link "Search" at bounding box center [842, 18] width 47 height 37
click at [817, 62] on input at bounding box center [823, 69] width 201 height 22
type input "******"
click at [930, 55] on button "******" at bounding box center [946, 69] width 33 height 28
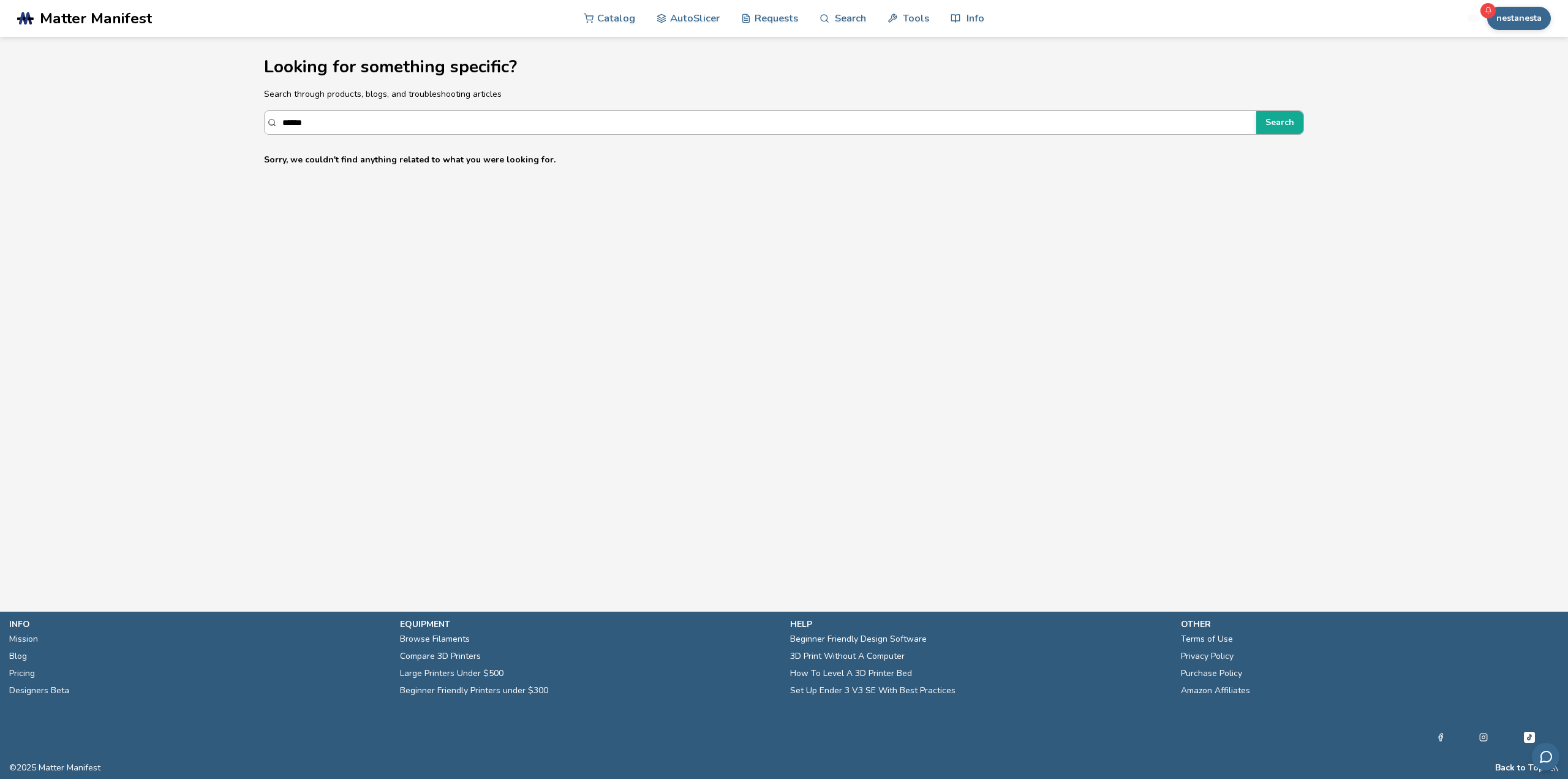
click at [291, 122] on input "******" at bounding box center [766, 122] width 968 height 22
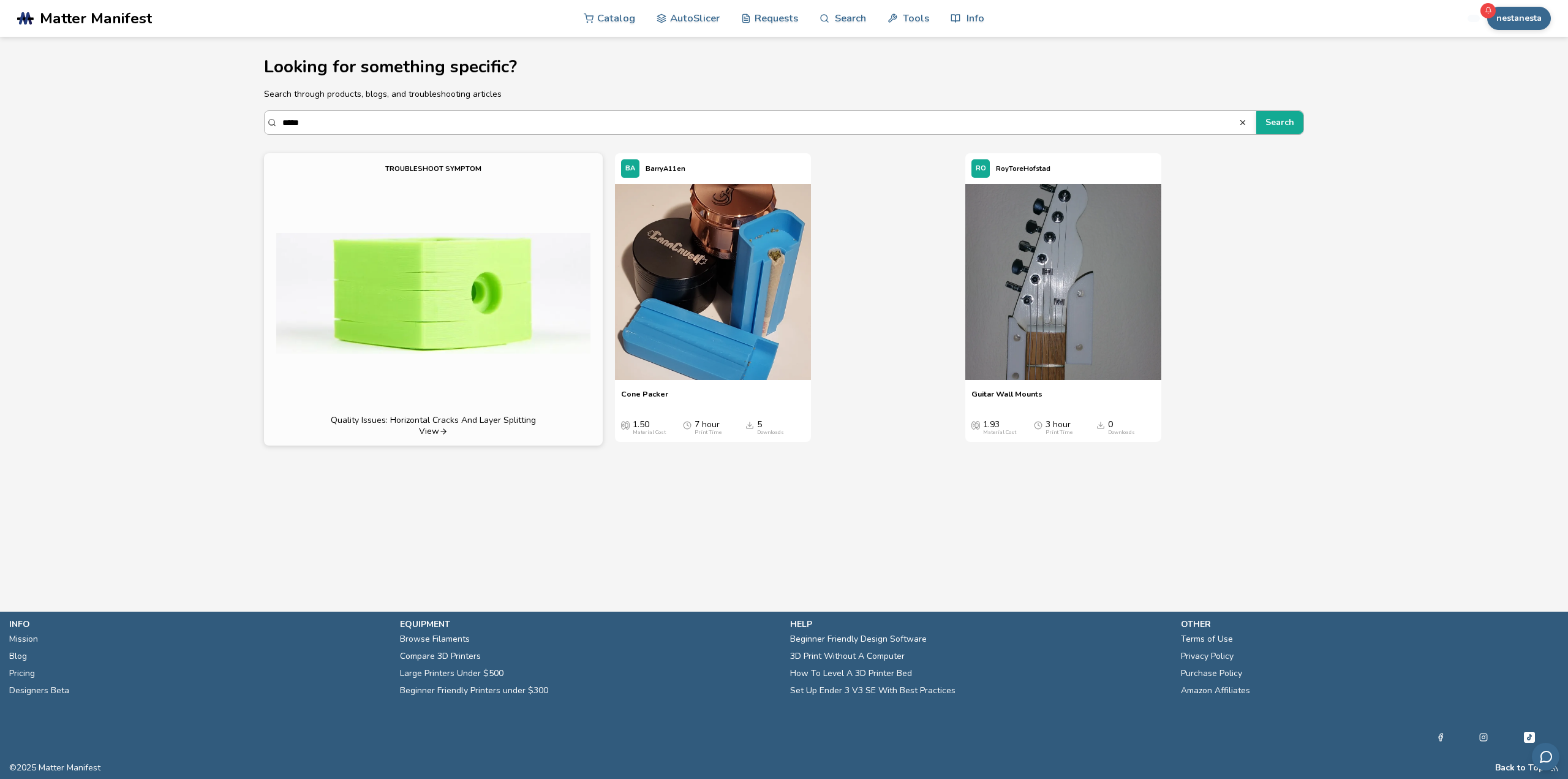
type input "*****"
click at [1251, 122] on span "button" at bounding box center [1244, 122] width 11 height 8
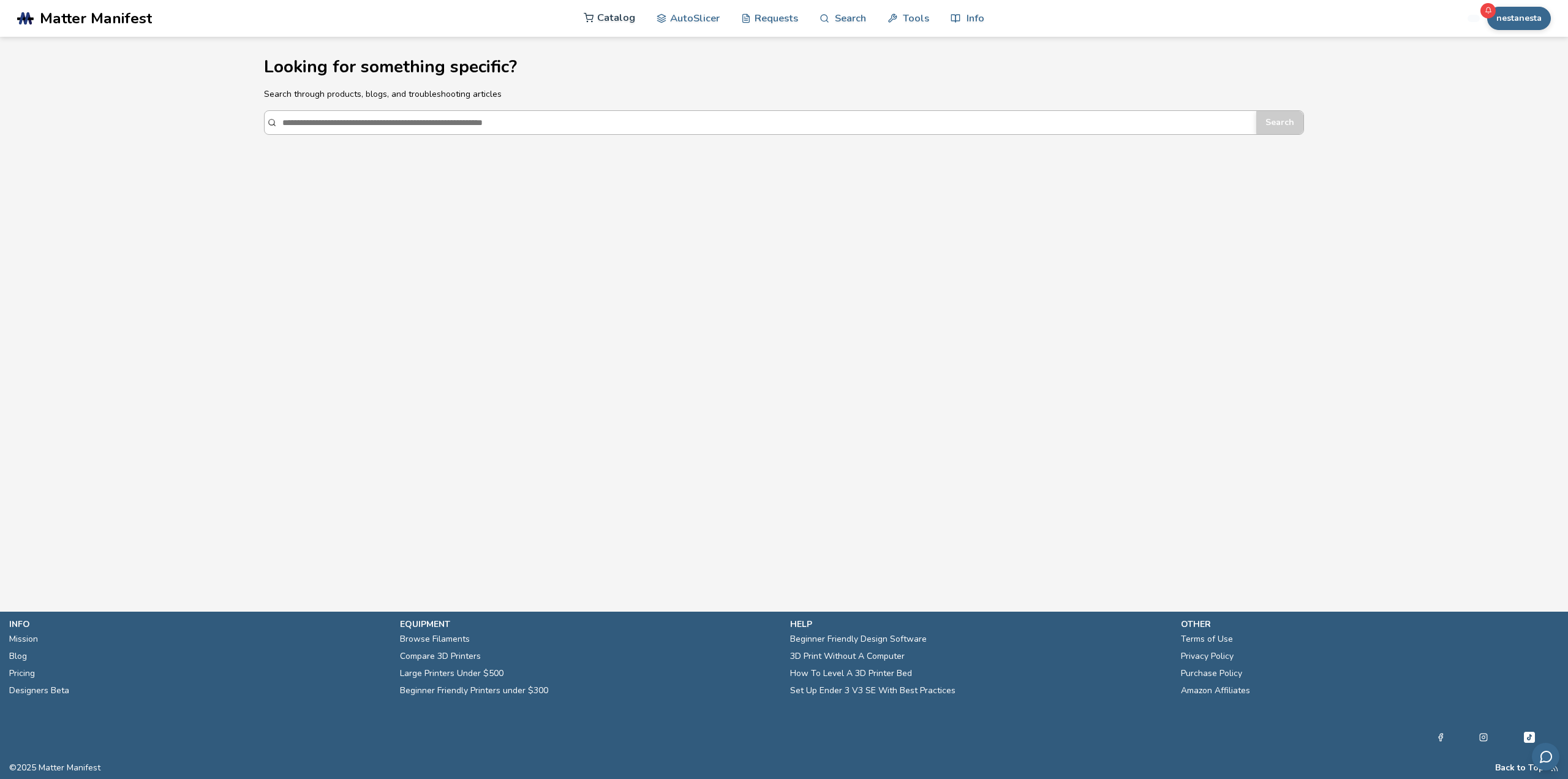
click at [623, 24] on link "Catalog" at bounding box center [609, 18] width 51 height 37
